Goal: Task Accomplishment & Management: Use online tool/utility

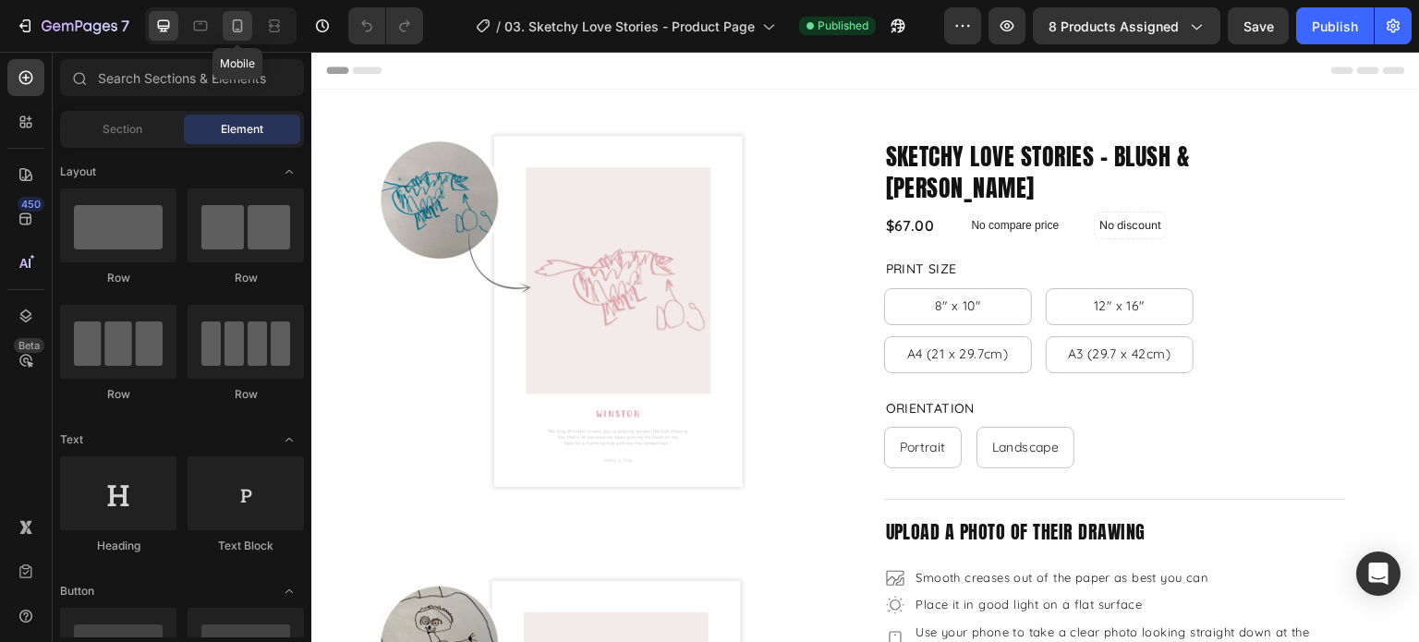
click at [243, 39] on div at bounding box center [238, 26] width 30 height 30
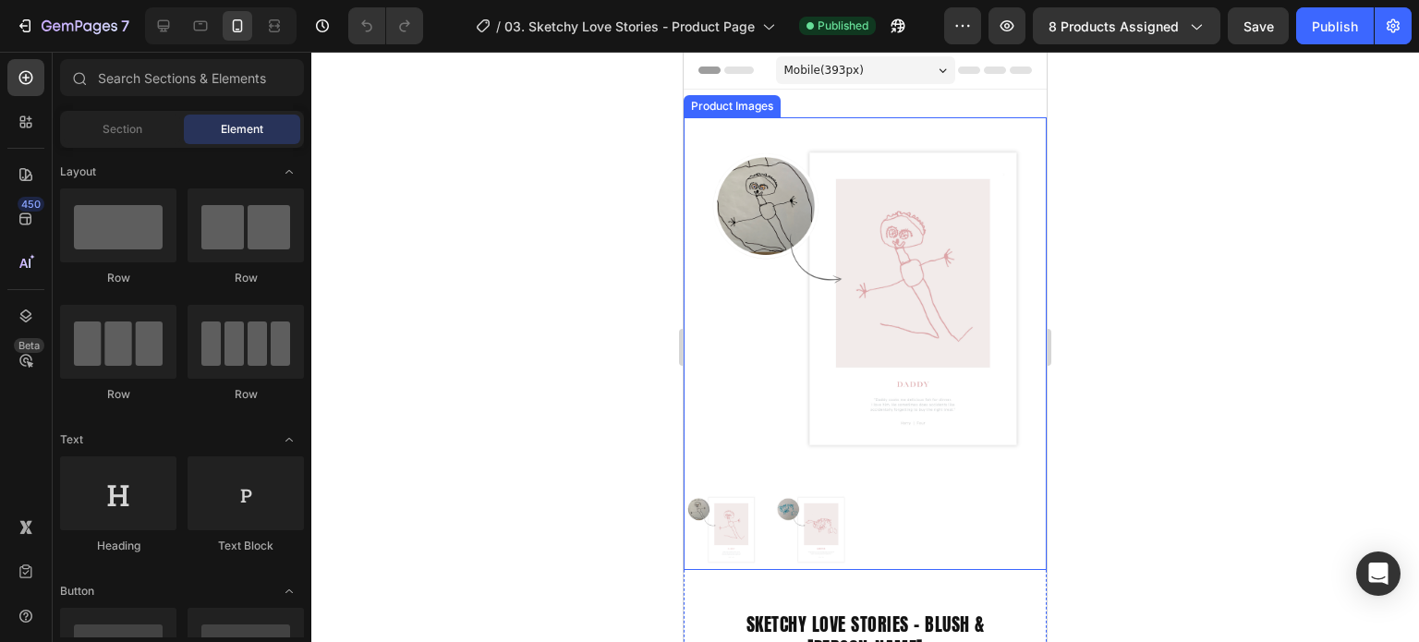
click at [713, 309] on img at bounding box center [878, 298] width 363 height 363
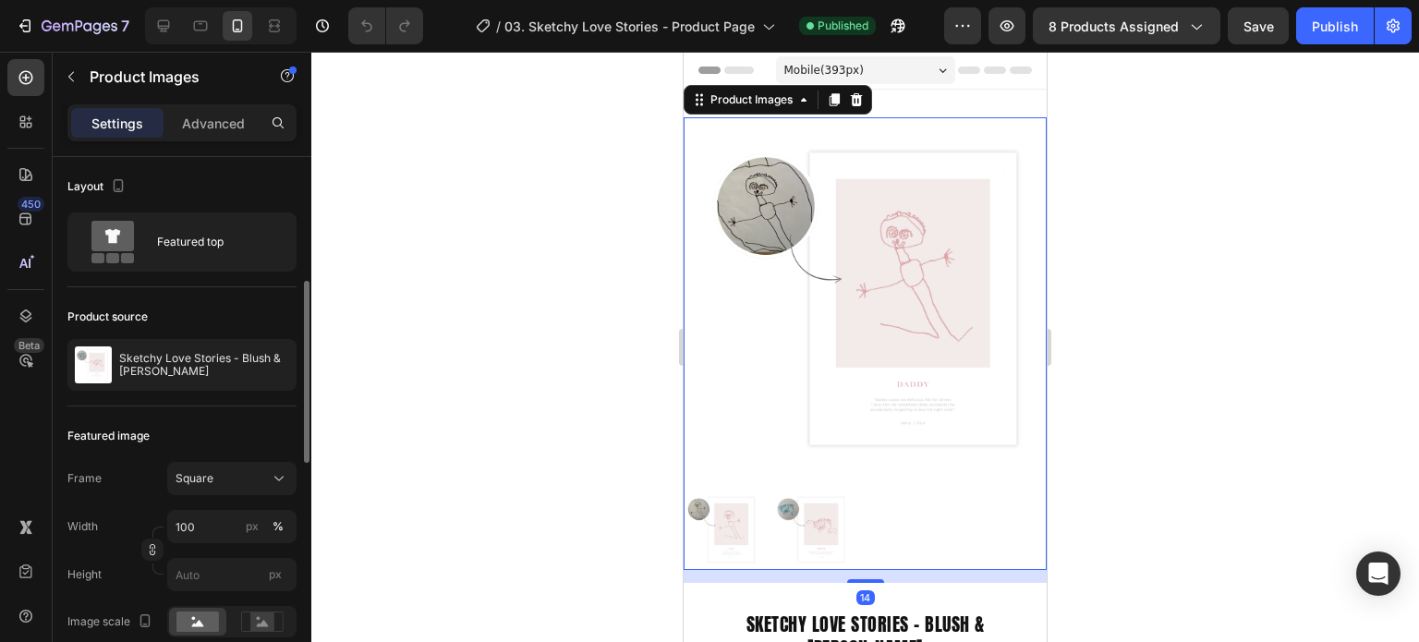
scroll to position [92, 0]
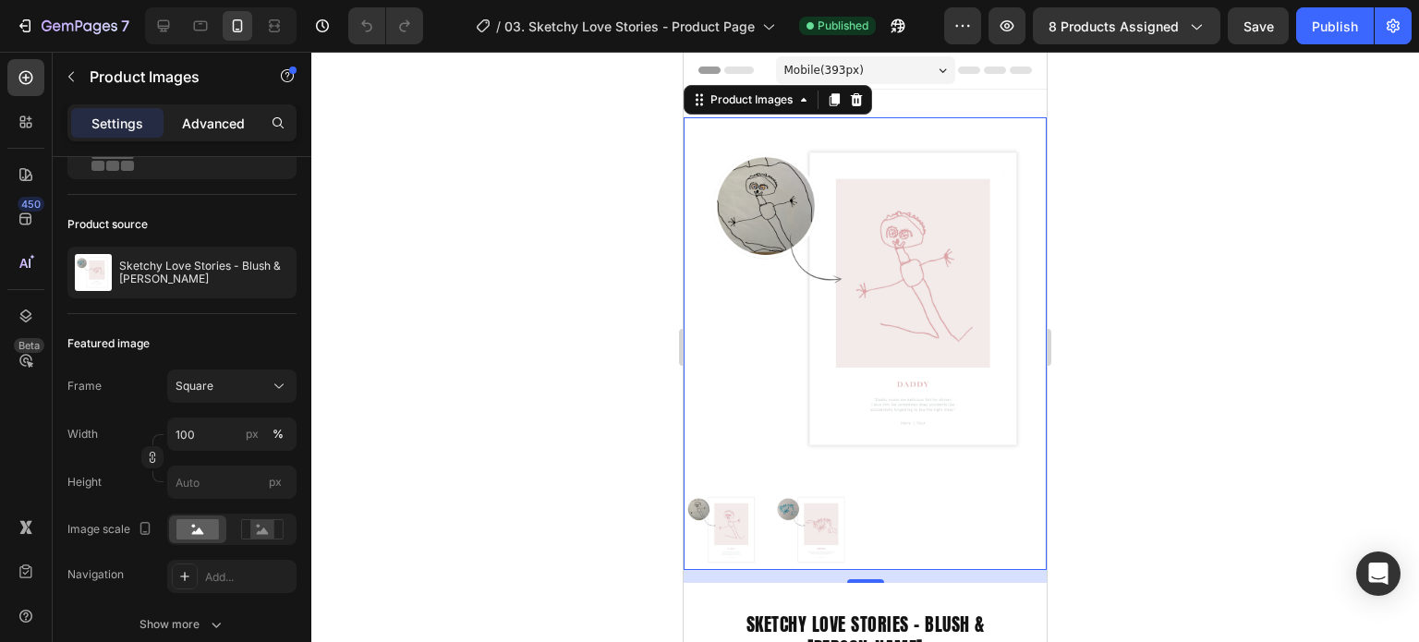
click at [221, 121] on p "Advanced" at bounding box center [213, 123] width 63 height 19
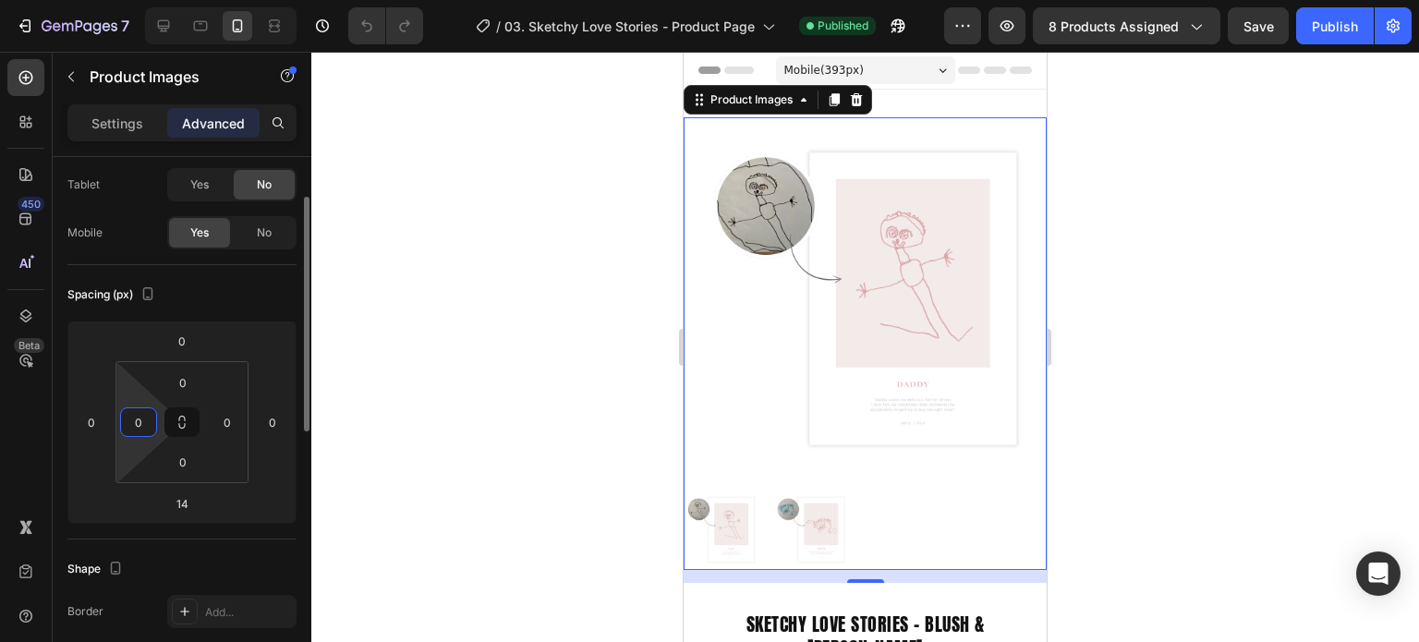
click at [152, 420] on input "0" at bounding box center [139, 422] width 28 height 28
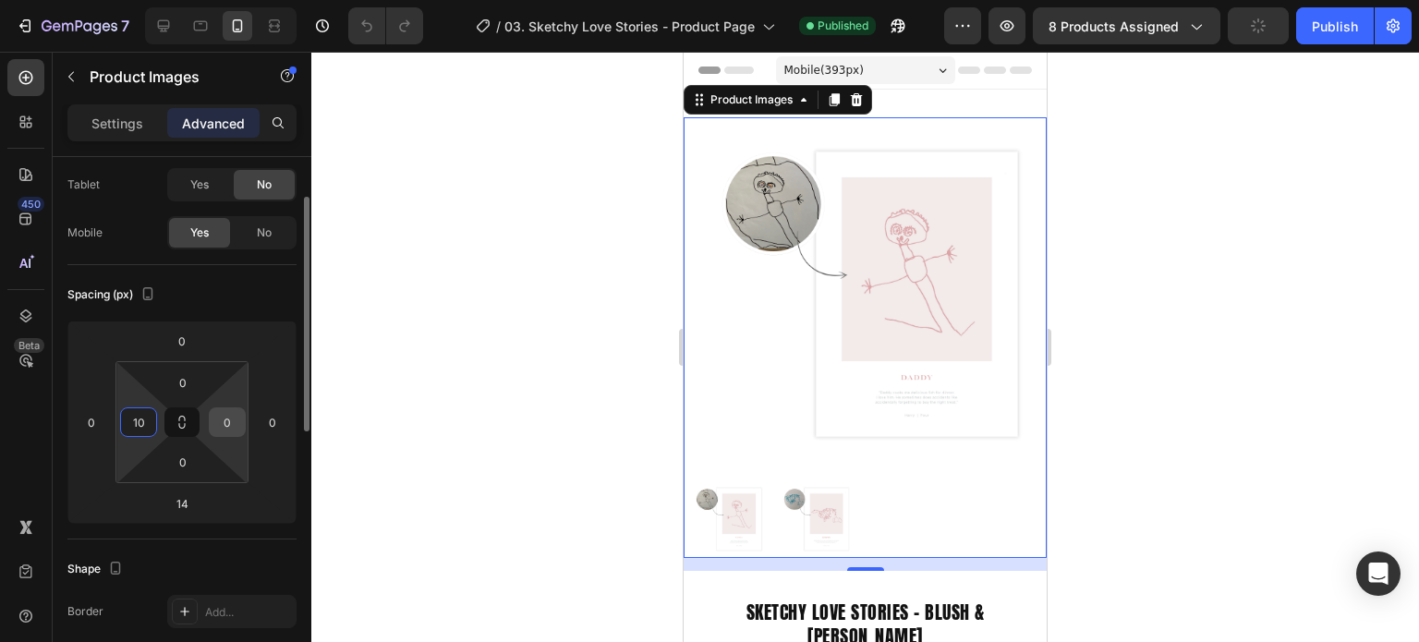
type input "10"
click at [235, 418] on input "0" at bounding box center [227, 422] width 28 height 28
type input "0"
type input "10"
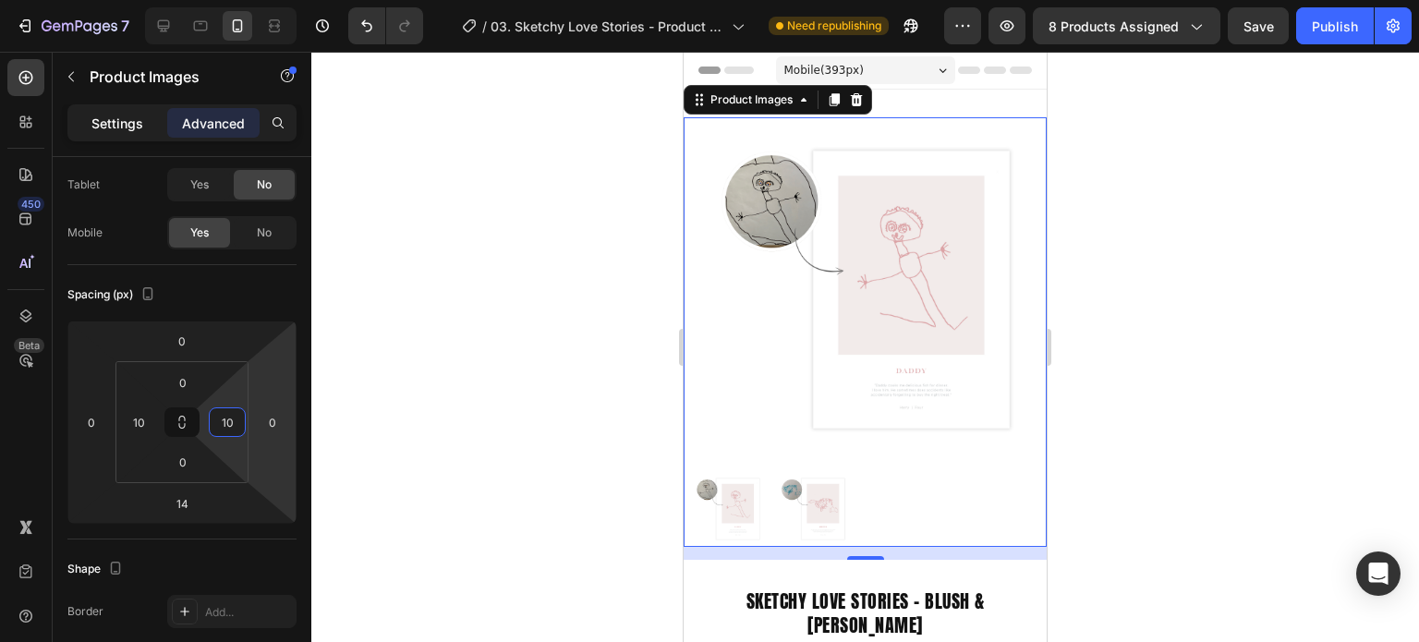
click at [121, 128] on p "Settings" at bounding box center [117, 123] width 52 height 19
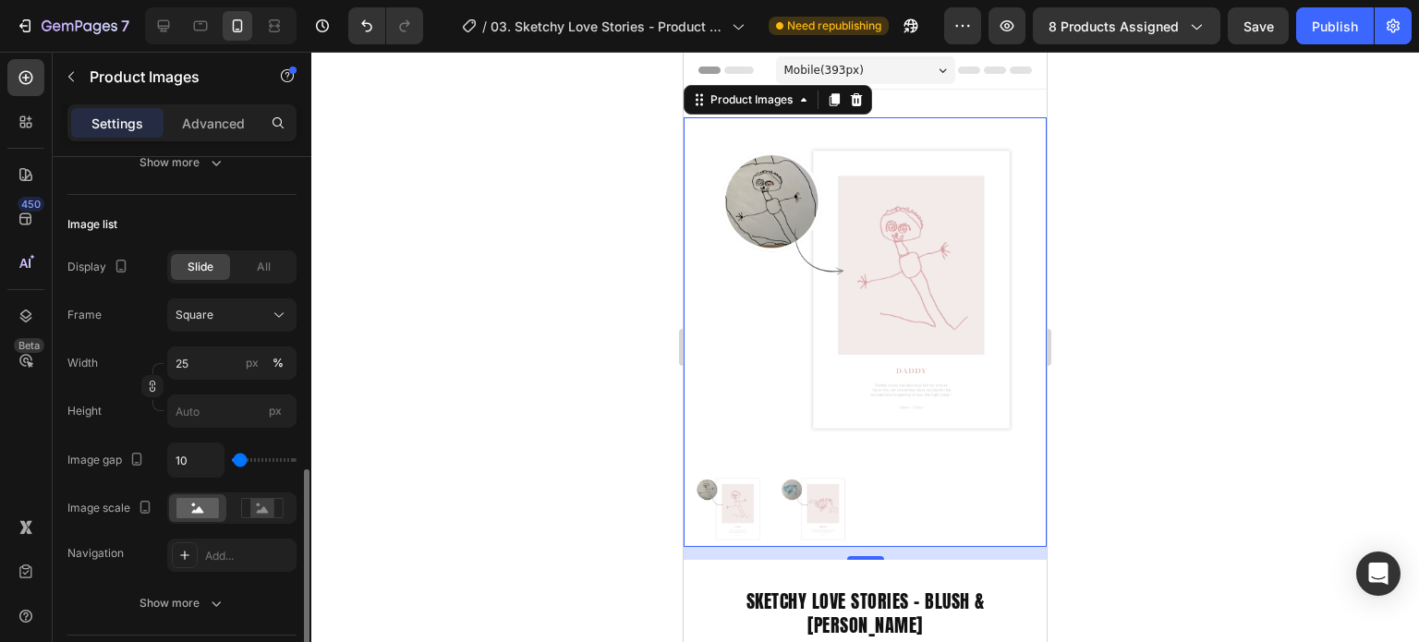
scroll to position [647, 0]
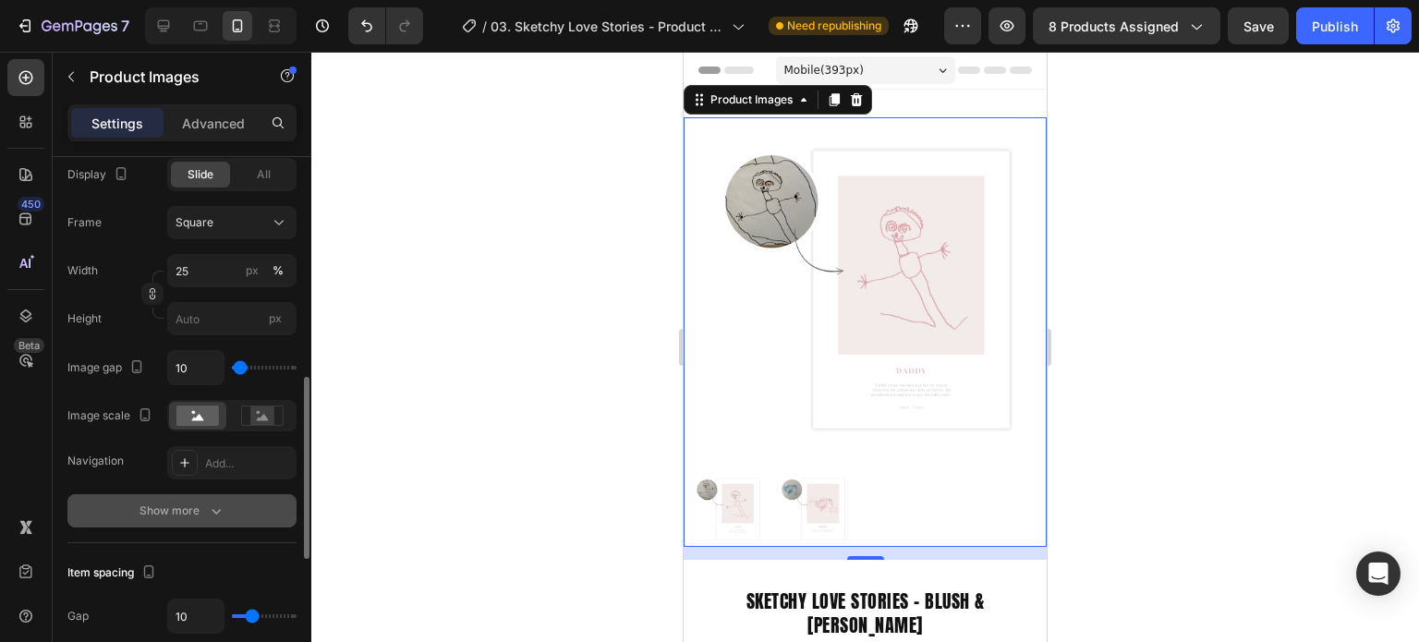
click at [203, 505] on div "Show more" at bounding box center [182, 511] width 86 height 18
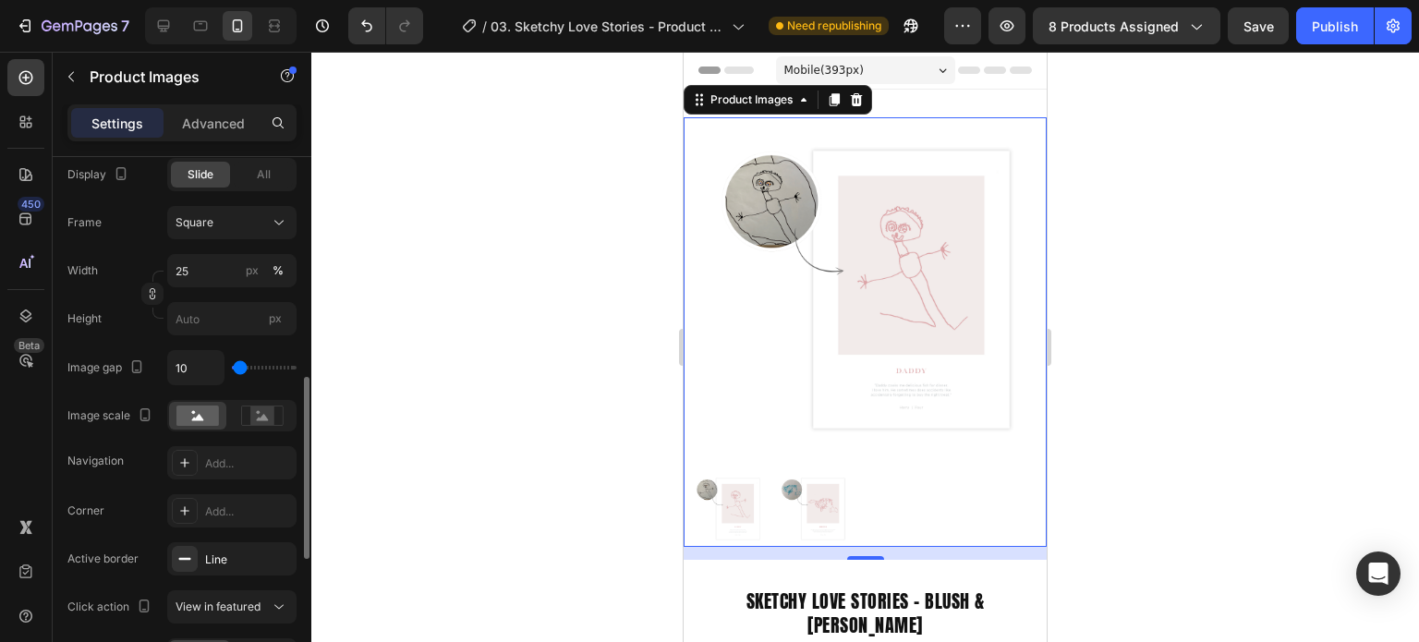
scroll to position [1016, 0]
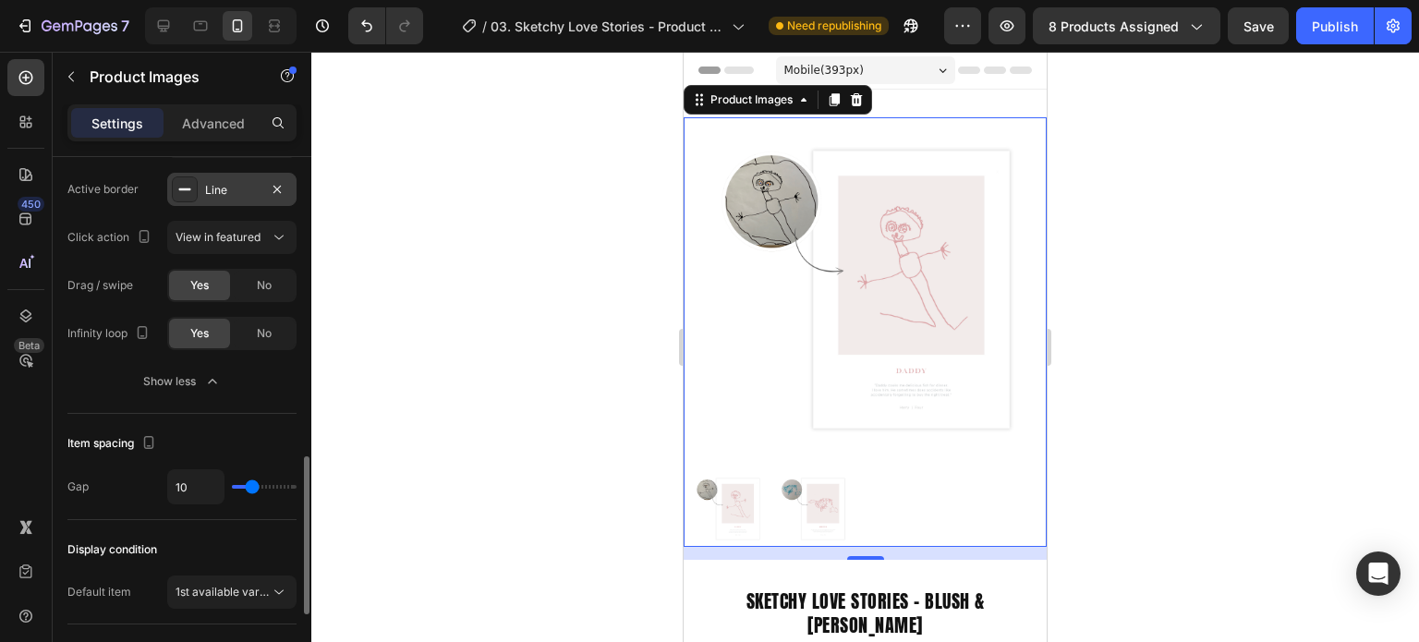
click at [233, 192] on div "Line" at bounding box center [232, 190] width 54 height 17
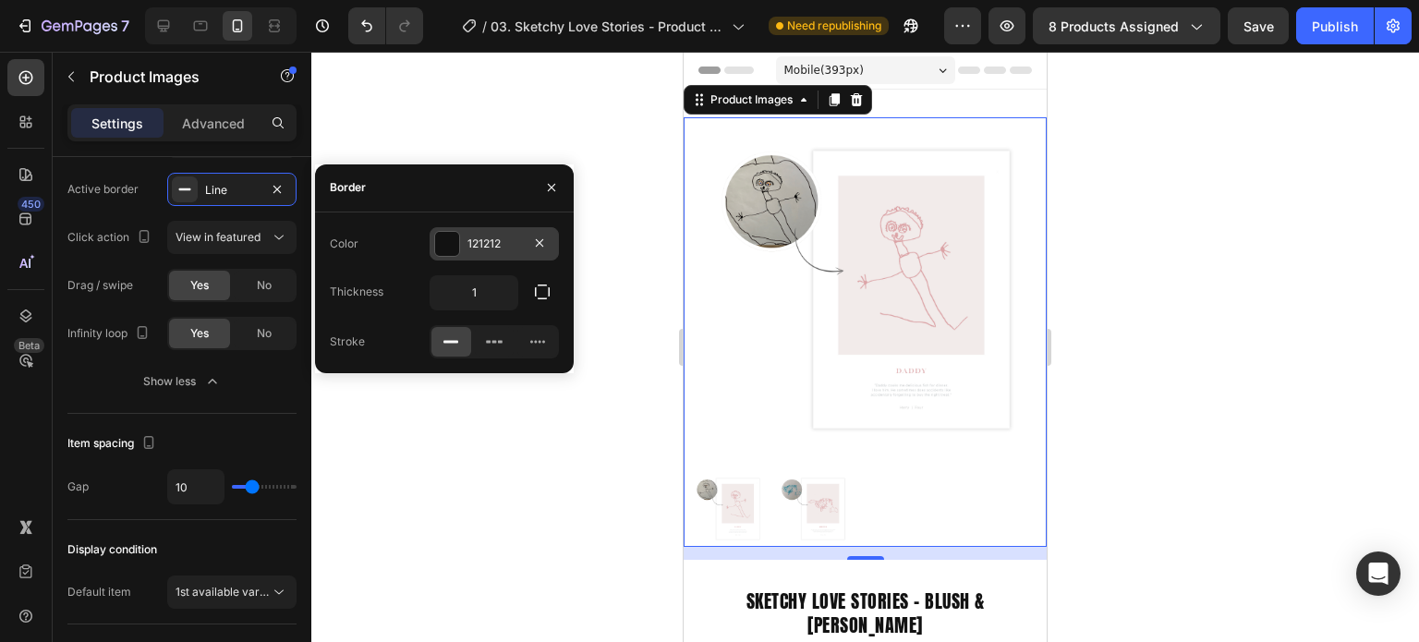
click at [491, 238] on div "121212" at bounding box center [494, 244] width 54 height 17
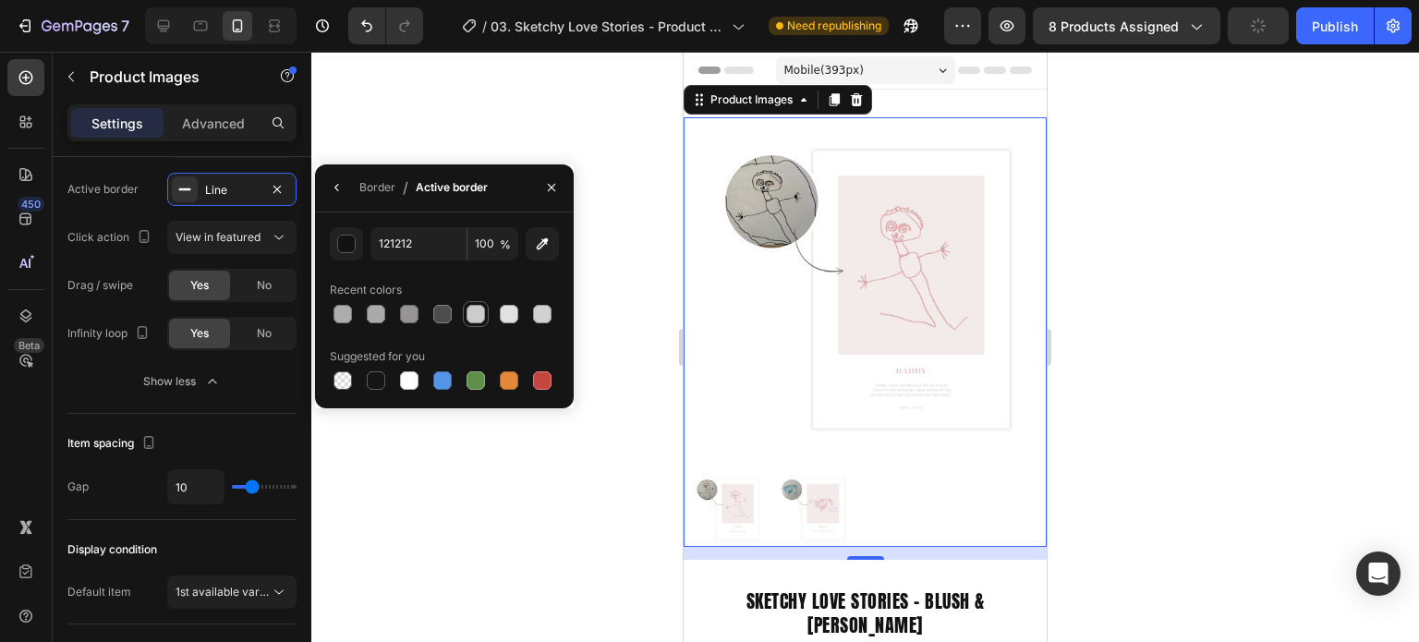
click at [475, 313] on div at bounding box center [476, 314] width 18 height 18
click at [405, 314] on div at bounding box center [409, 314] width 18 height 18
click at [370, 315] on div at bounding box center [376, 314] width 18 height 18
click at [478, 313] on div at bounding box center [476, 314] width 18 height 18
click at [372, 312] on div at bounding box center [376, 314] width 18 height 18
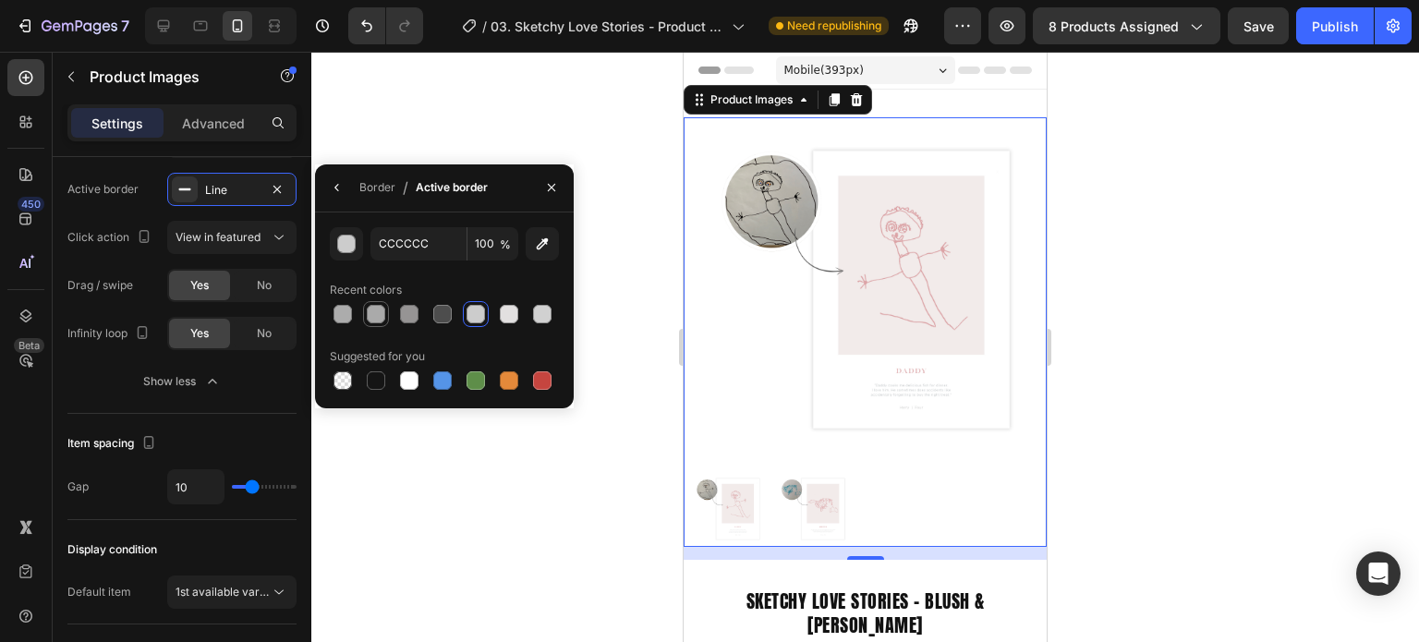
type input "AAAAAA"
click at [546, 188] on icon "button" at bounding box center [551, 187] width 15 height 15
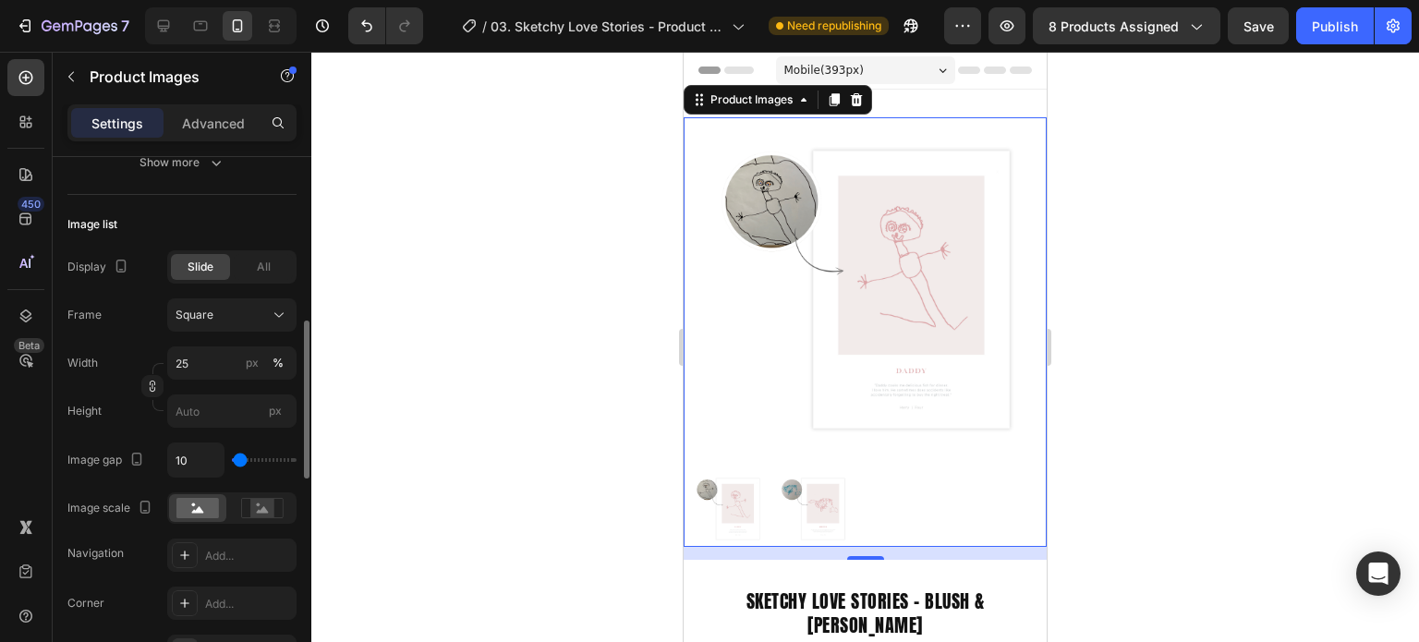
scroll to position [462, 0]
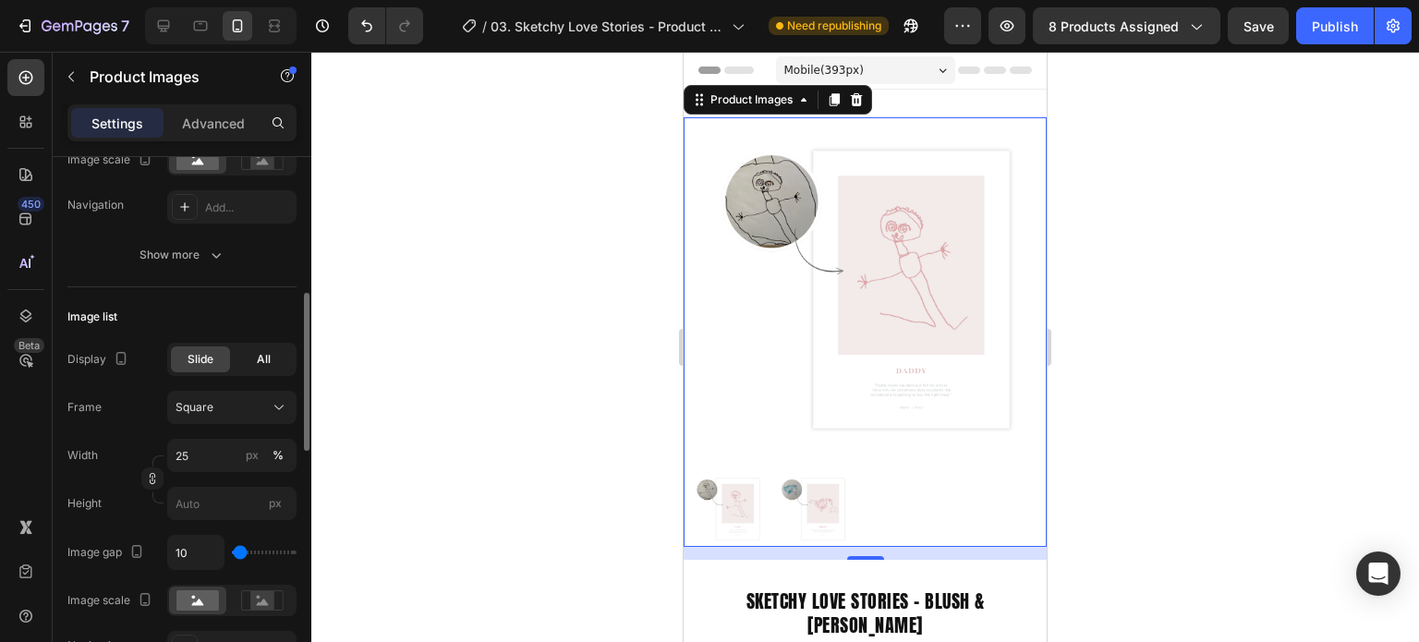
click at [258, 365] on span "All" at bounding box center [264, 359] width 14 height 17
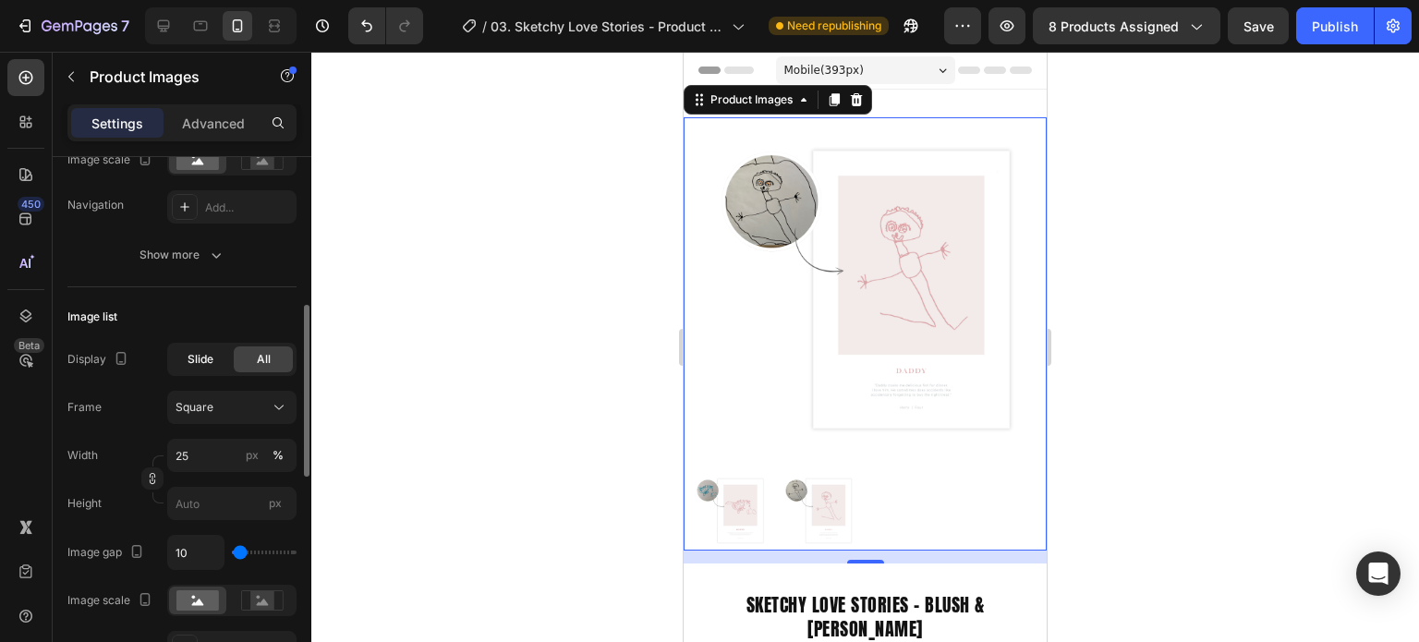
click at [218, 361] on div "Slide" at bounding box center [200, 359] width 59 height 26
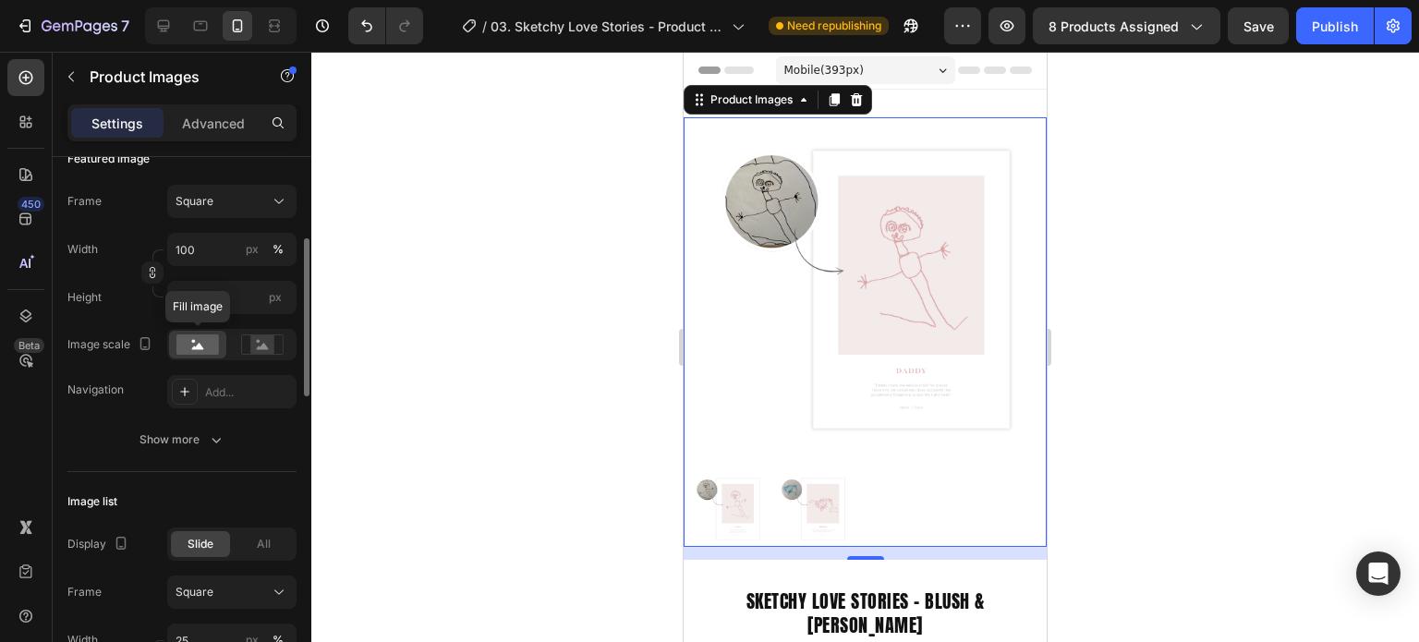
scroll to position [0, 0]
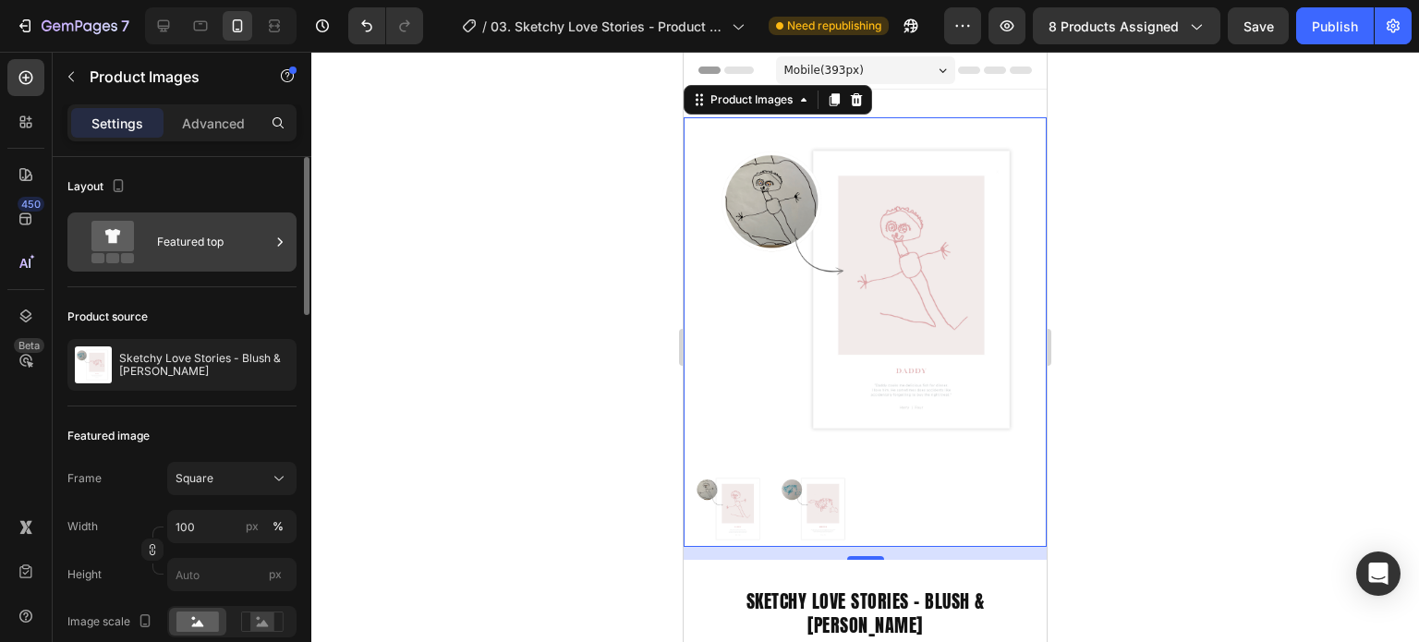
click at [213, 250] on div "Featured top" at bounding box center [213, 242] width 113 height 42
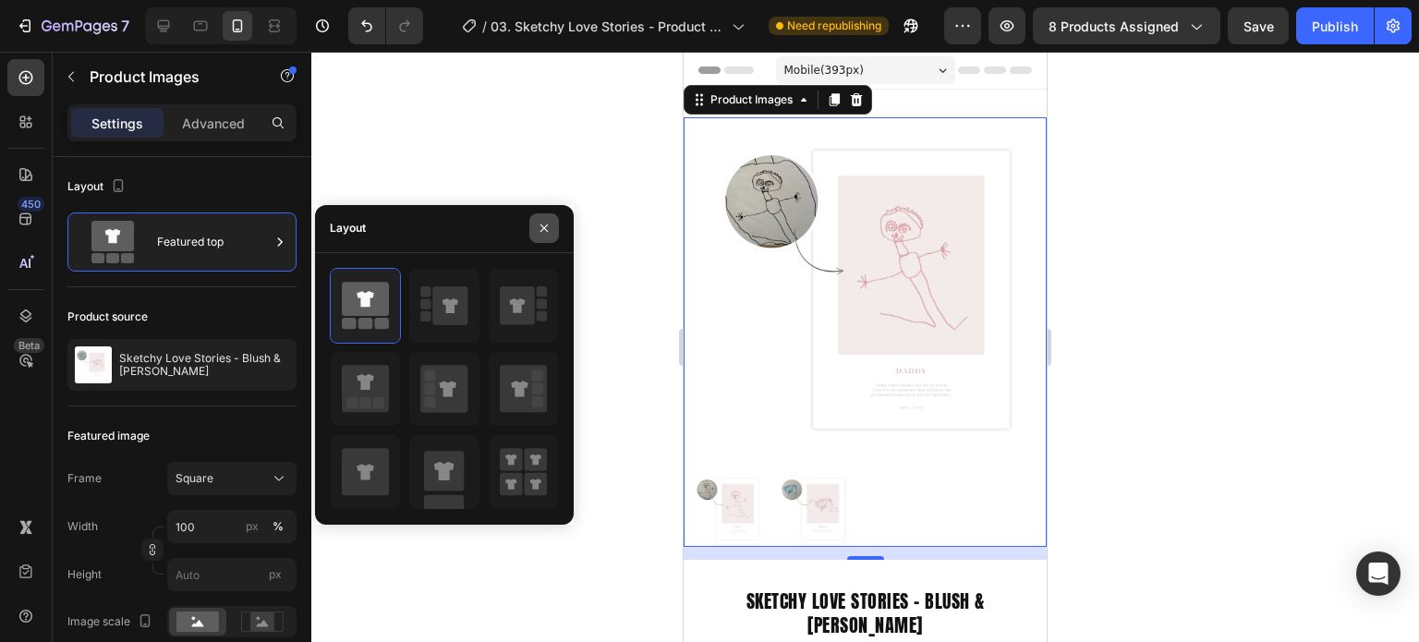
click at [544, 230] on icon "button" at bounding box center [544, 228] width 15 height 15
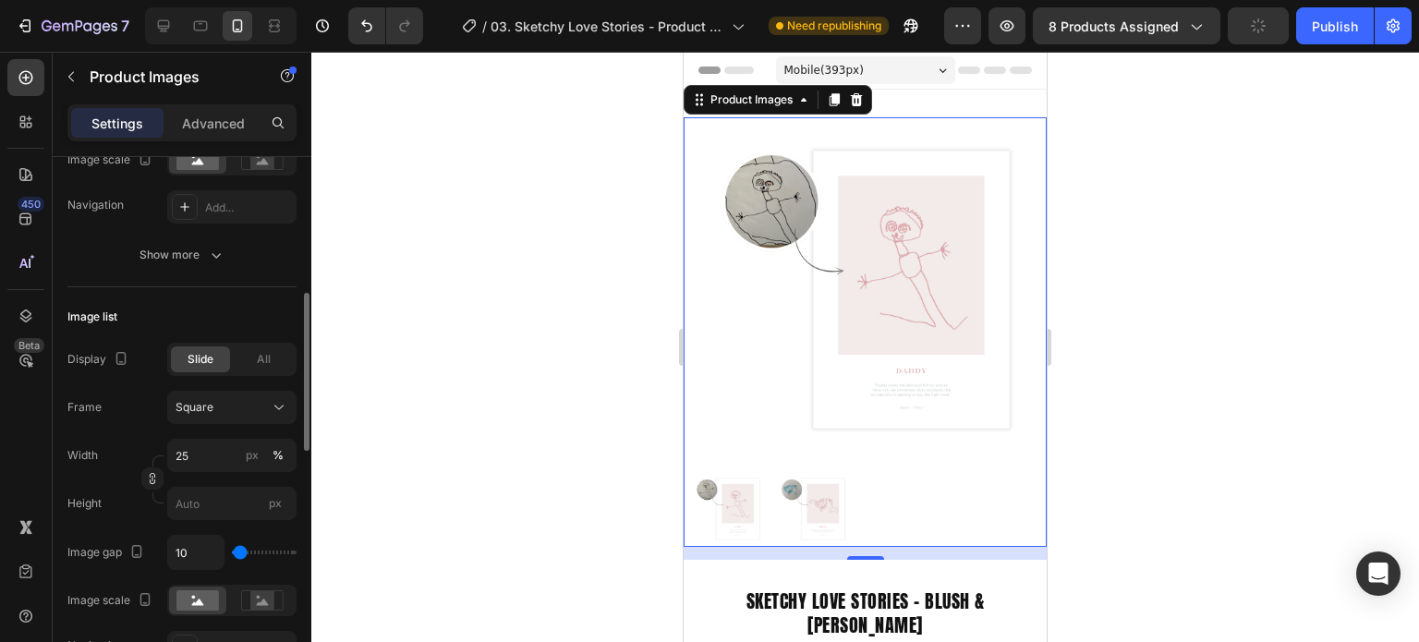
scroll to position [554, 0]
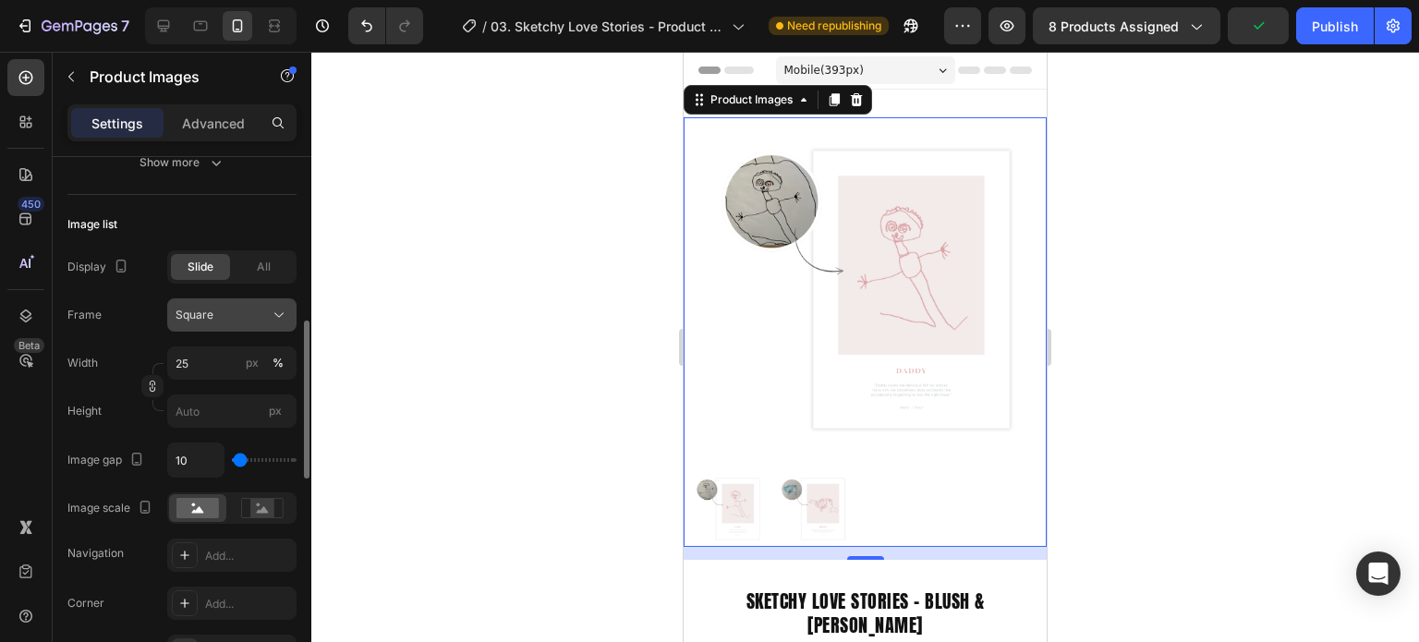
click at [255, 316] on div "Square" at bounding box center [221, 315] width 91 height 17
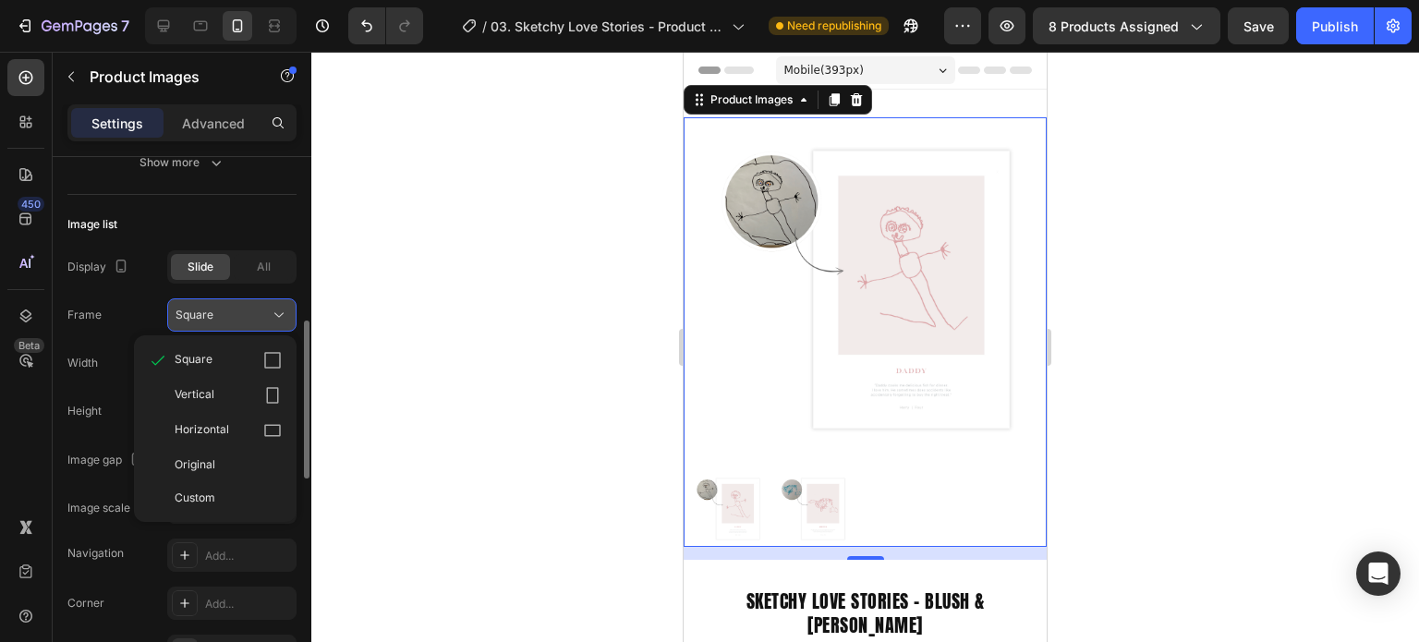
click at [254, 313] on div "Square" at bounding box center [221, 315] width 91 height 17
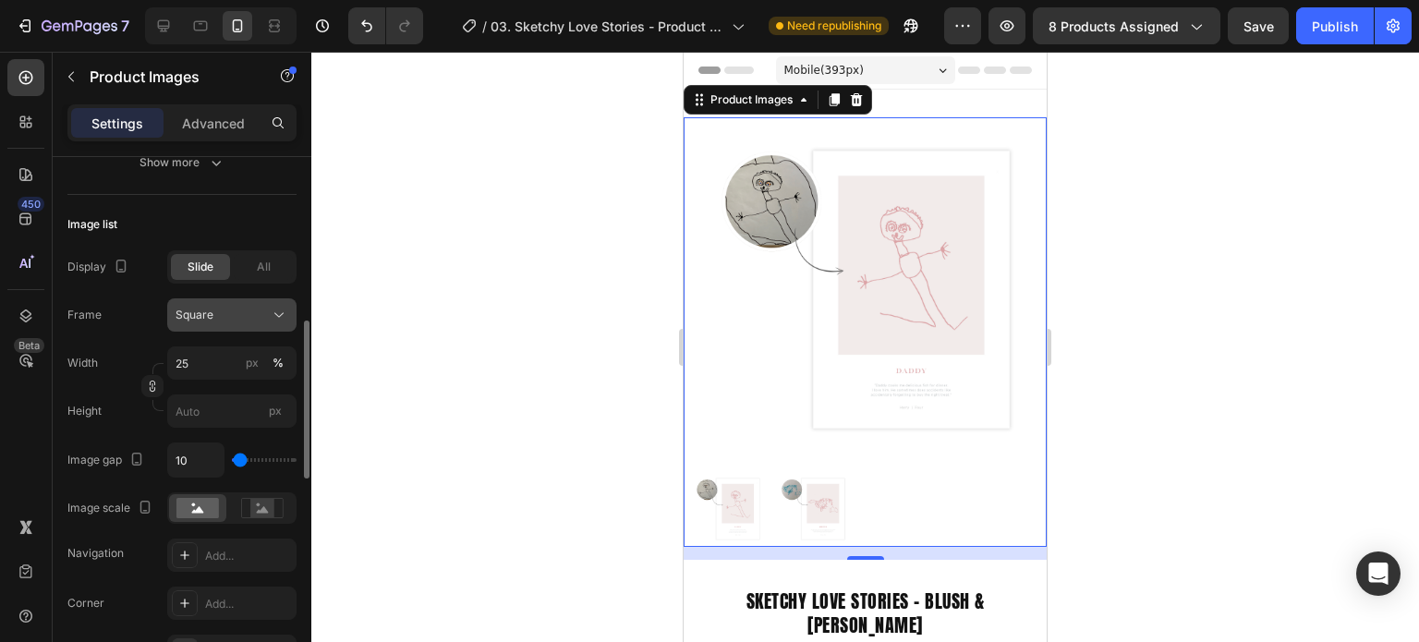
click at [254, 313] on div "Square" at bounding box center [221, 315] width 91 height 17
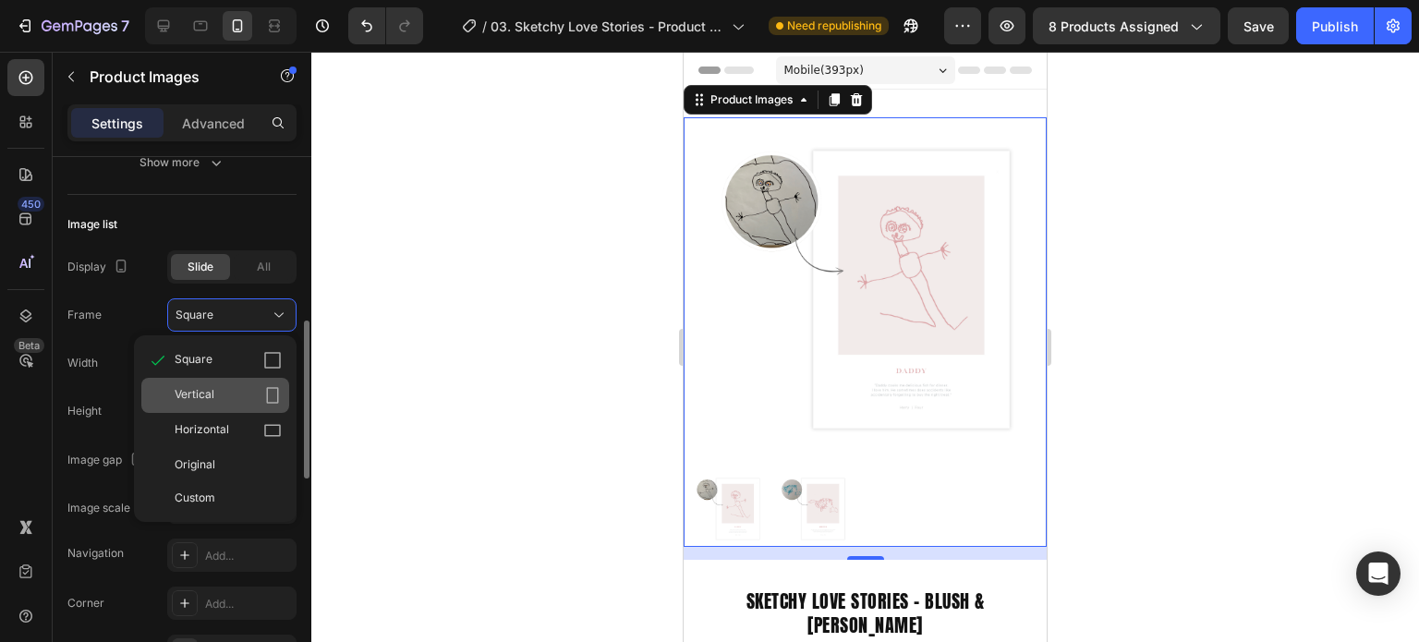
click at [239, 396] on div "Vertical" at bounding box center [228, 395] width 107 height 18
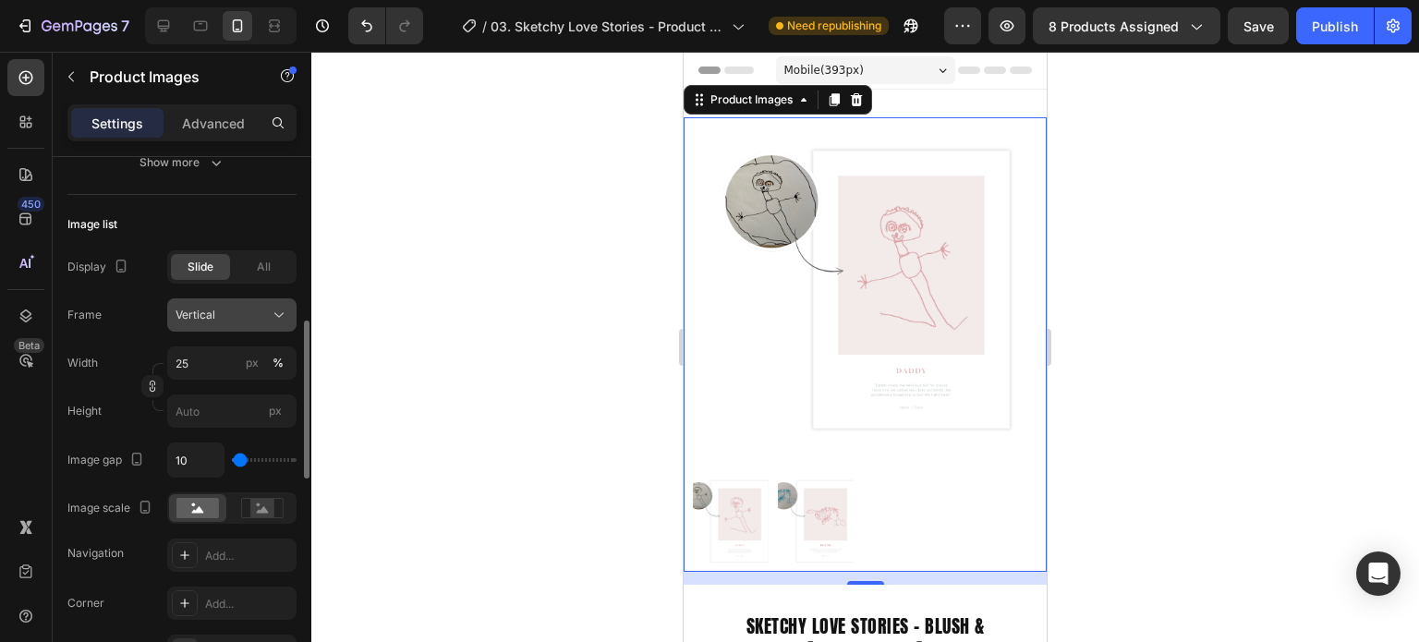
click at [236, 309] on div "Vertical" at bounding box center [221, 315] width 91 height 17
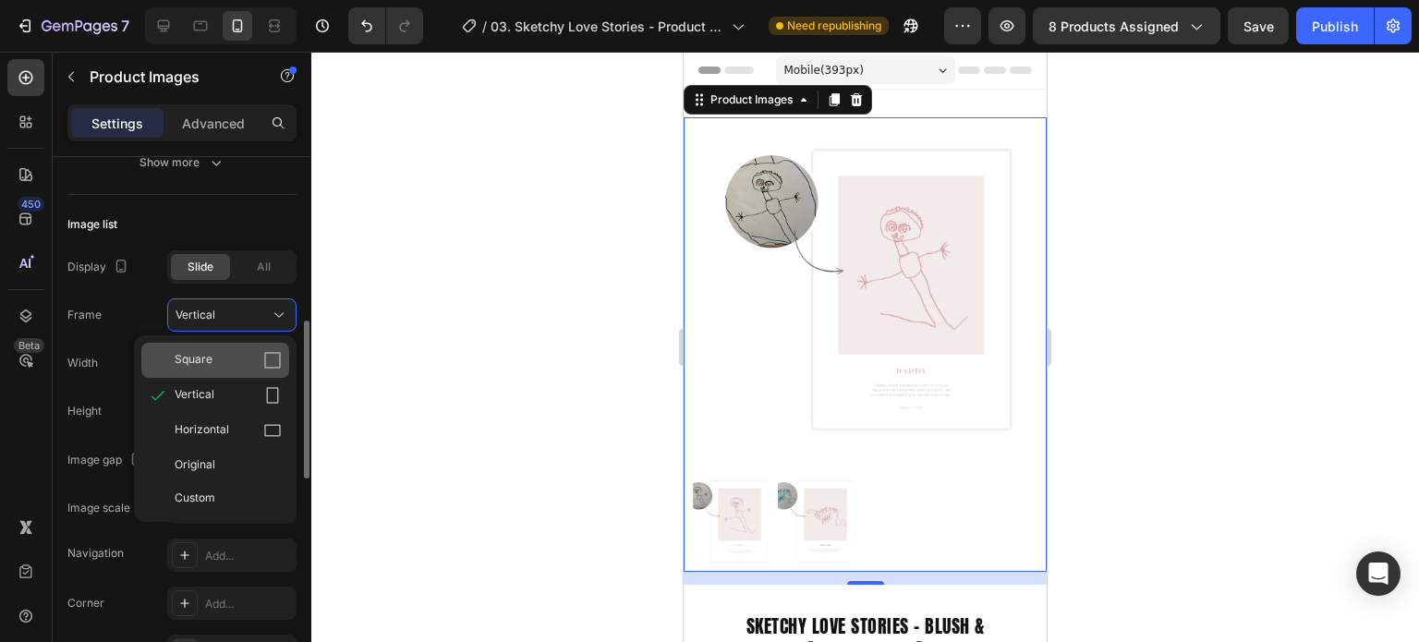
click at [228, 355] on div "Square" at bounding box center [228, 360] width 107 height 18
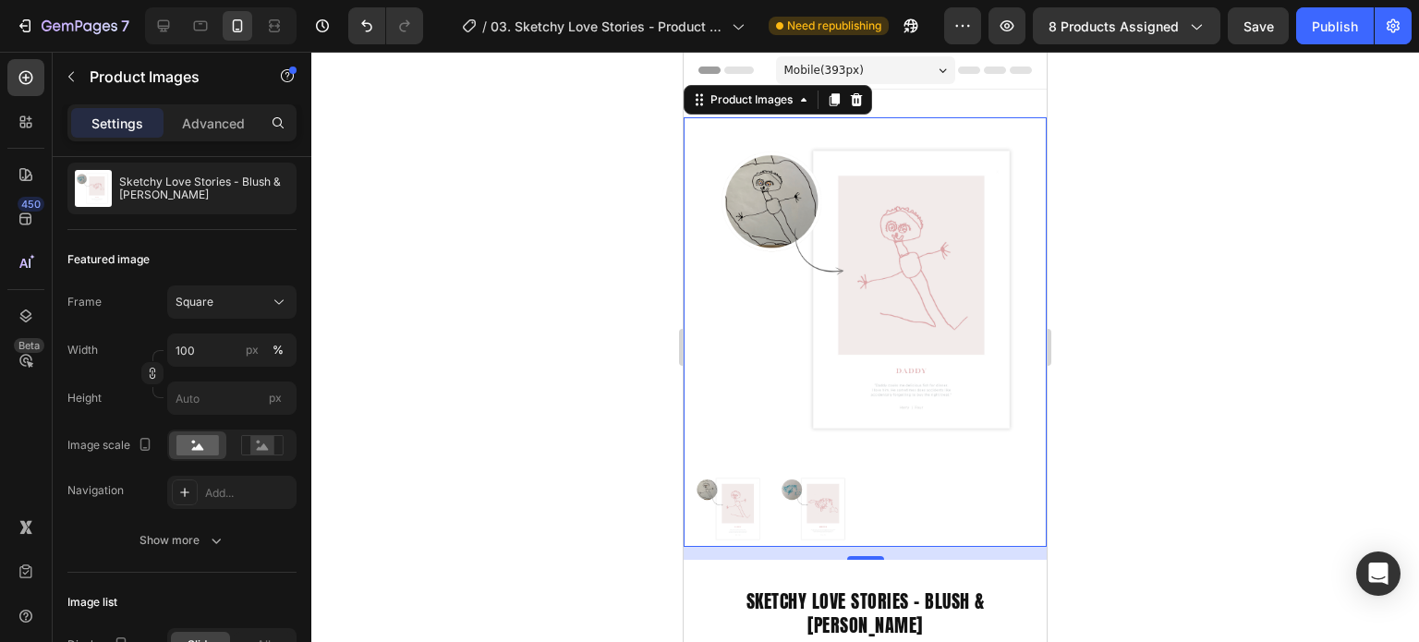
scroll to position [0, 0]
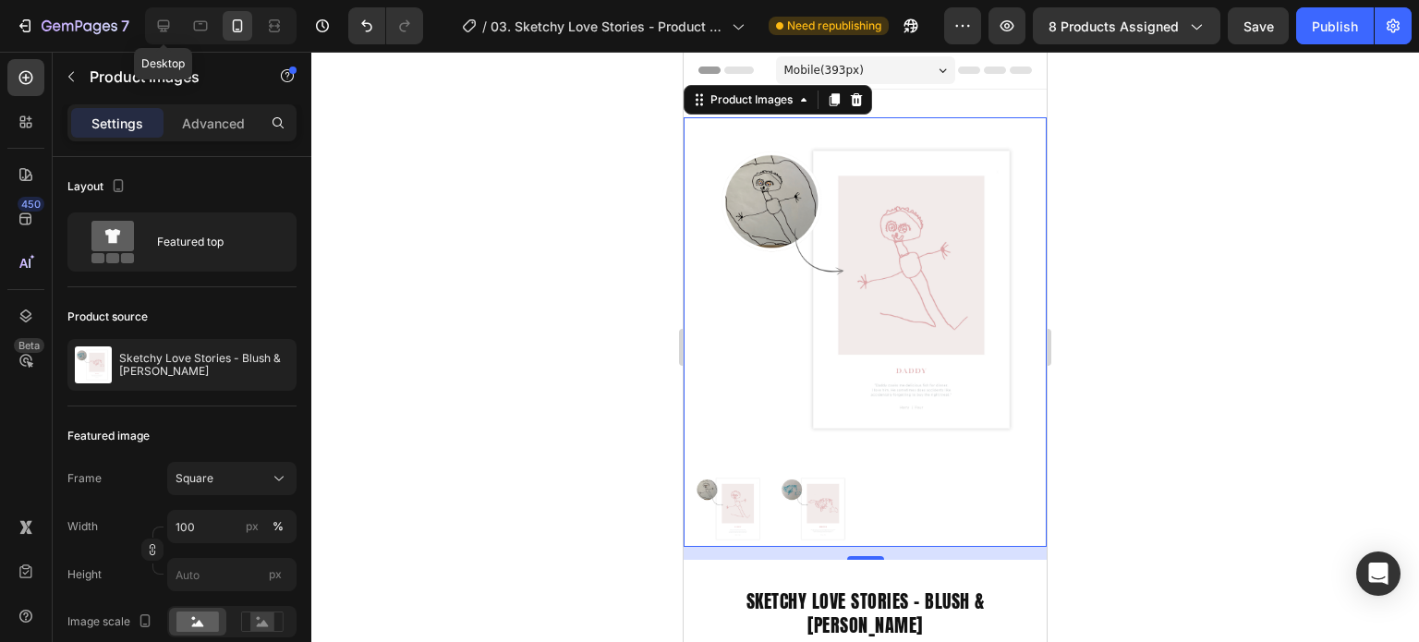
drag, startPoint x: 165, startPoint y: 22, endPoint x: 179, endPoint y: 34, distance: 18.3
click at [165, 23] on icon at bounding box center [163, 26] width 18 height 18
type input "20"
type input "8"
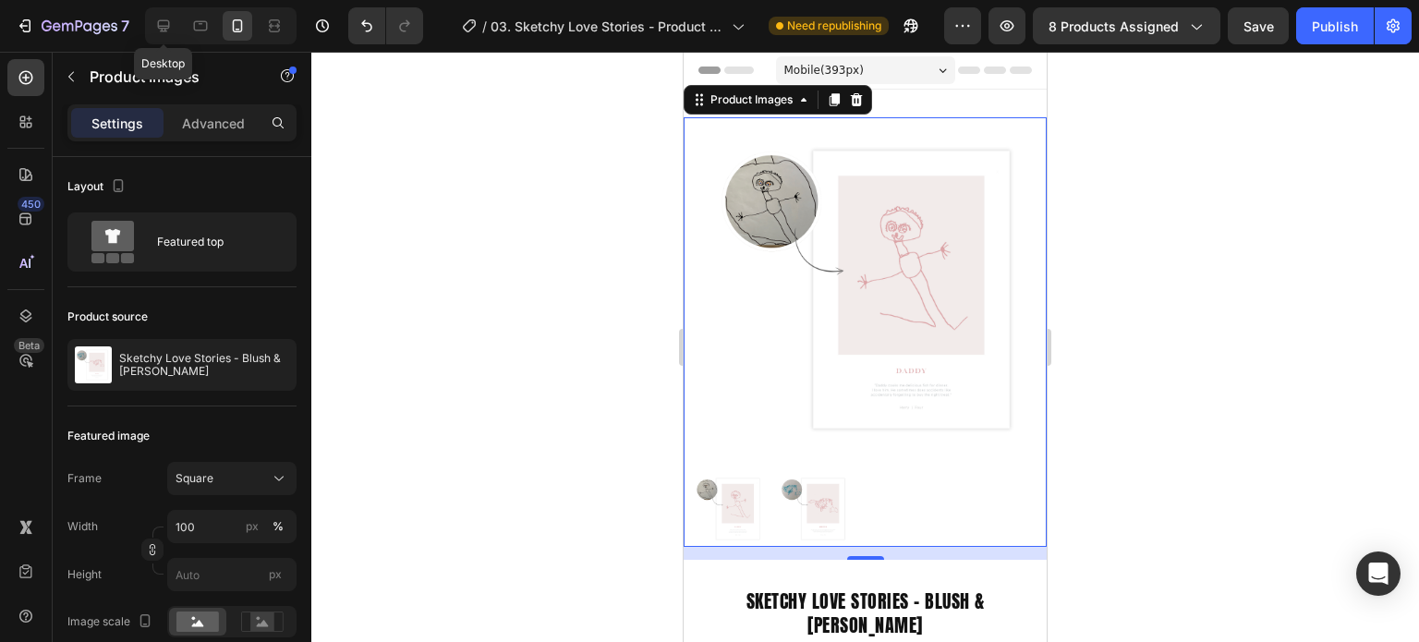
type input "8"
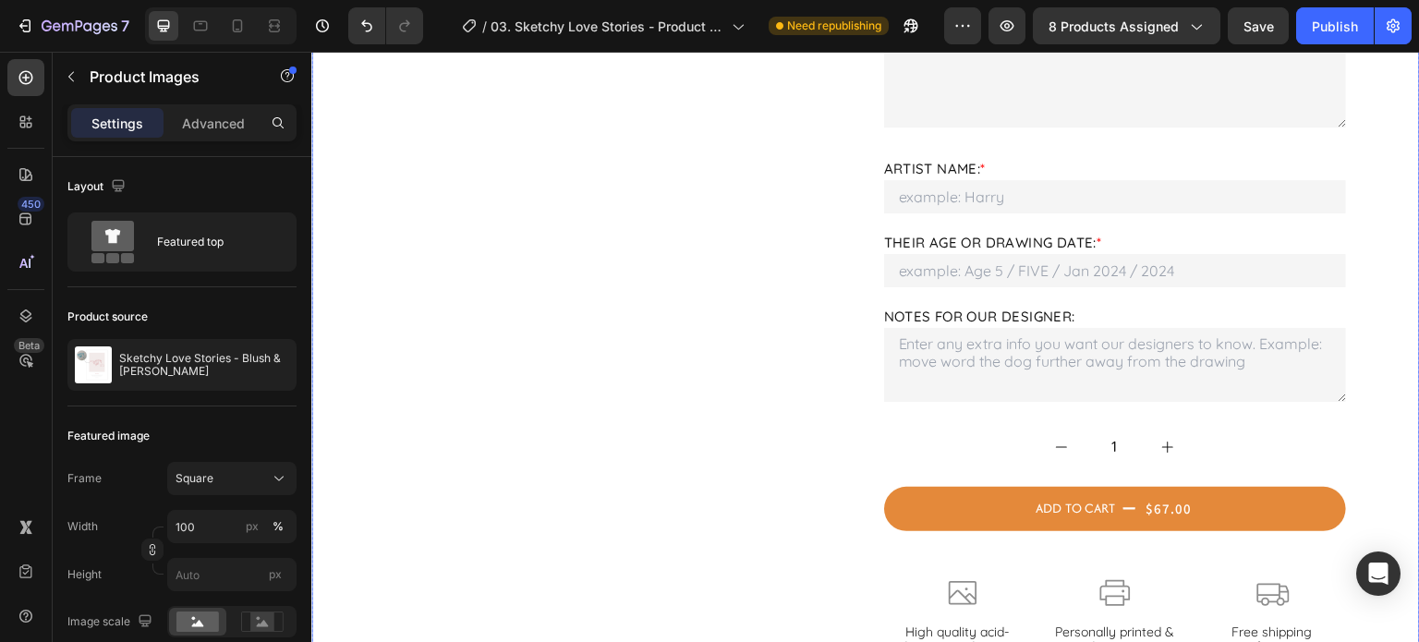
scroll to position [1293, 0]
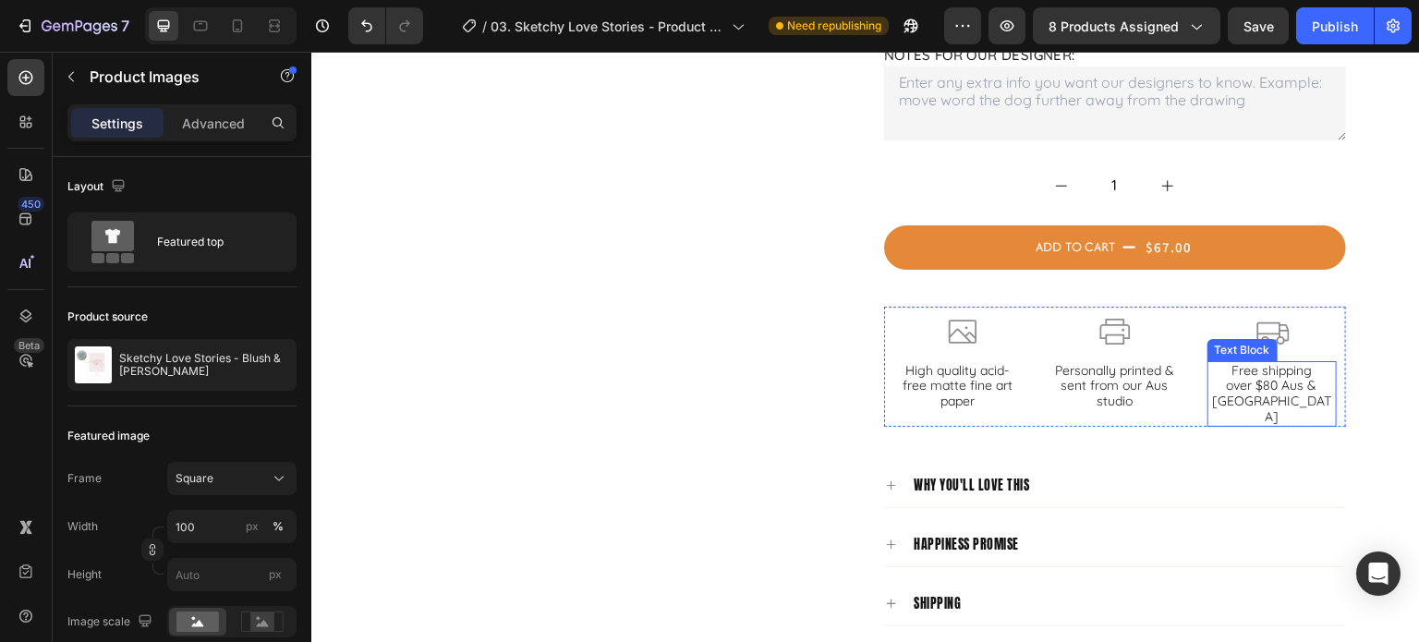
click at [1308, 378] on p "over $80 Aus & [GEOGRAPHIC_DATA]" at bounding box center [1272, 401] width 126 height 46
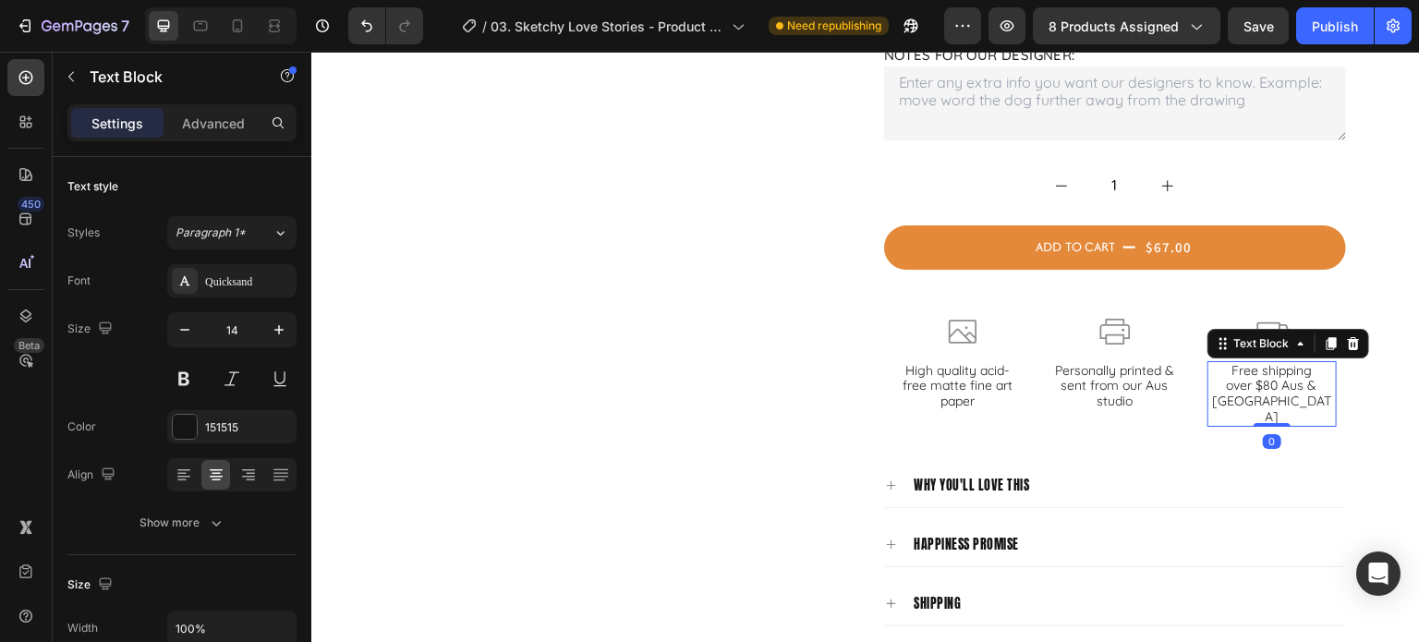
click at [1312, 378] on p "over $80 Aus & [GEOGRAPHIC_DATA]" at bounding box center [1272, 401] width 126 height 46
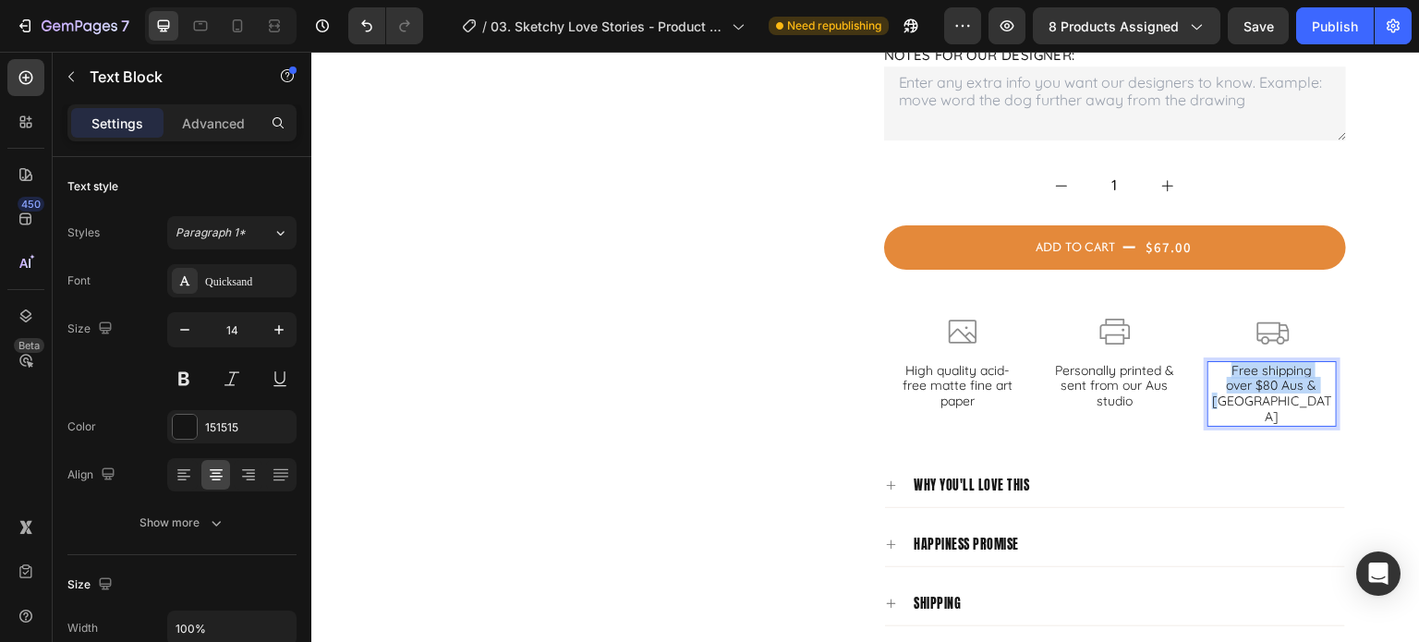
drag, startPoint x: 1319, startPoint y: 355, endPoint x: 1231, endPoint y: 336, distance: 89.7
click at [1231, 361] on div "Free shipping over $80 Aus & [GEOGRAPHIC_DATA]" at bounding box center [1271, 394] width 129 height 66
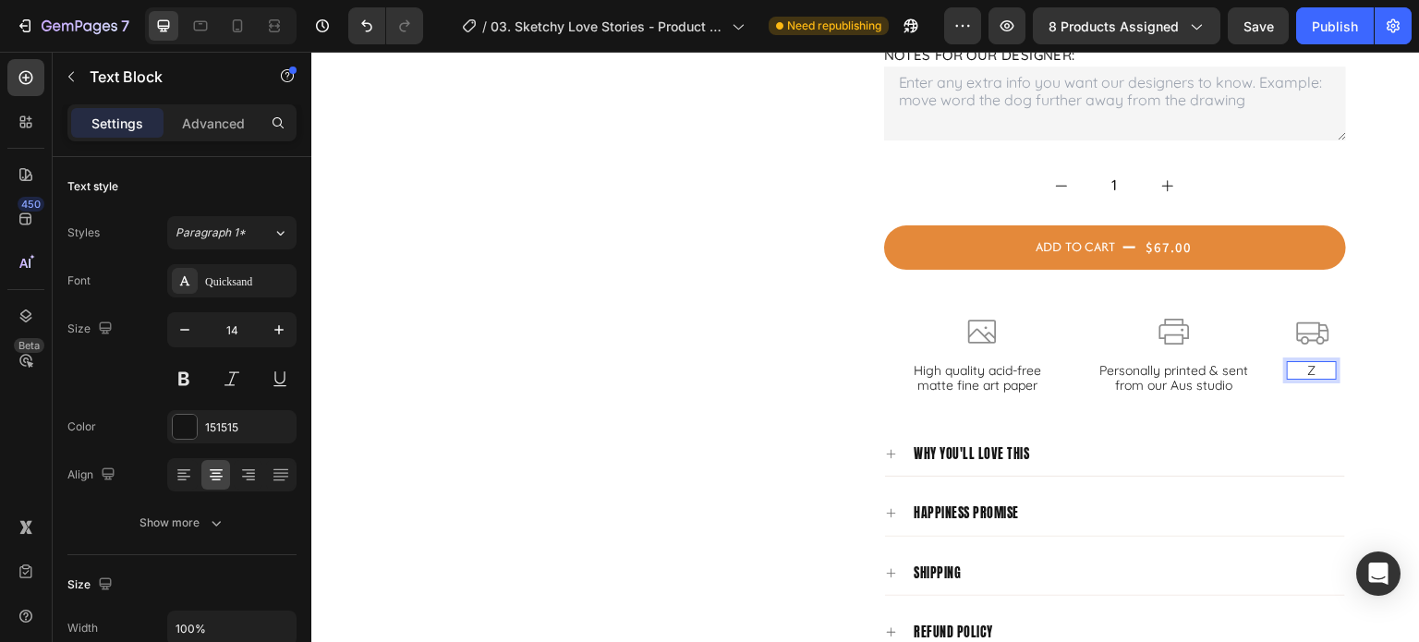
click at [1308, 363] on p "Z" at bounding box center [1312, 371] width 46 height 16
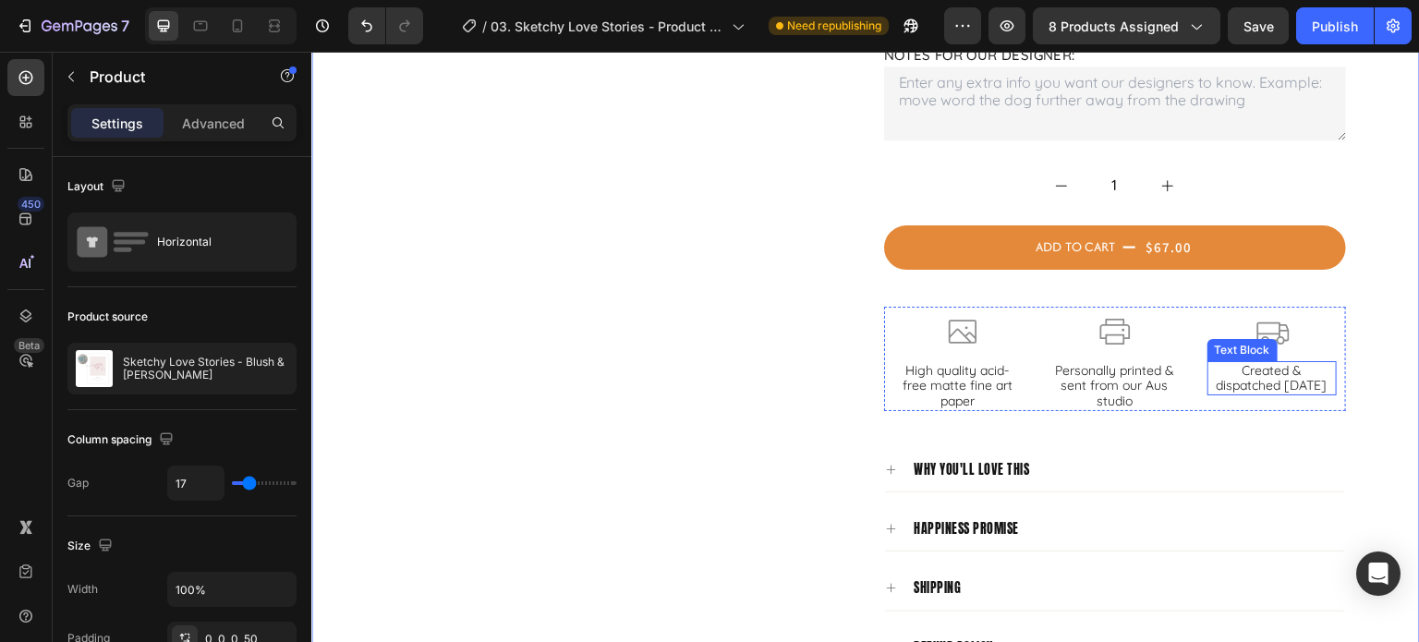
click at [1265, 366] on p "Created & dispatched [DATE]" at bounding box center [1272, 378] width 126 height 31
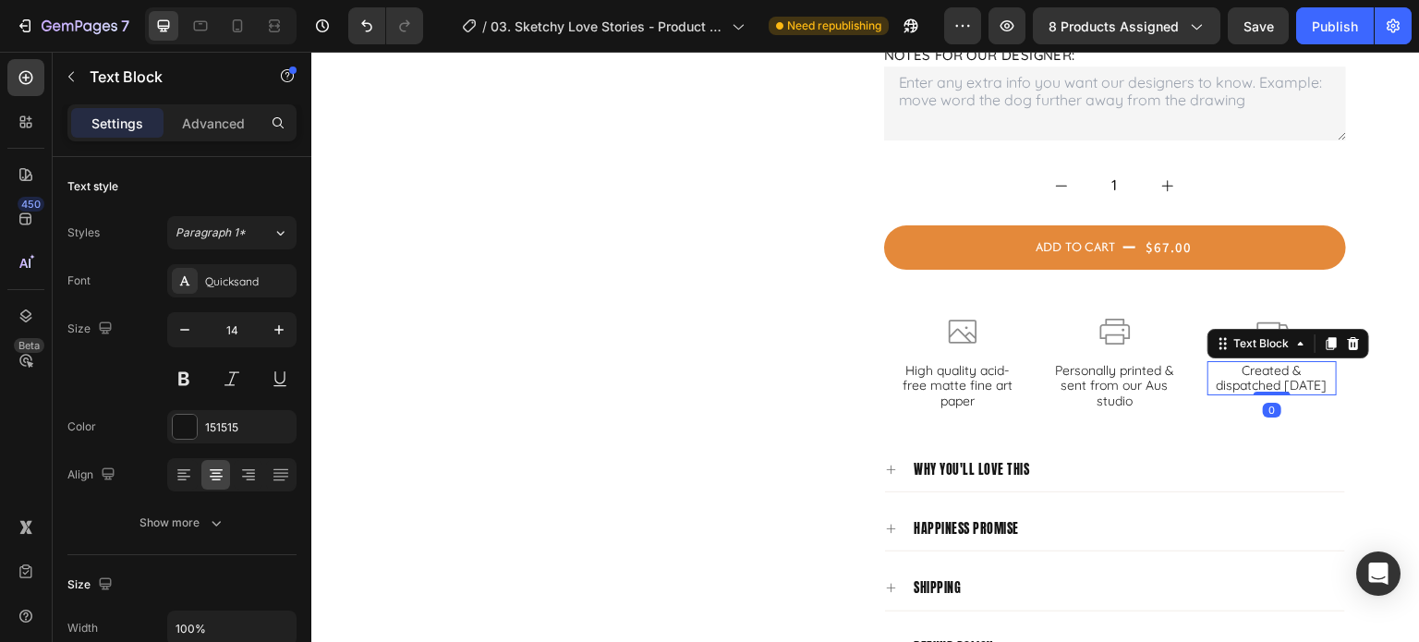
click at [1269, 363] on p "Created & dispatched [DATE]" at bounding box center [1272, 378] width 126 height 31
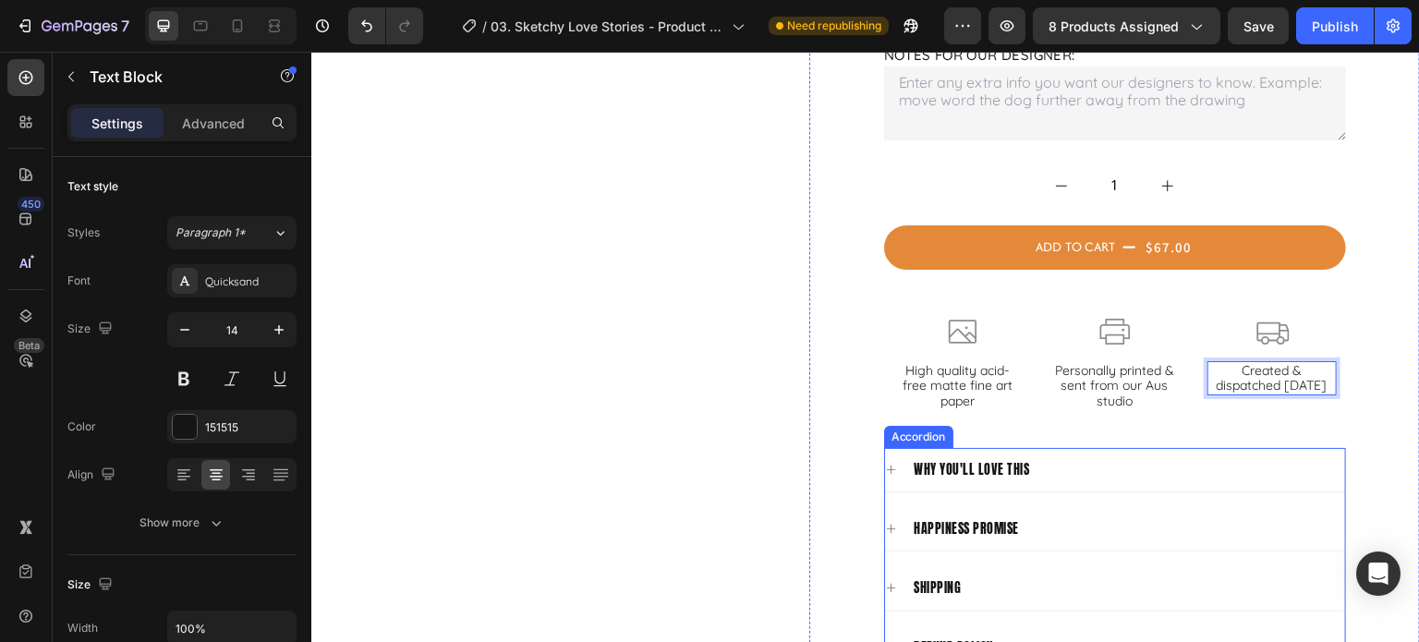
click at [885, 582] on icon at bounding box center [891, 588] width 12 height 12
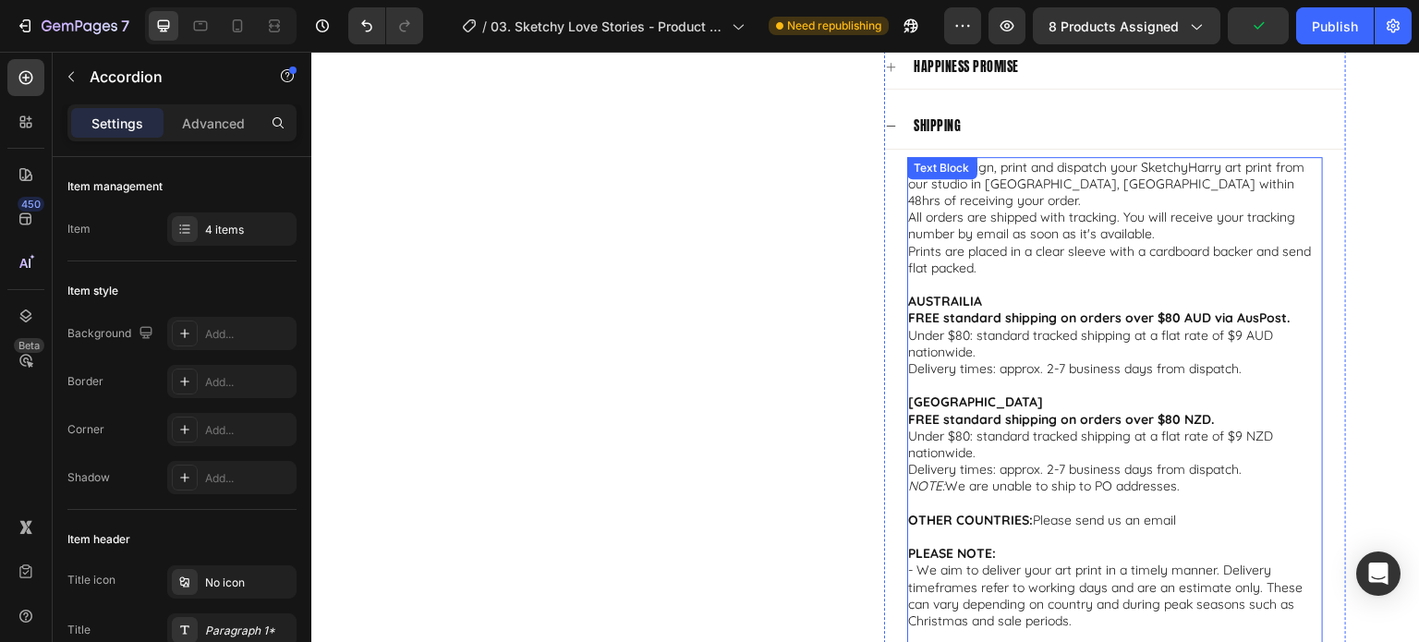
scroll to position [1663, 0]
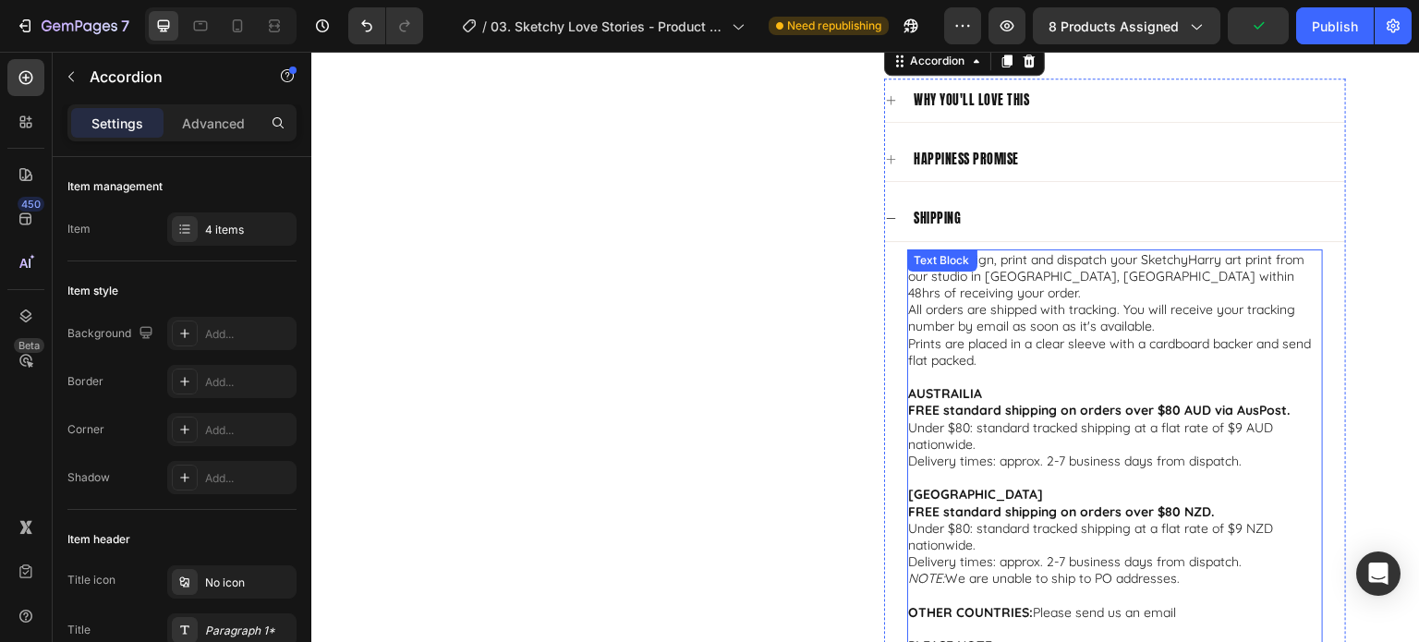
click at [1150, 251] on p "We will design, print and dispatch your SketchyHarry art print from our studio …" at bounding box center [1115, 276] width 412 height 51
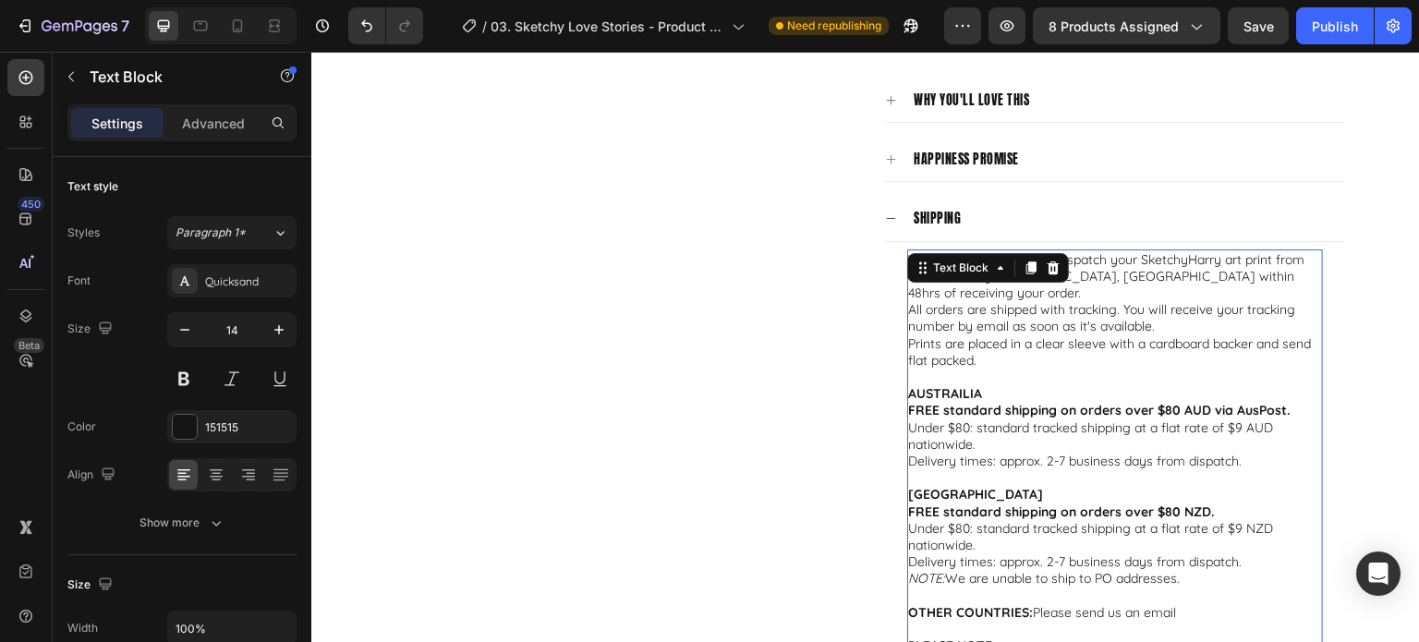
click at [1151, 251] on p "We will design, print and dispatch your SketchyHarry art print from our studio …" at bounding box center [1115, 276] width 412 height 51
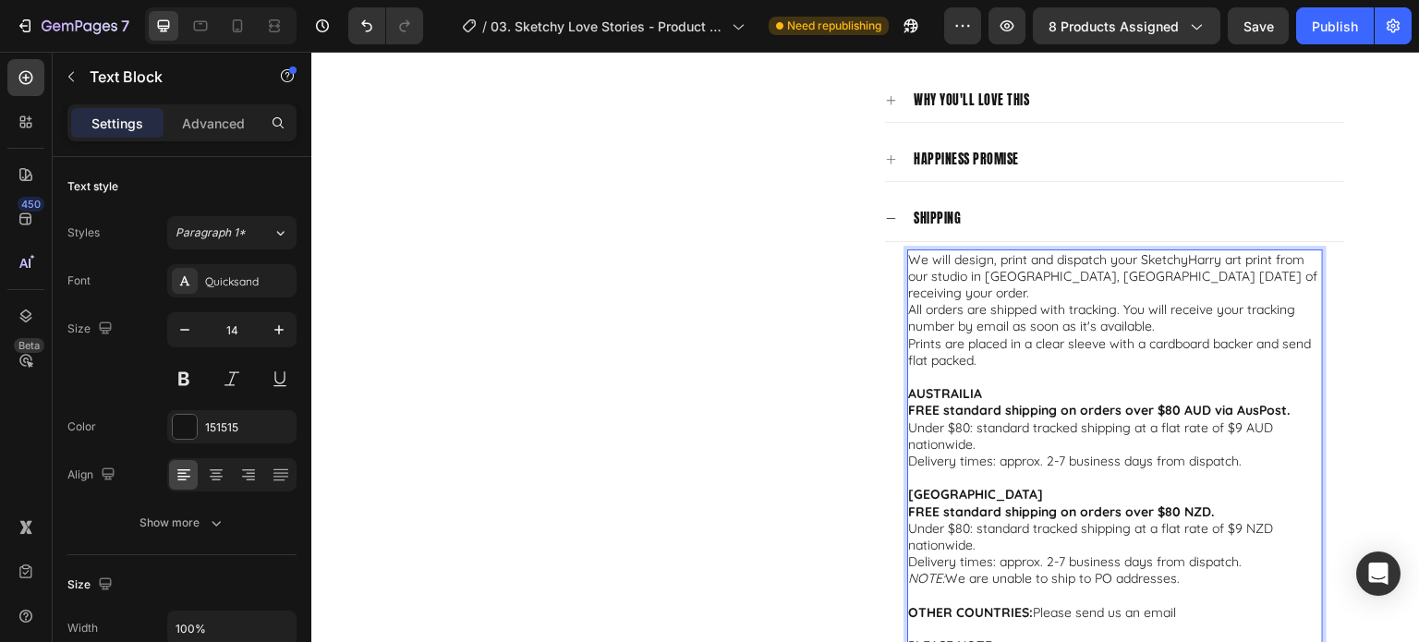
click at [1169, 369] on p "Rich Text Editor. Editing area: main" at bounding box center [1115, 377] width 412 height 17
click at [1019, 402] on strong "FREE standard shipping on orders over $80 AUD via AusPost." at bounding box center [1100, 410] width 382 height 17
click at [1068, 419] on p "Under $80: standard tracked shipping at a flat rate of $9 AUD nationwide." at bounding box center [1115, 435] width 412 height 33
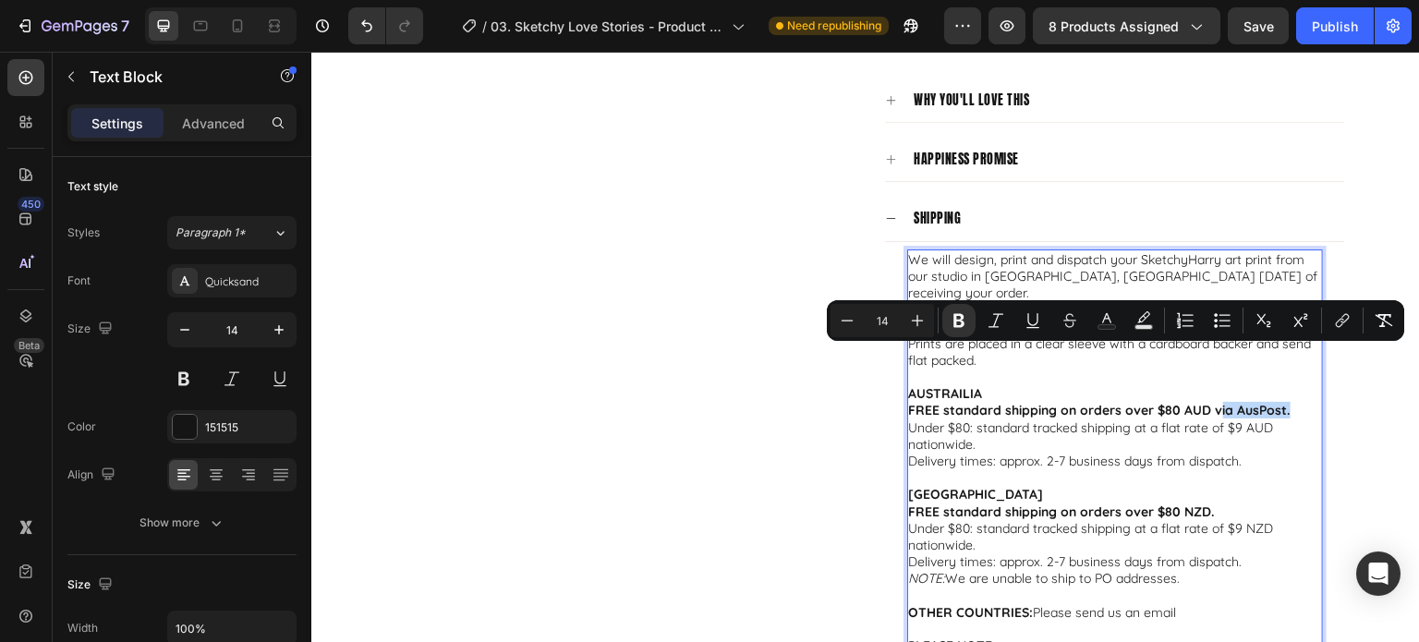
drag, startPoint x: 1282, startPoint y: 358, endPoint x: 1204, endPoint y: 361, distance: 78.6
click at [1205, 402] on p "FREE standard shipping on orders over $80 AUD via AusPost." at bounding box center [1115, 410] width 412 height 17
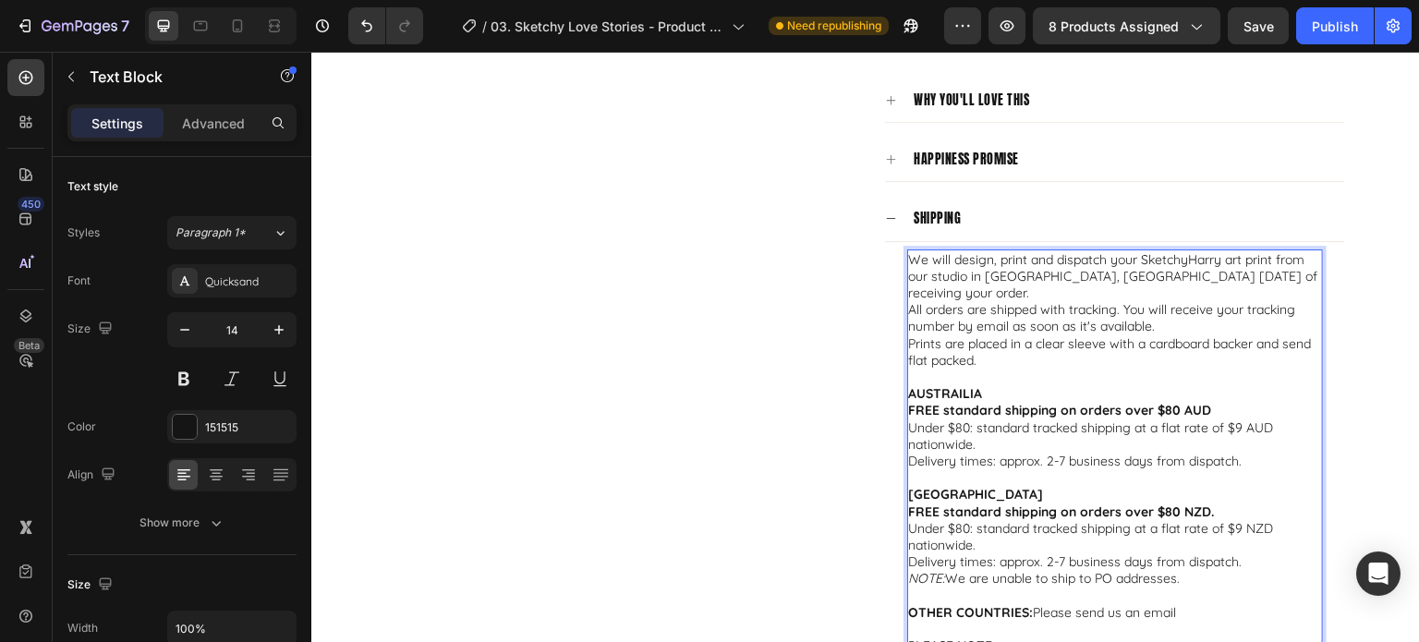
click at [1153, 419] on p "Under $80: standard tracked shipping at a flat rate of $9 AUD nationwide." at bounding box center [1115, 435] width 412 height 33
click at [1072, 419] on p "Under $80: standard tracked shipping at a flat rate of $9 AUD nationwide." at bounding box center [1115, 435] width 412 height 33
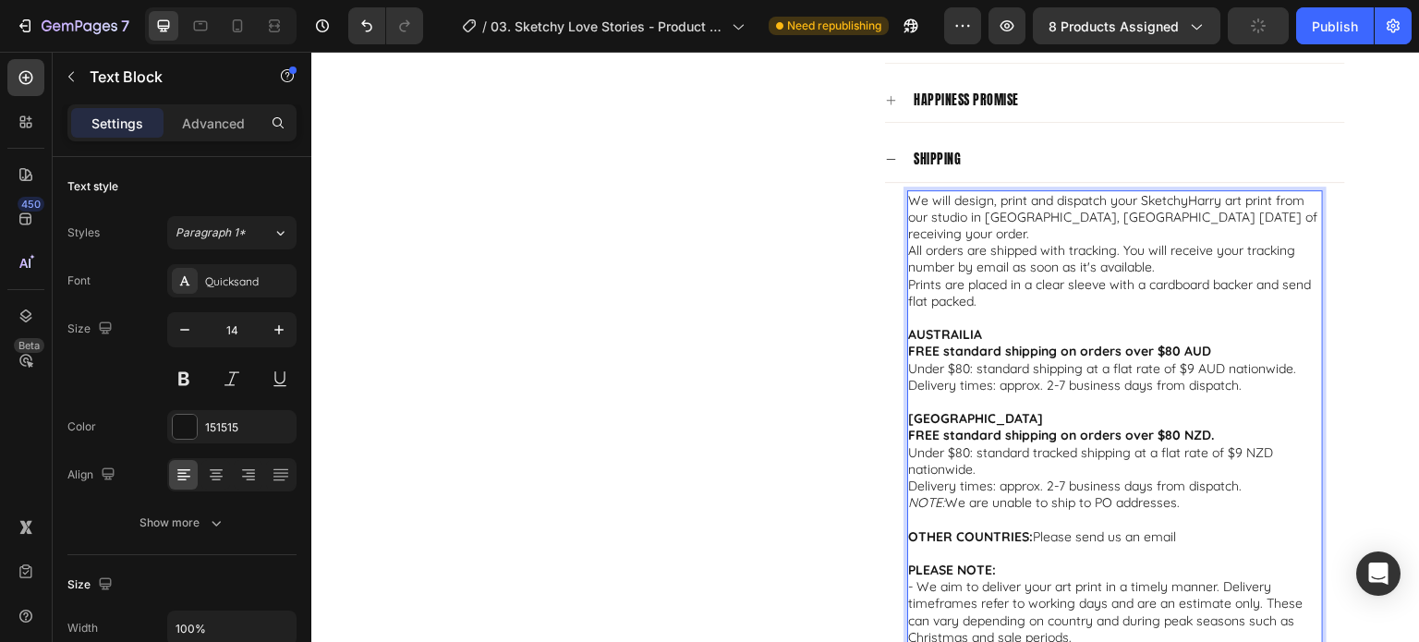
scroll to position [1755, 0]
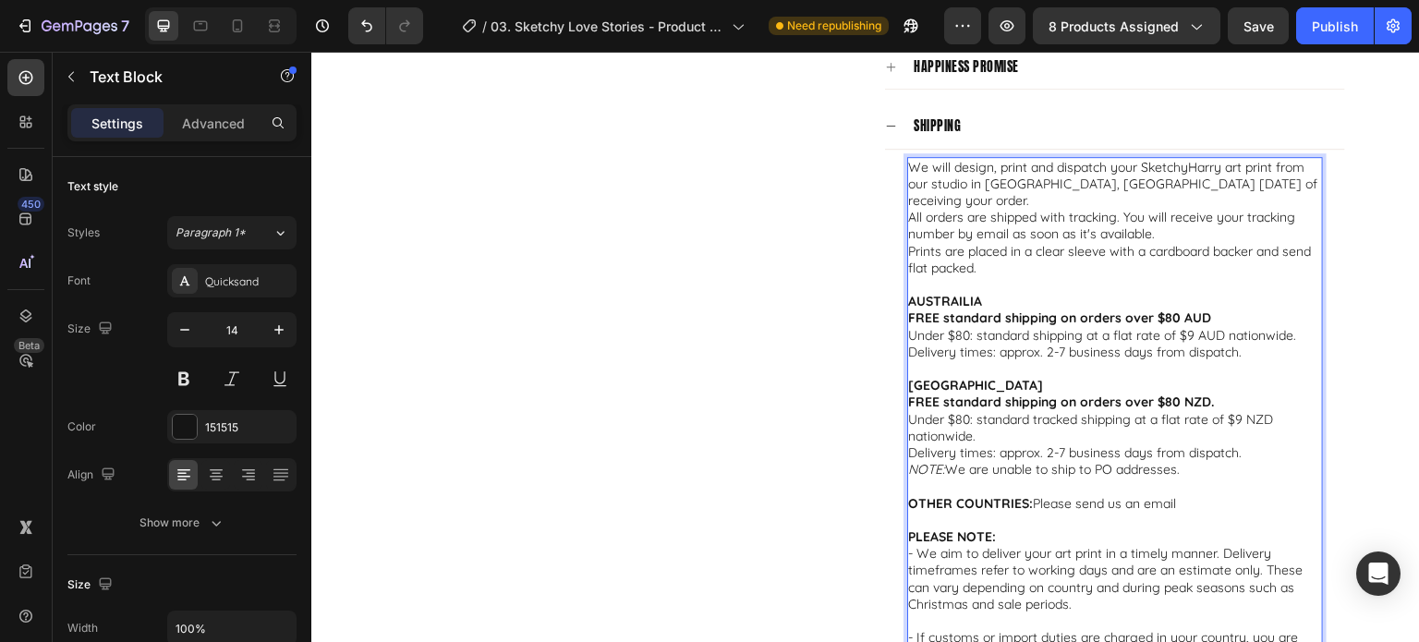
click at [1209, 394] on p "FREE standard shipping on orders over $80 NZD." at bounding box center [1115, 402] width 412 height 17
click at [1067, 411] on p "Under $80: standard tracked shipping at a flat rate of $9 NZD nationwide." at bounding box center [1115, 427] width 412 height 33
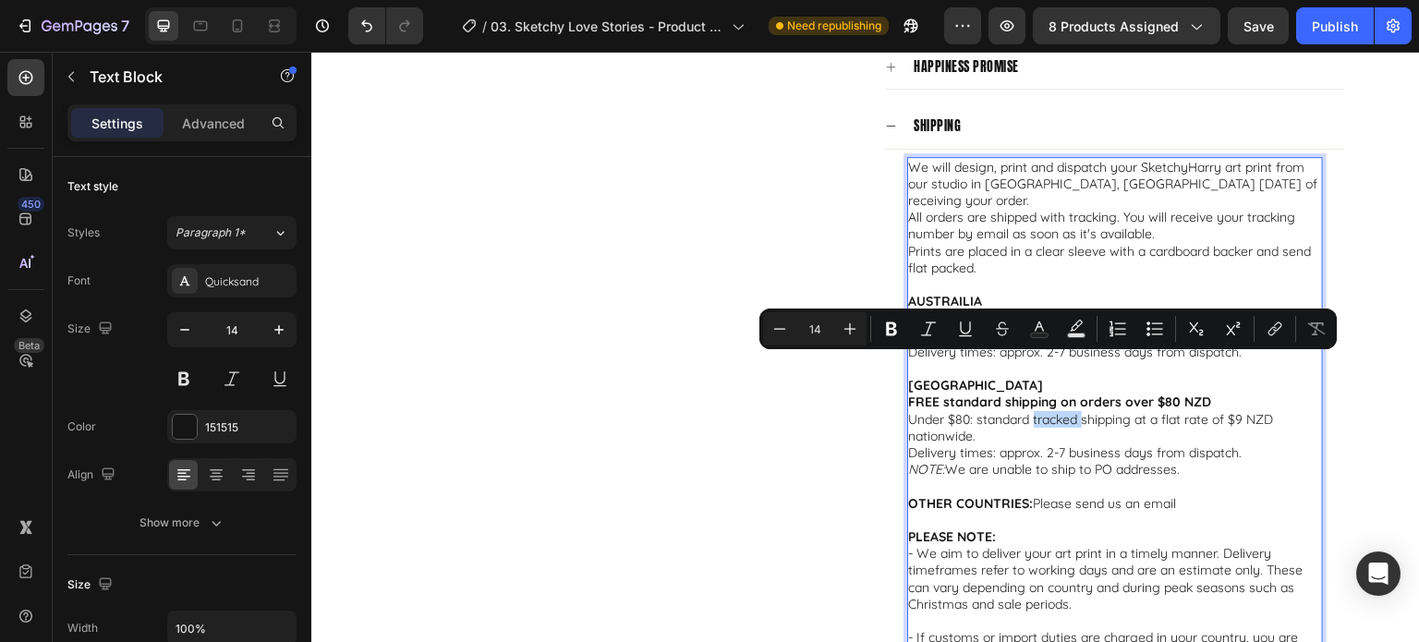
drag, startPoint x: 1073, startPoint y: 366, endPoint x: 1025, endPoint y: 371, distance: 49.3
click at [1025, 411] on p "Under $80: standard tracked shipping at a flat rate of $9 NZD nationwide." at bounding box center [1115, 427] width 412 height 33
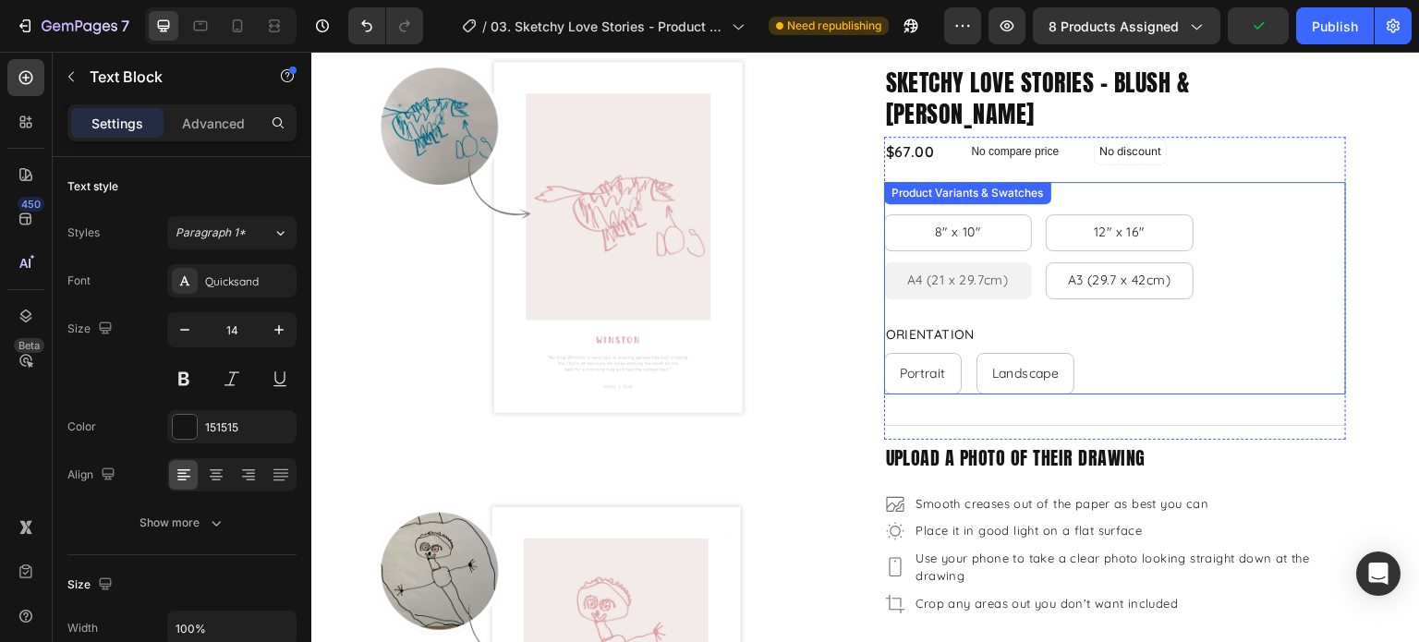
scroll to position [0, 0]
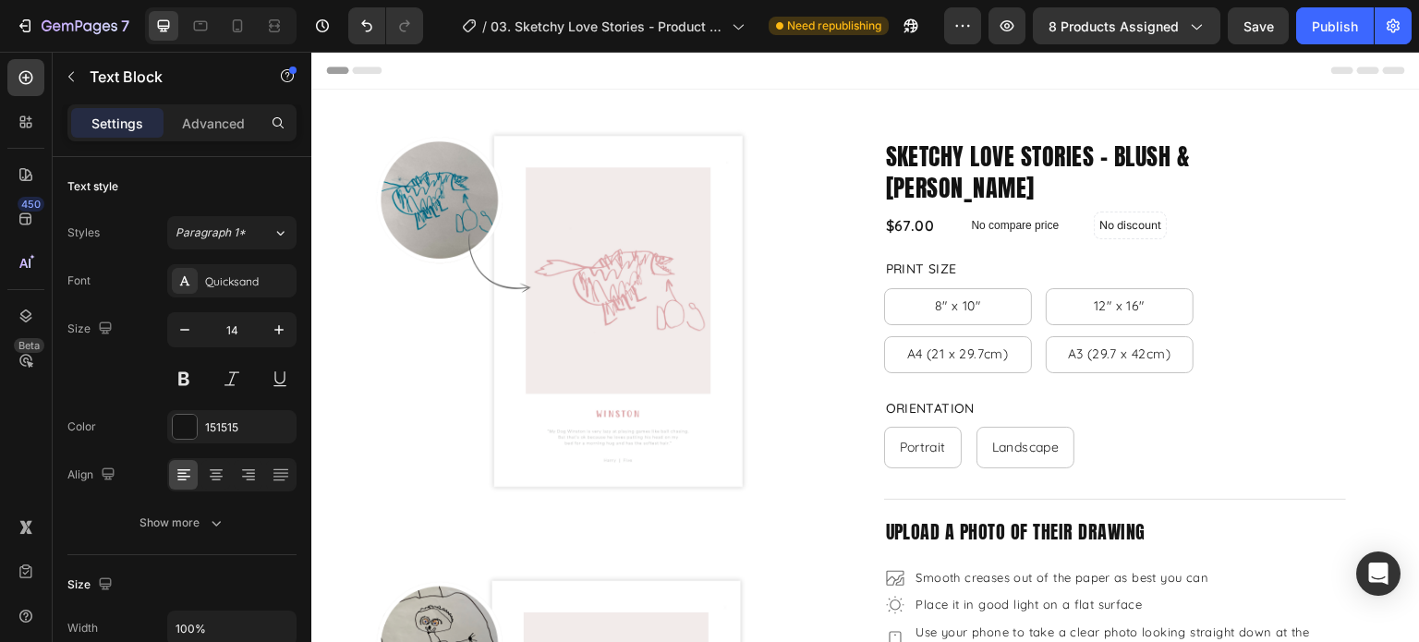
drag, startPoint x: 1338, startPoint y: 34, endPoint x: 1338, endPoint y: 48, distance: 13.9
click at [1338, 35] on div "Publish" at bounding box center [1335, 26] width 46 height 19
click at [63, 27] on icon "button" at bounding box center [80, 27] width 76 height 16
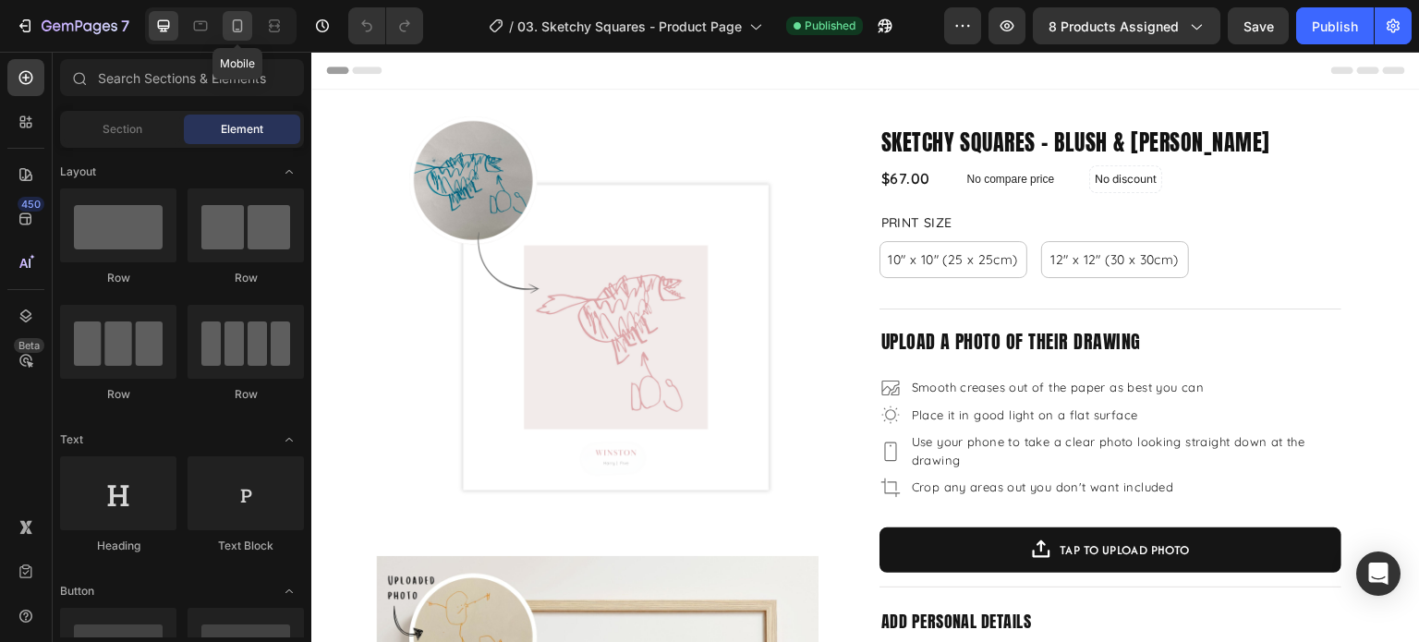
click at [234, 25] on icon at bounding box center [237, 26] width 18 height 18
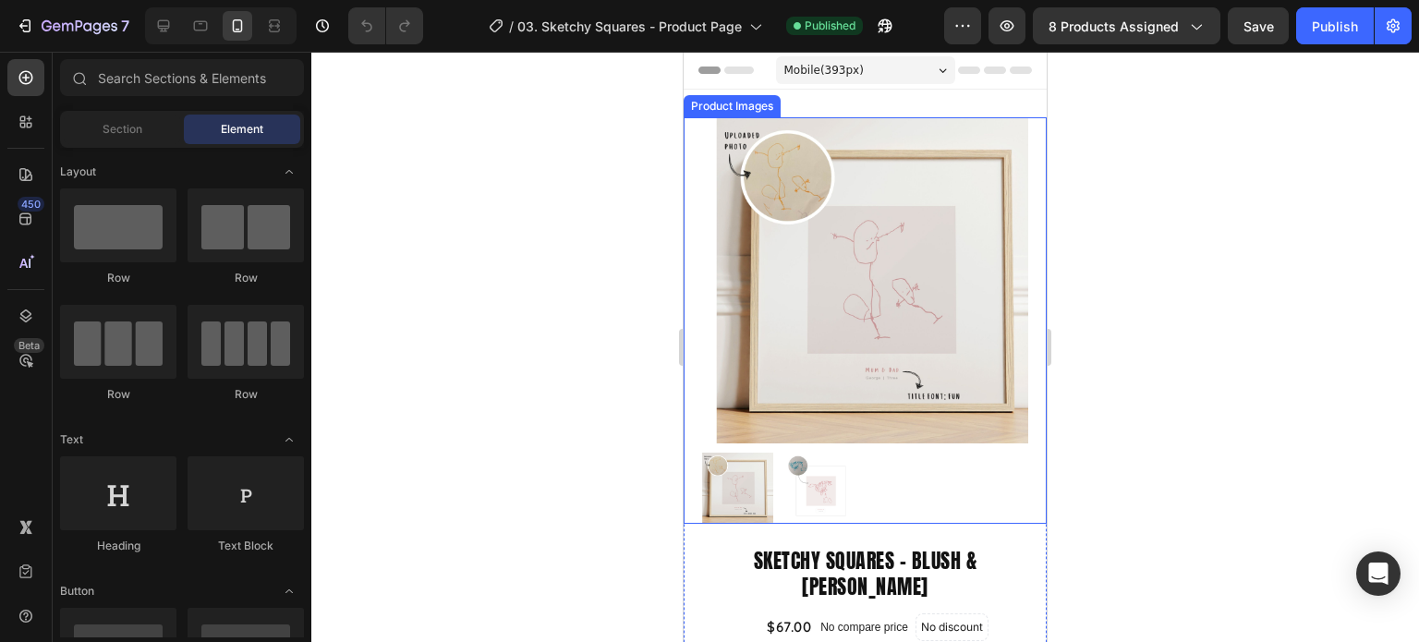
click at [1020, 131] on div "Product Images" at bounding box center [865, 320] width 363 height 406
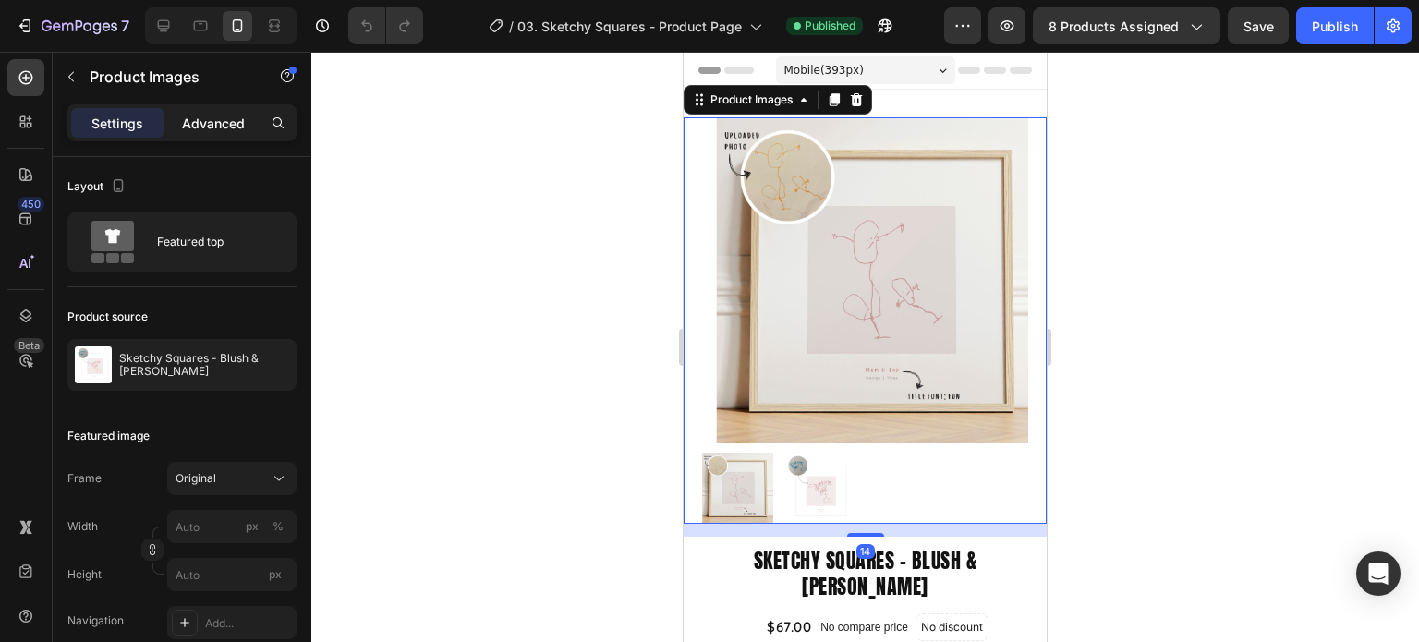
click at [215, 121] on p "Advanced" at bounding box center [213, 123] width 63 height 19
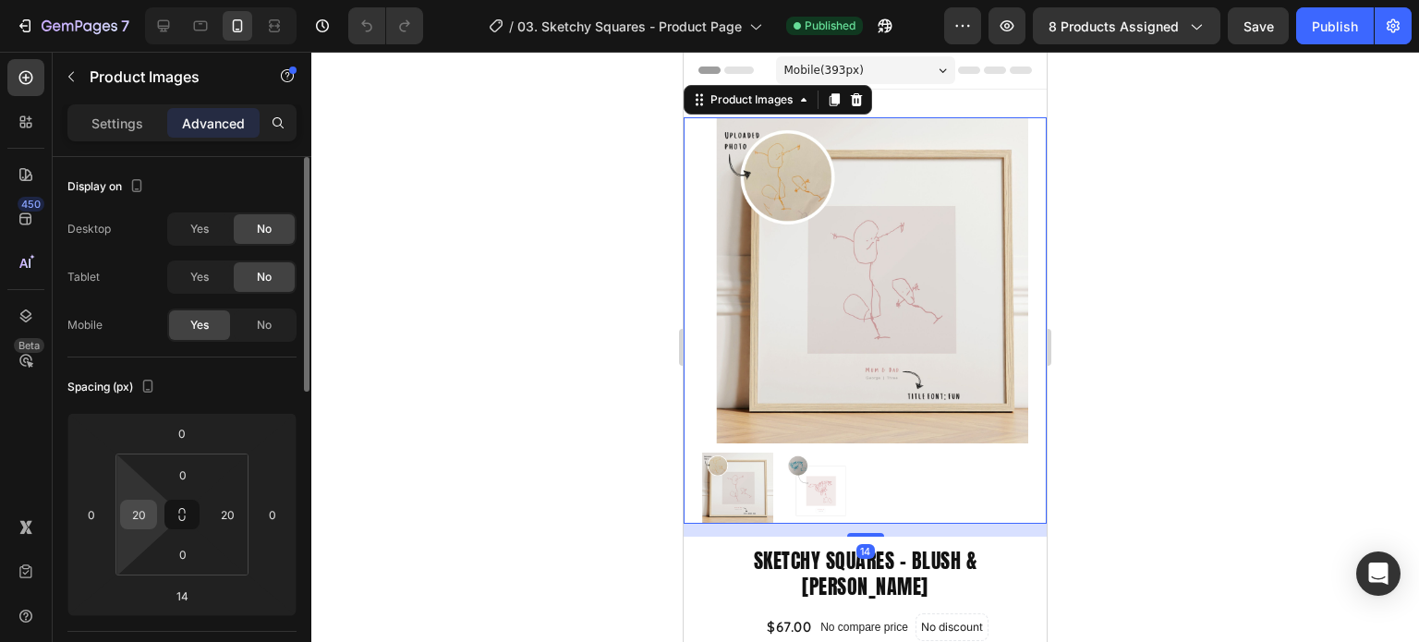
click at [145, 511] on input "20" at bounding box center [139, 515] width 28 height 28
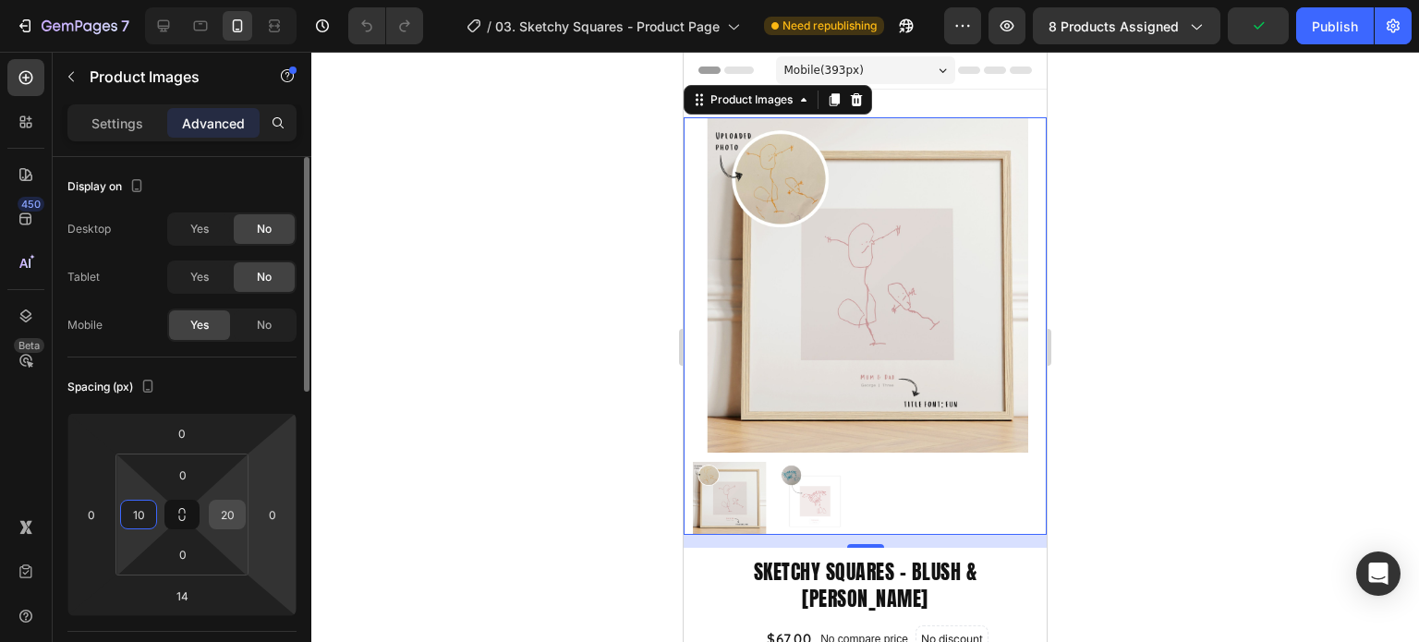
type input "10"
click at [237, 511] on input "20" at bounding box center [227, 515] width 28 height 28
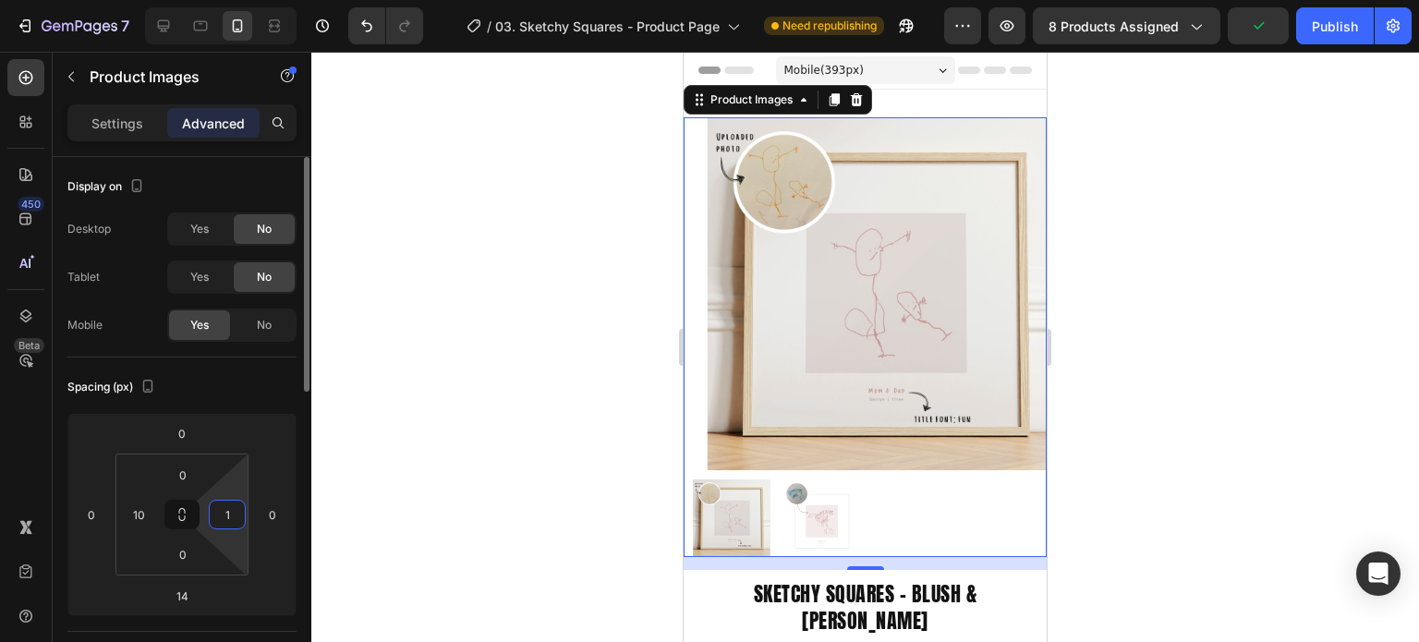
type input "10"
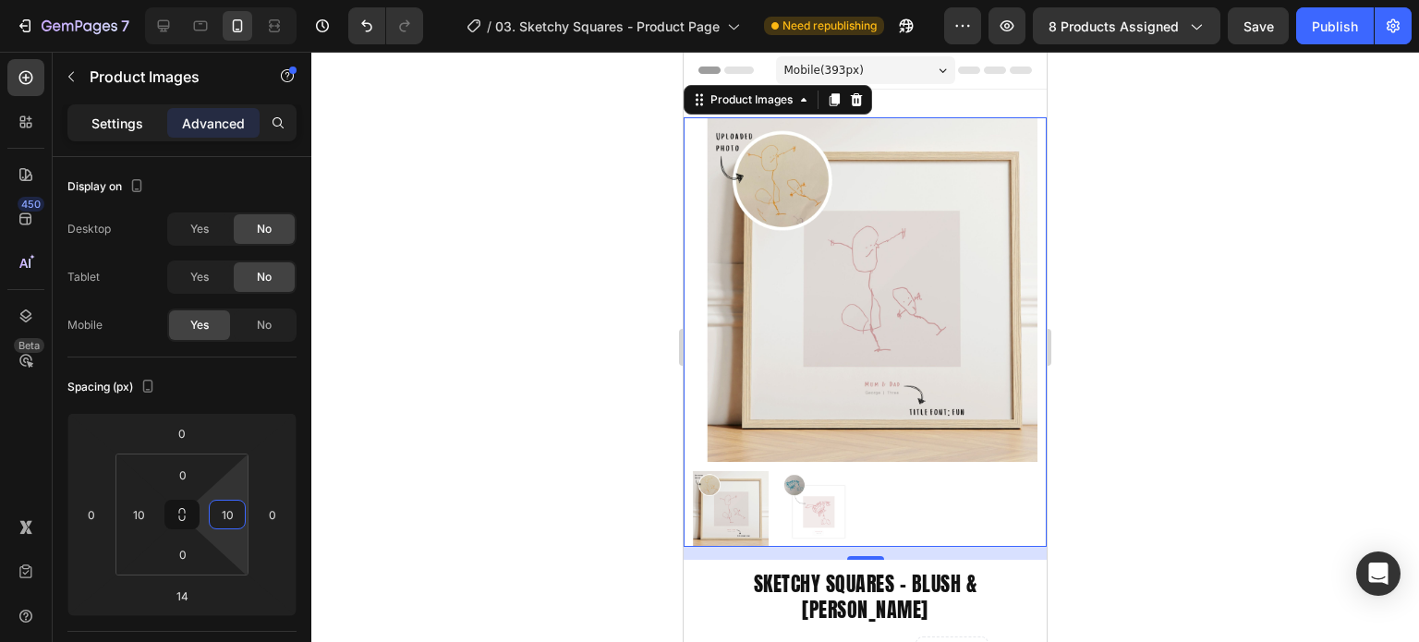
click at [100, 131] on p "Settings" at bounding box center [117, 123] width 52 height 19
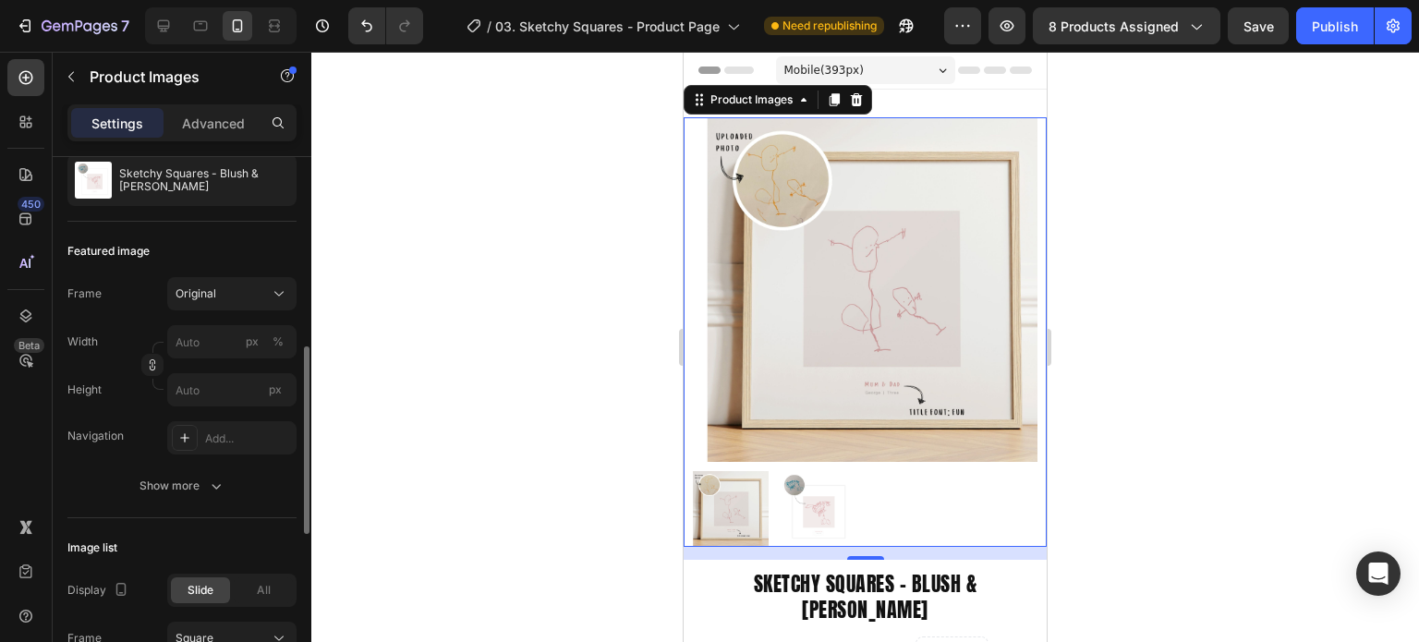
scroll to position [277, 0]
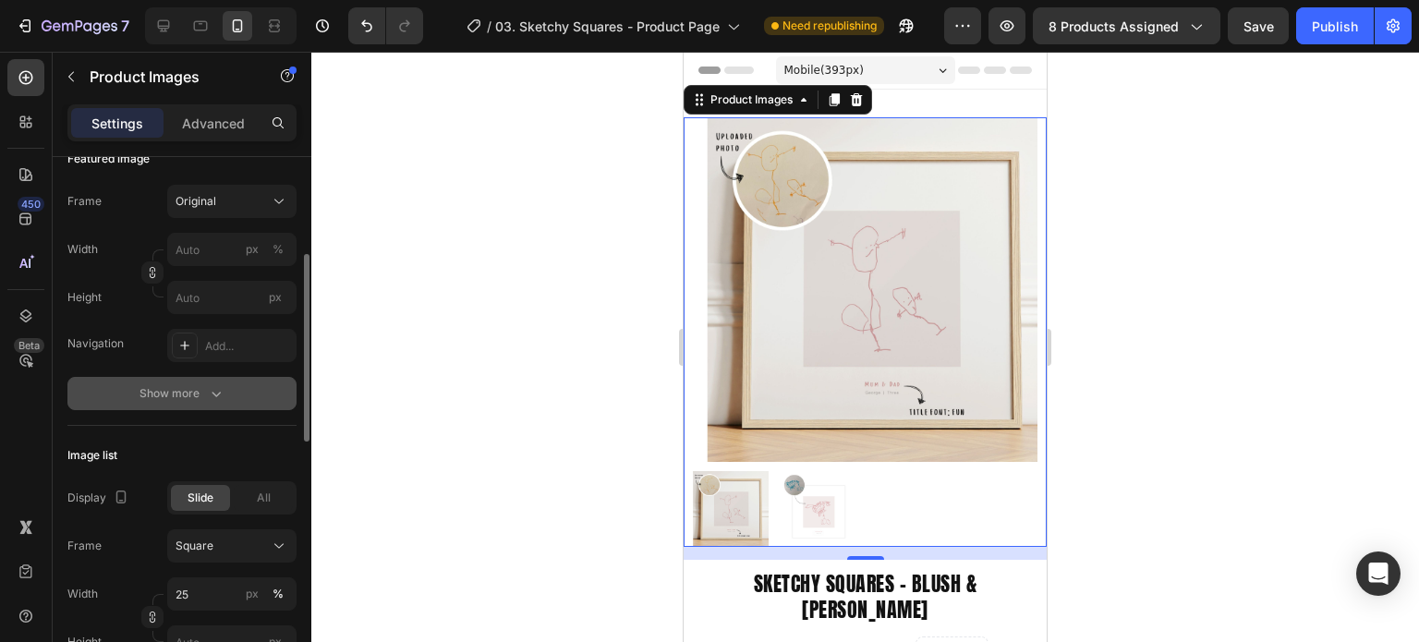
click at [181, 394] on div "Show more" at bounding box center [182, 393] width 86 height 18
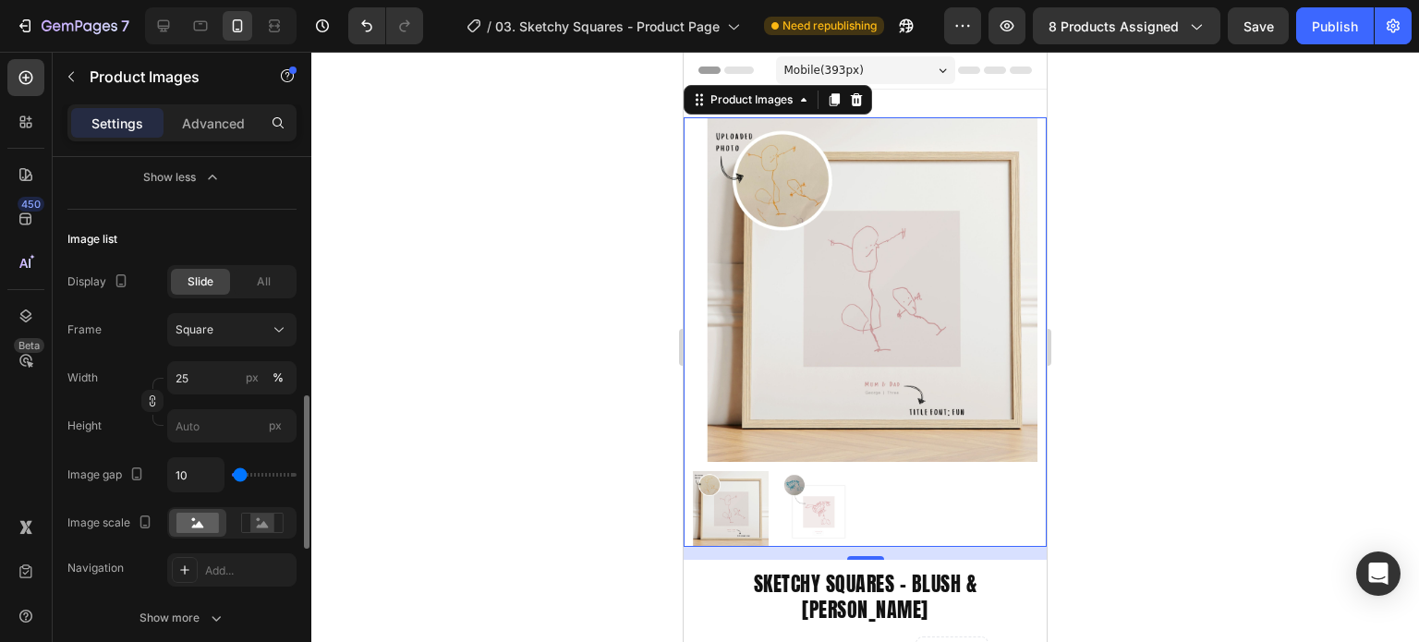
scroll to position [924, 0]
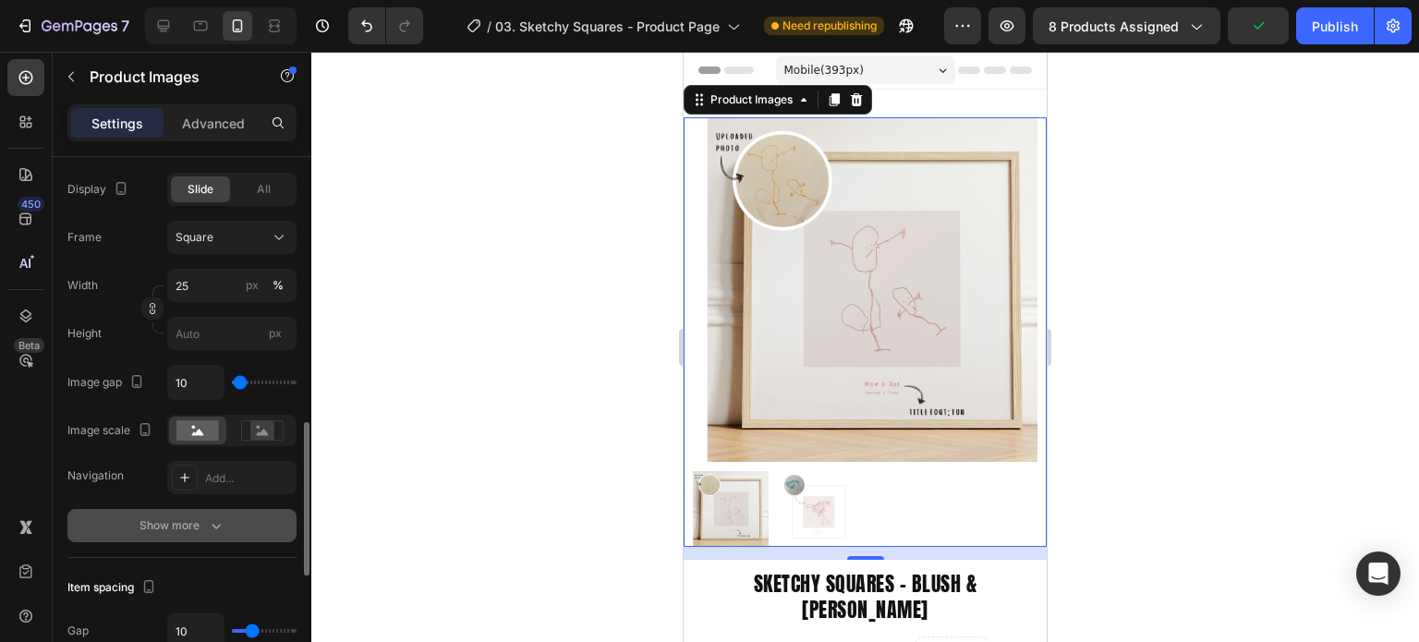
click at [204, 527] on div "Show more" at bounding box center [182, 525] width 86 height 18
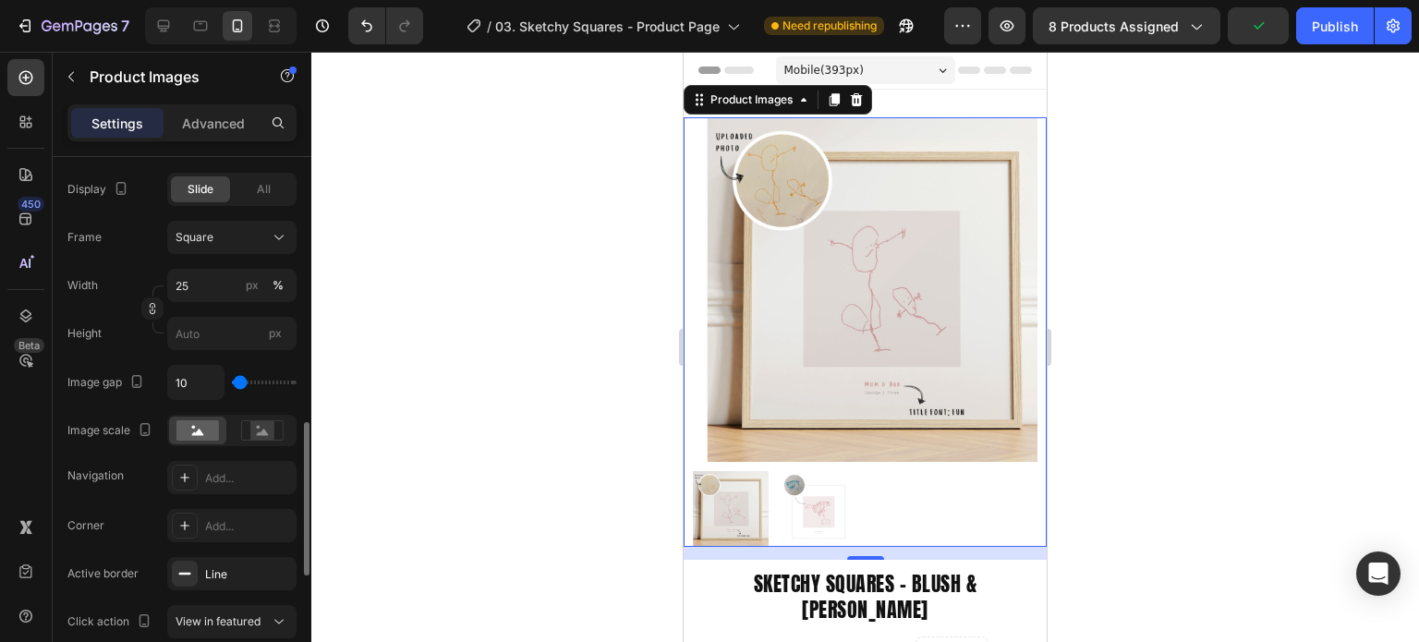
scroll to position [1109, 0]
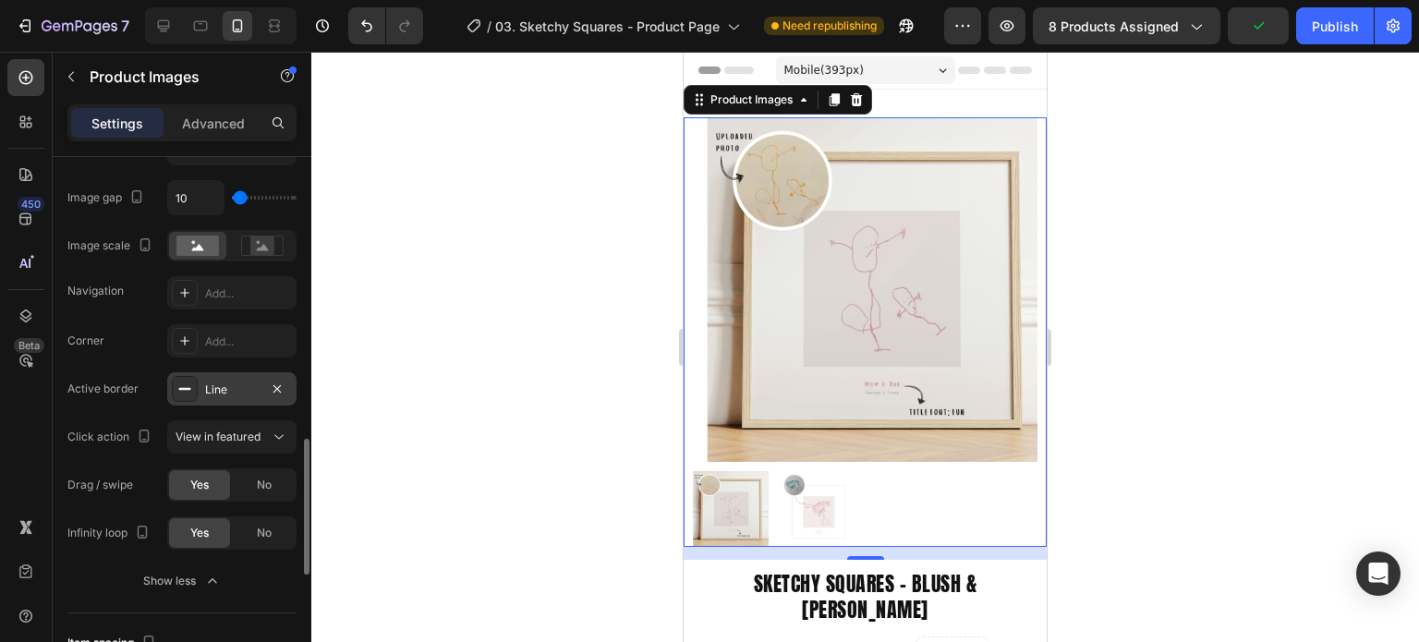
click at [220, 377] on div "Line" at bounding box center [231, 388] width 129 height 33
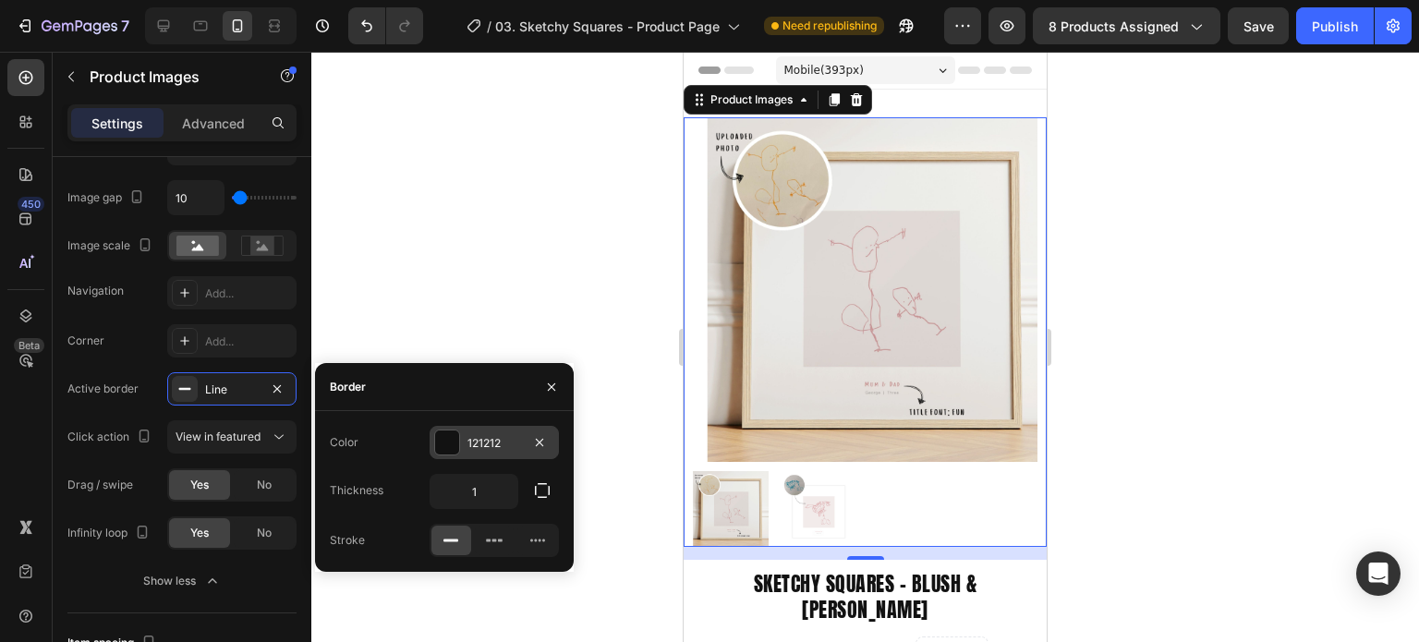
click at [488, 451] on div "121212" at bounding box center [494, 443] width 54 height 17
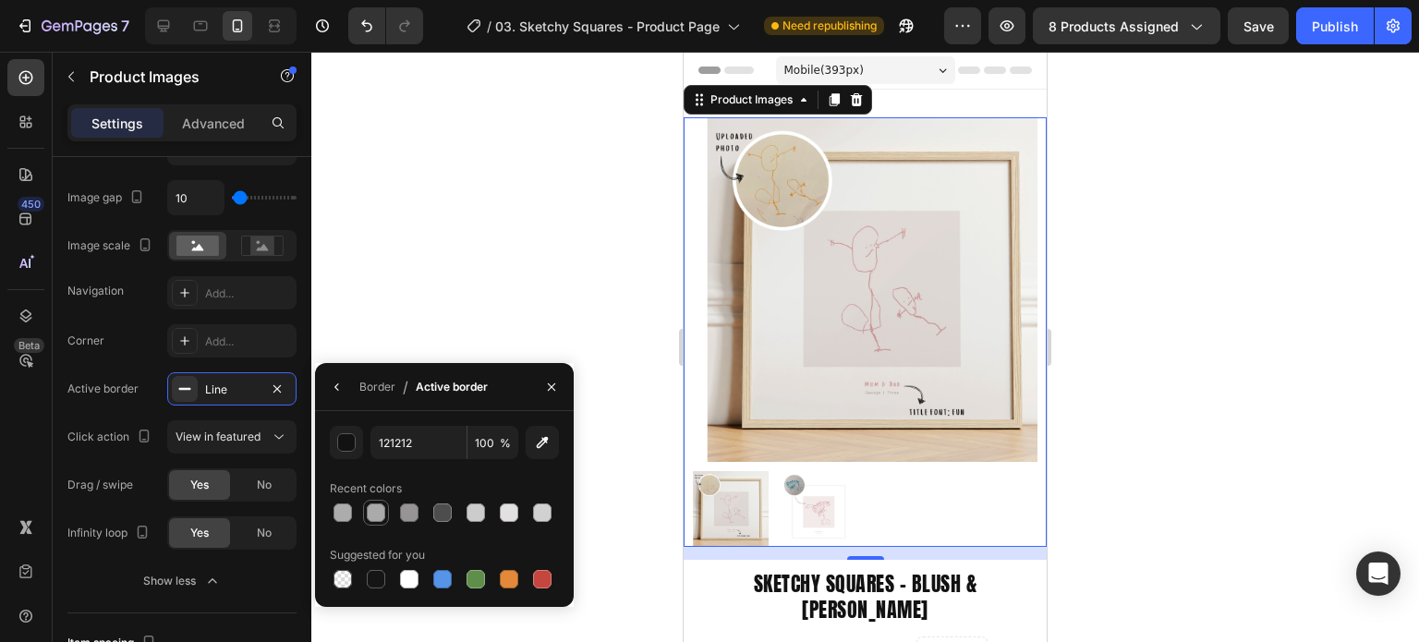
click at [370, 516] on div at bounding box center [376, 512] width 18 height 18
type input "AAAAAA"
click at [558, 394] on icon "button" at bounding box center [551, 387] width 15 height 15
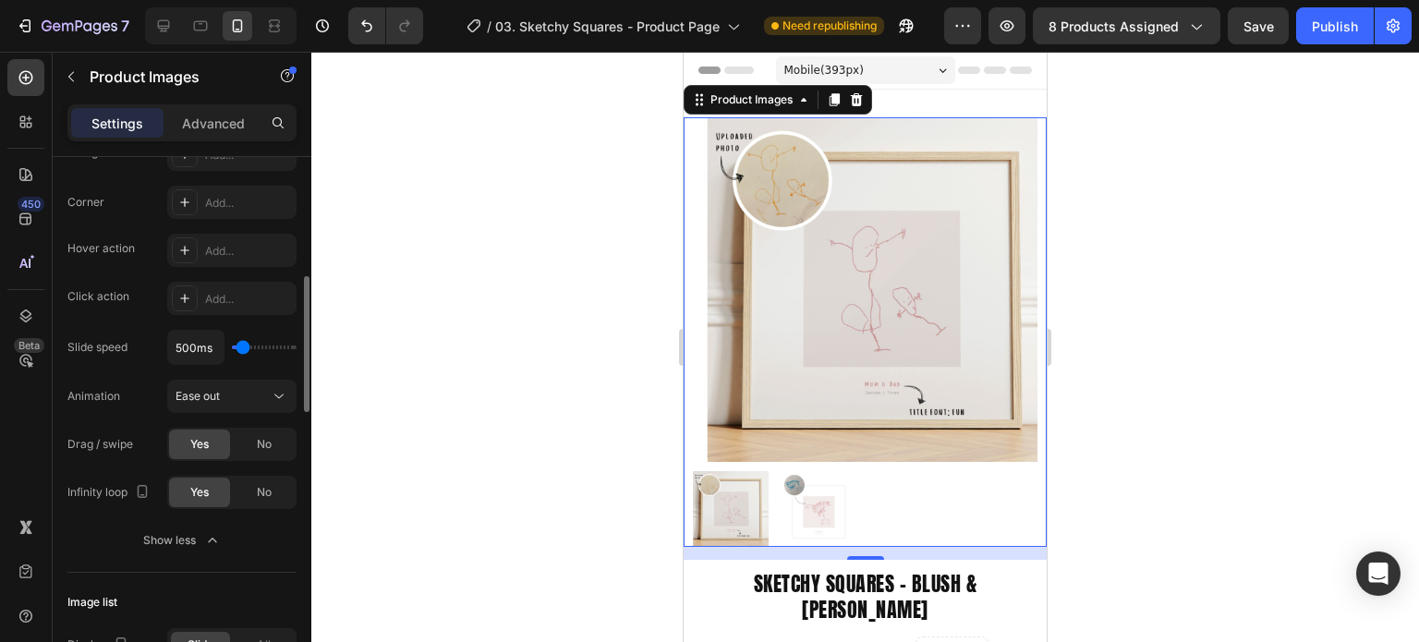
scroll to position [0, 0]
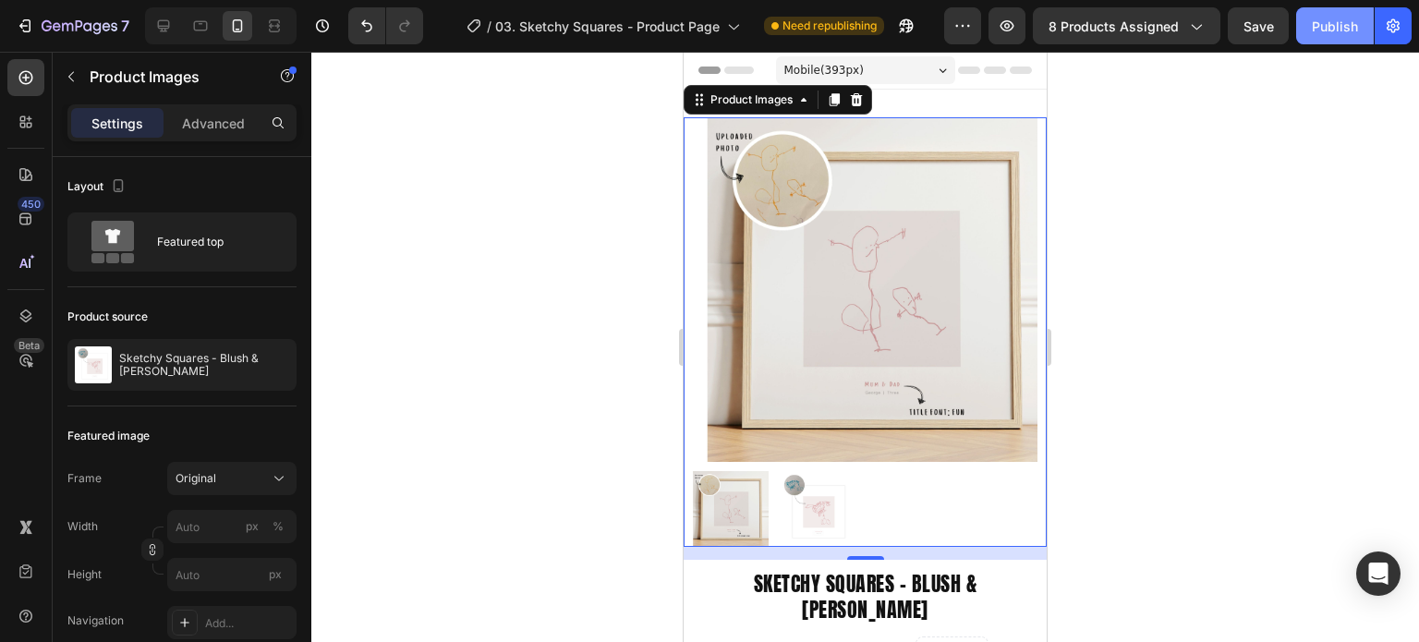
click at [1340, 30] on div "Publish" at bounding box center [1335, 26] width 46 height 19
click at [824, 496] on img at bounding box center [816, 509] width 76 height 76
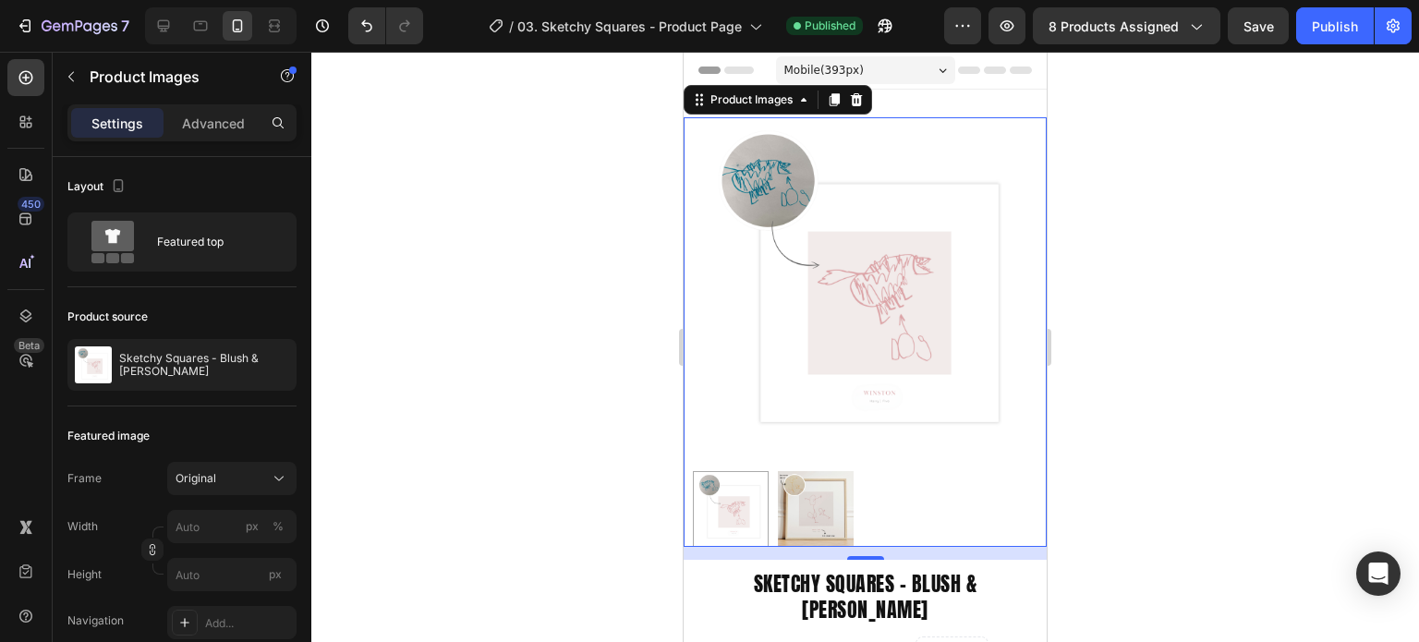
click at [743, 495] on div at bounding box center [731, 509] width 76 height 76
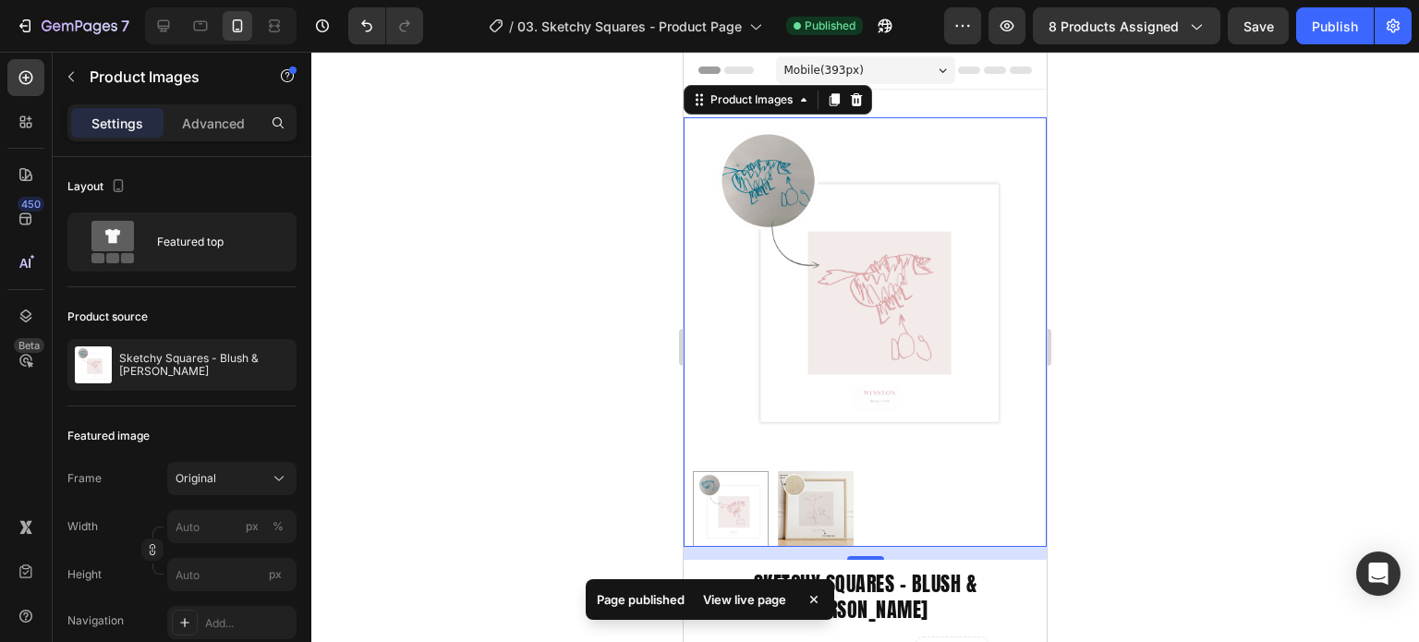
click at [831, 491] on img at bounding box center [816, 509] width 76 height 76
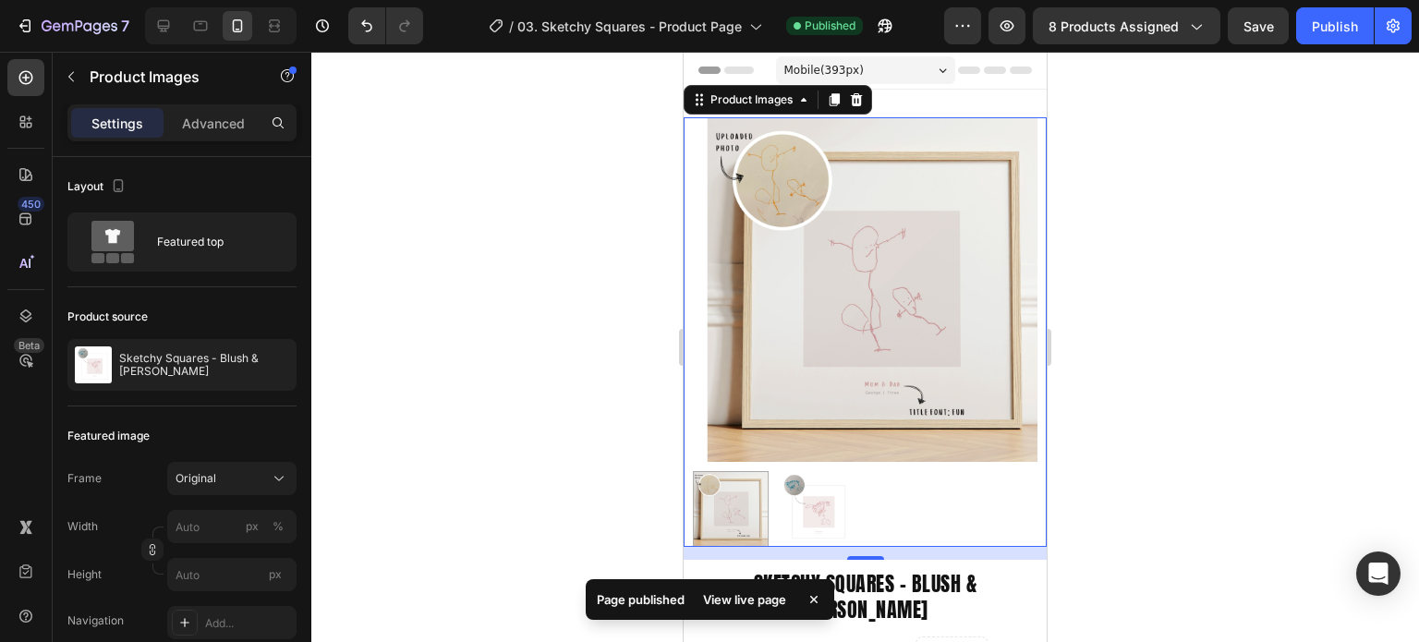
click at [630, 476] on div at bounding box center [865, 347] width 1108 height 590
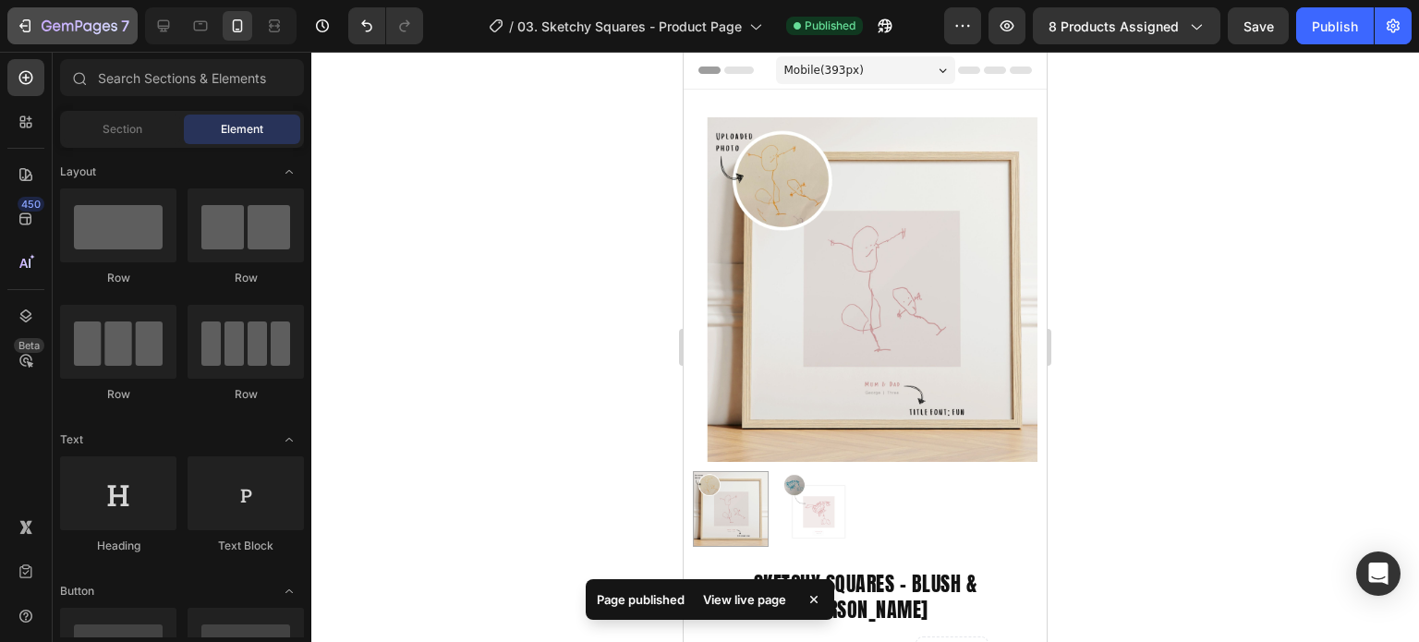
click at [72, 34] on icon "button" at bounding box center [80, 27] width 76 height 16
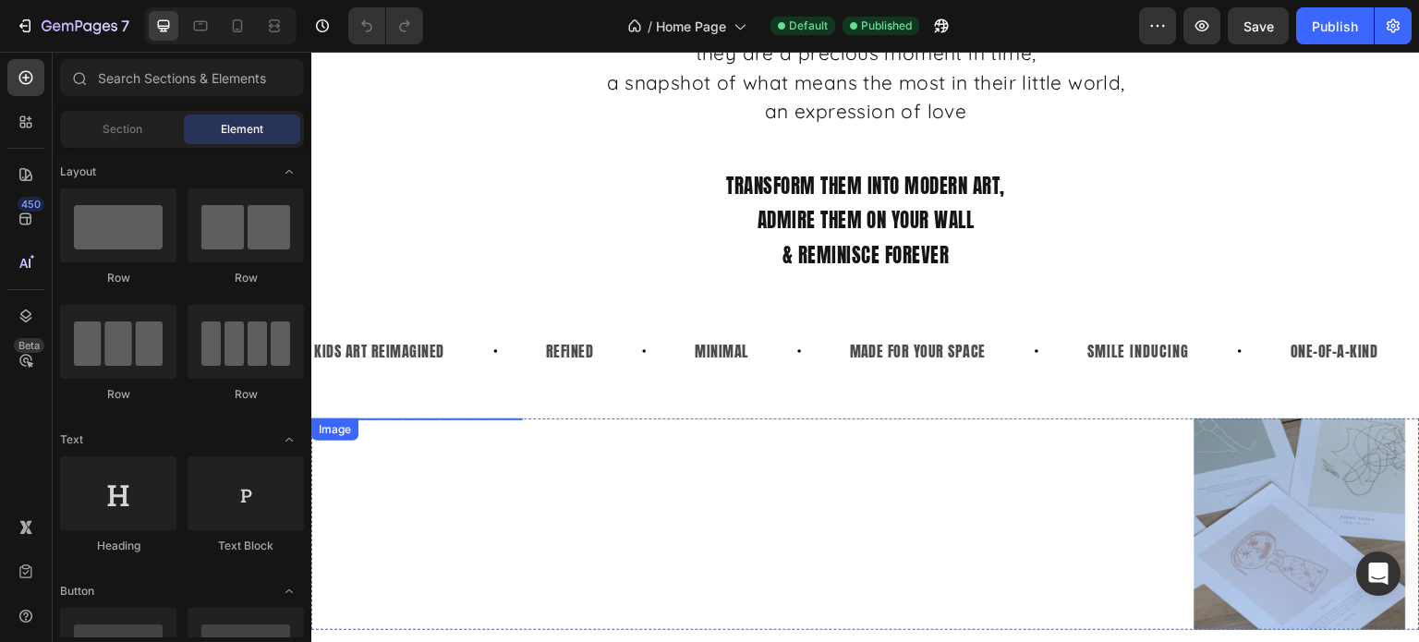
scroll to position [1386, 0]
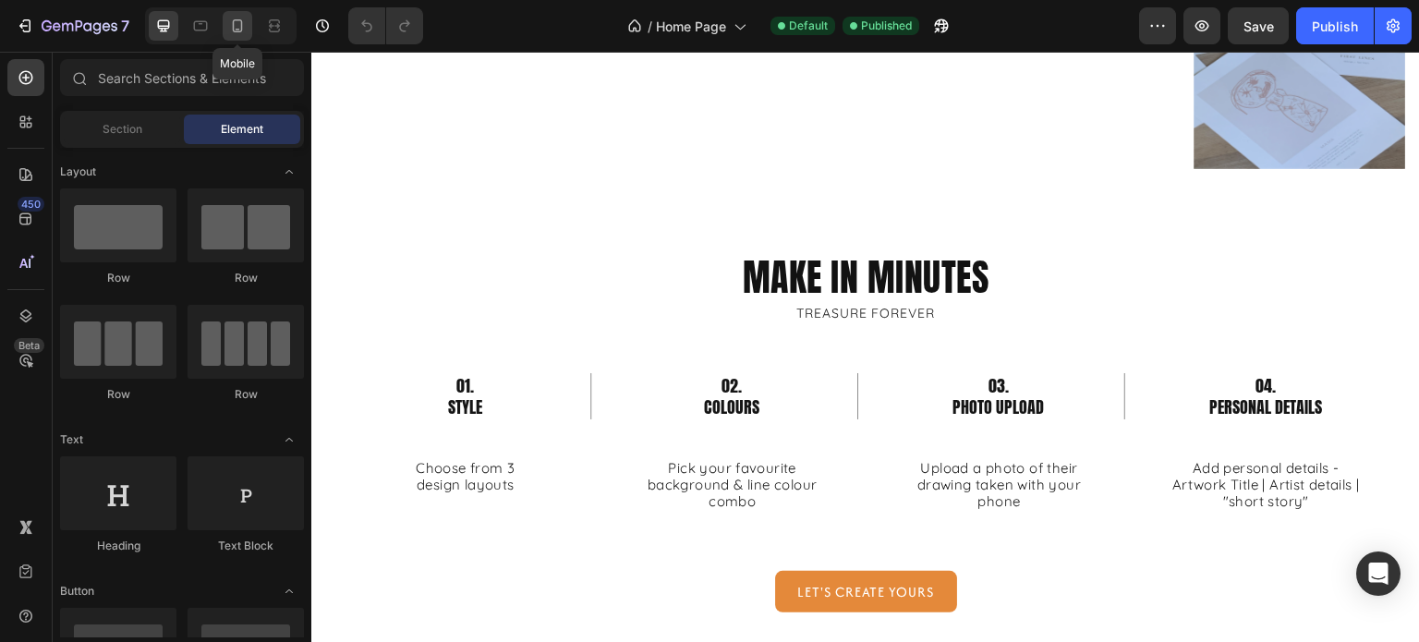
click at [240, 30] on icon at bounding box center [238, 25] width 10 height 13
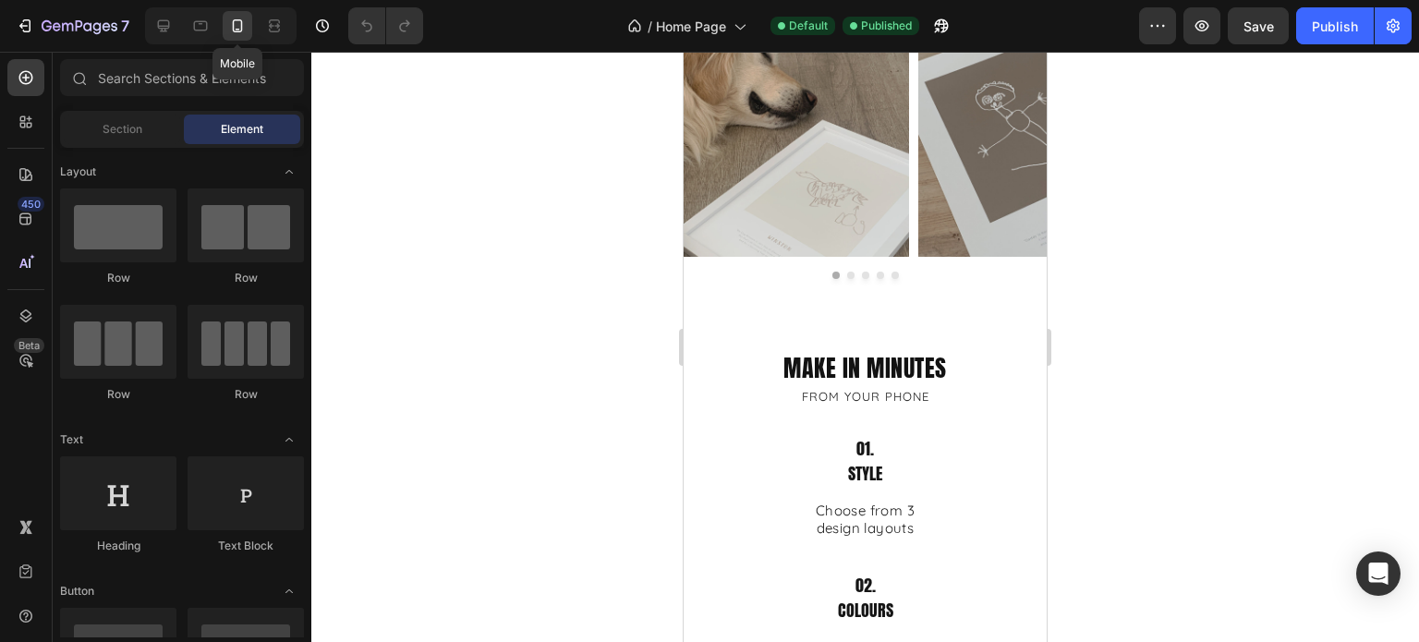
scroll to position [1430, 0]
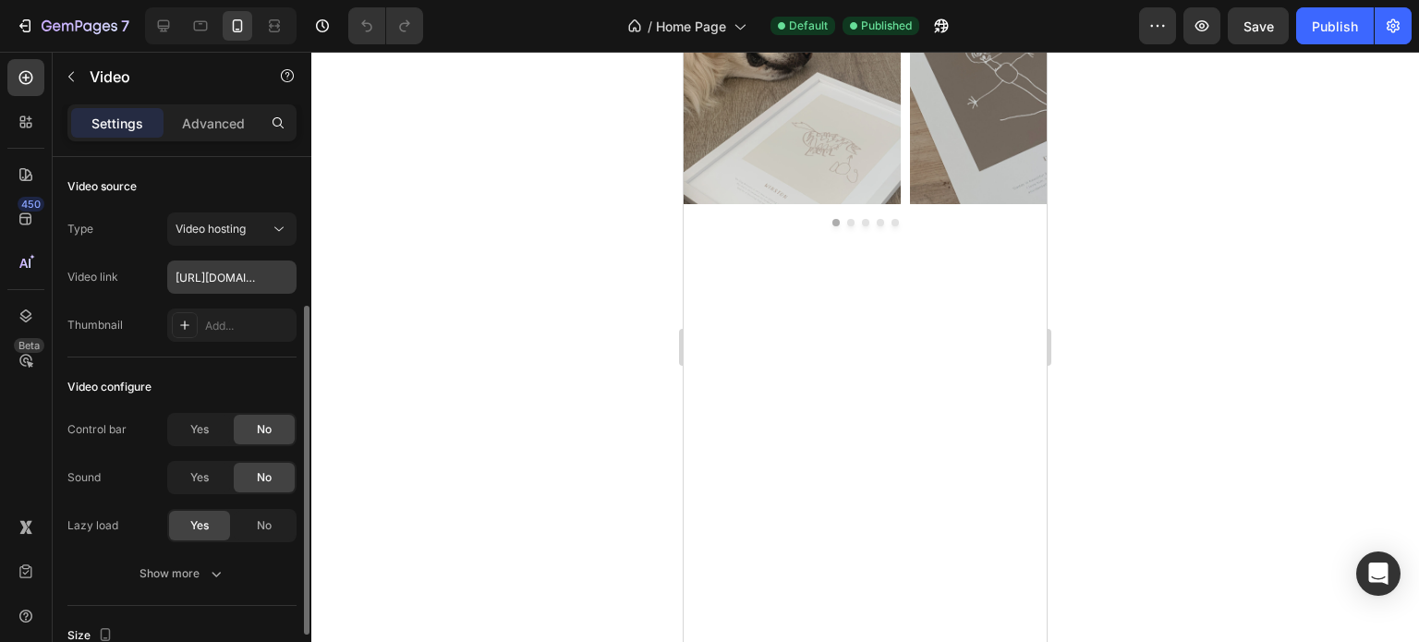
scroll to position [92, 0]
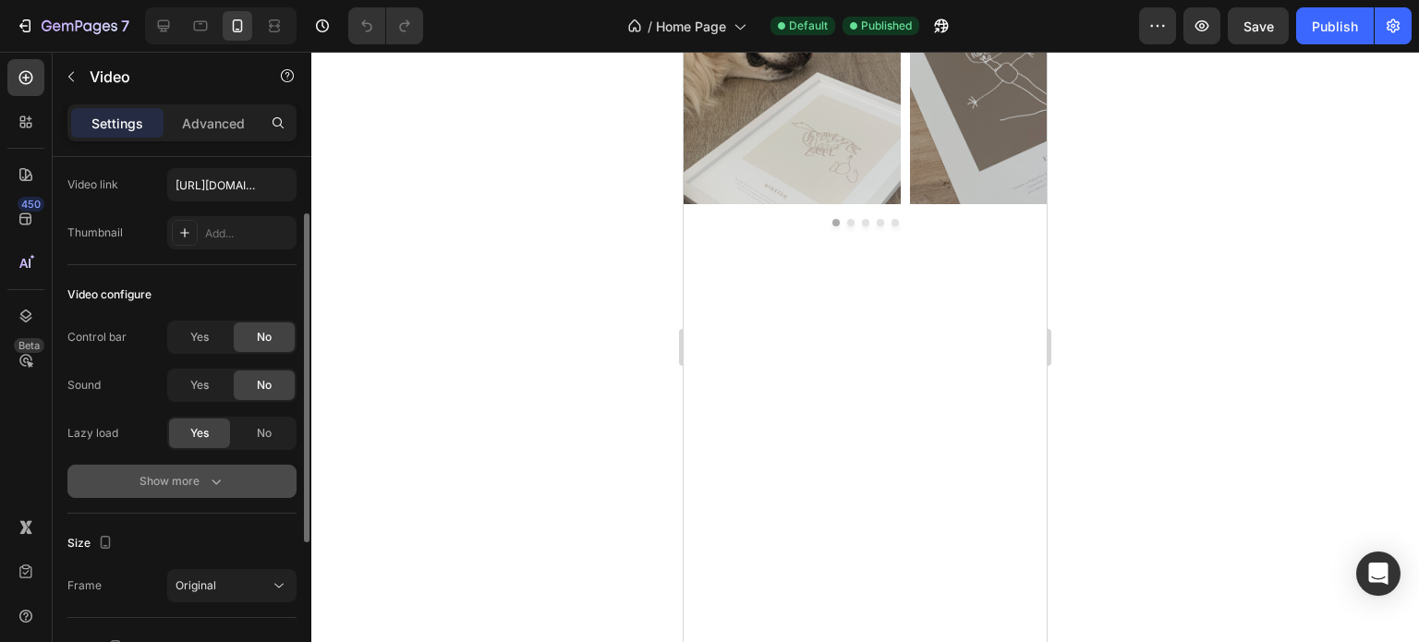
click at [199, 474] on div "Show more" at bounding box center [182, 481] width 86 height 18
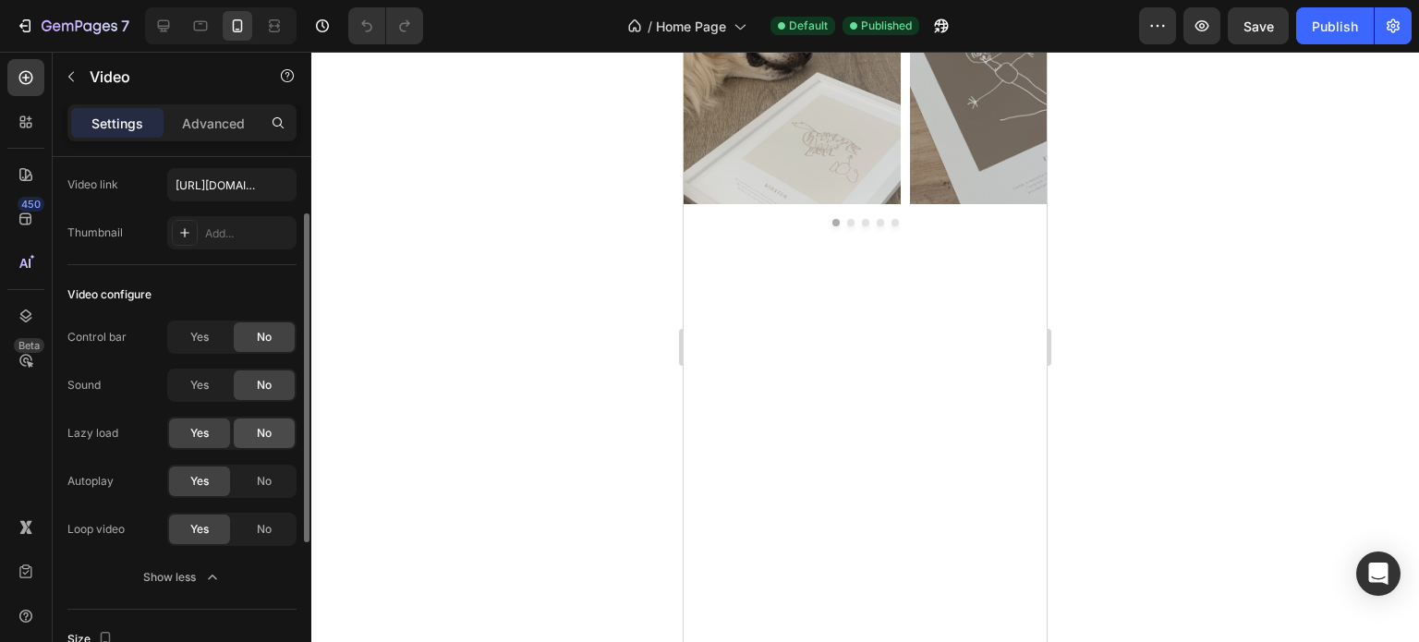
click at [262, 431] on span "No" at bounding box center [264, 433] width 15 height 17
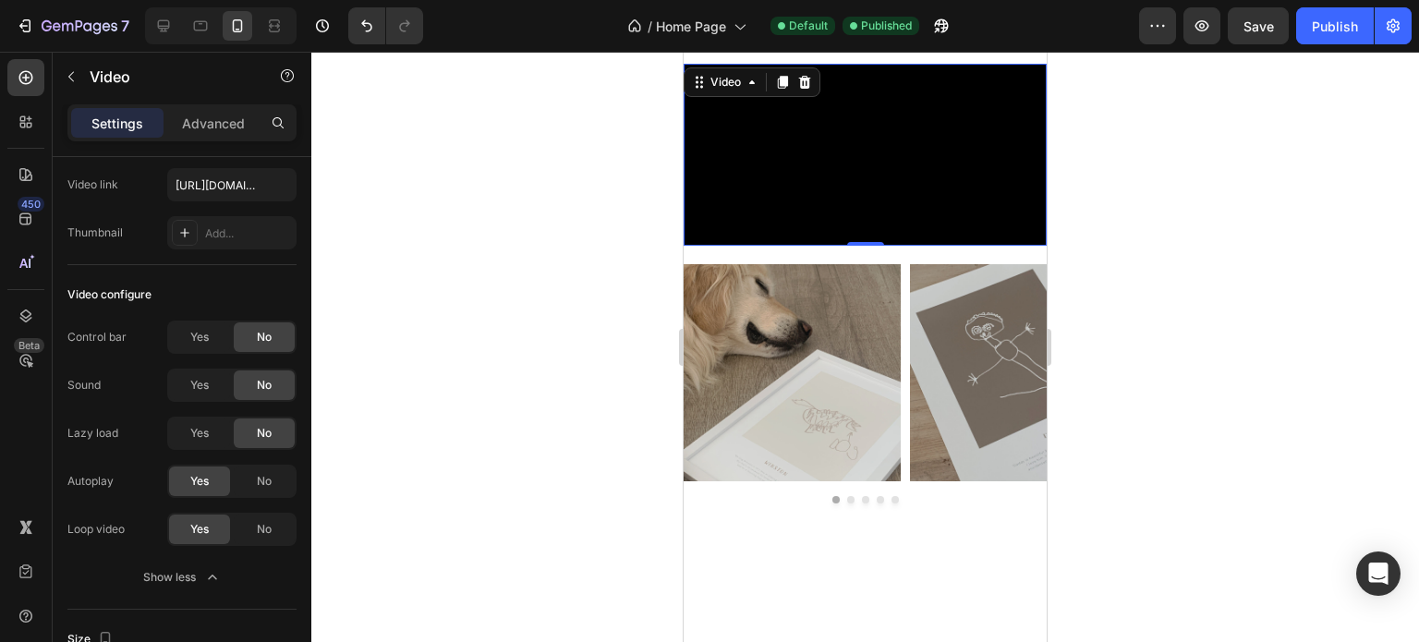
click at [1149, 300] on div at bounding box center [865, 347] width 1108 height 590
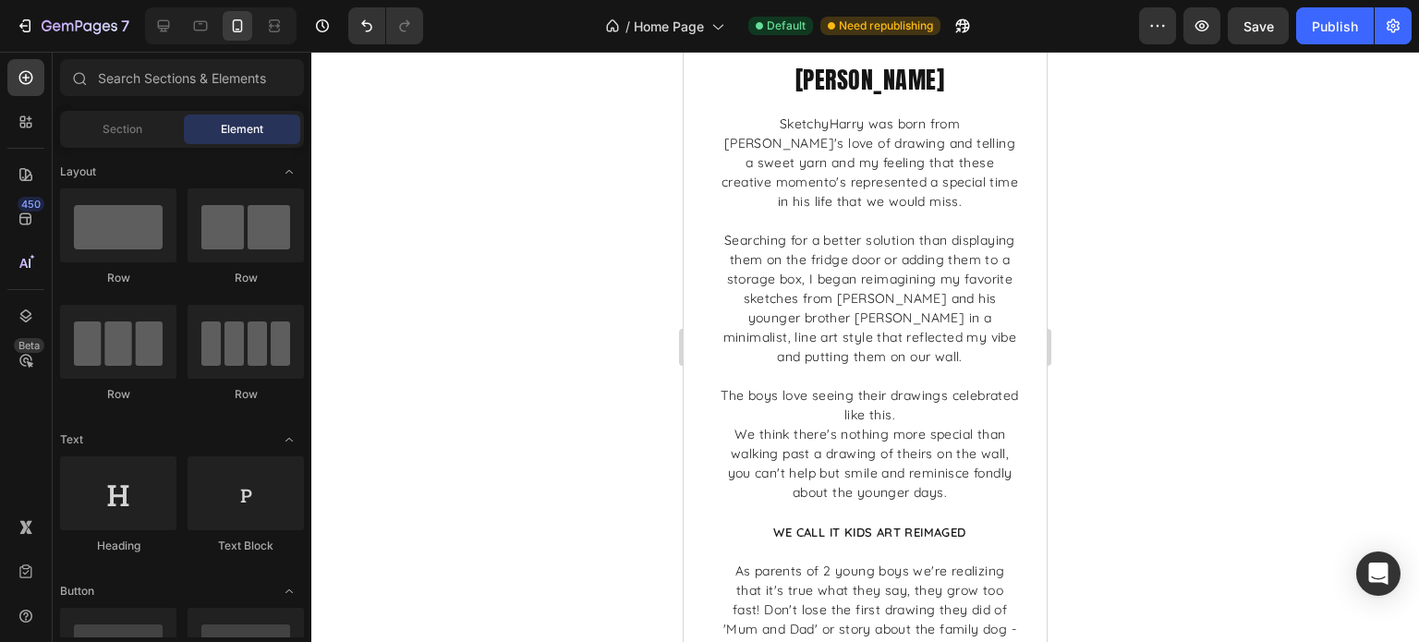
scroll to position [8591, 0]
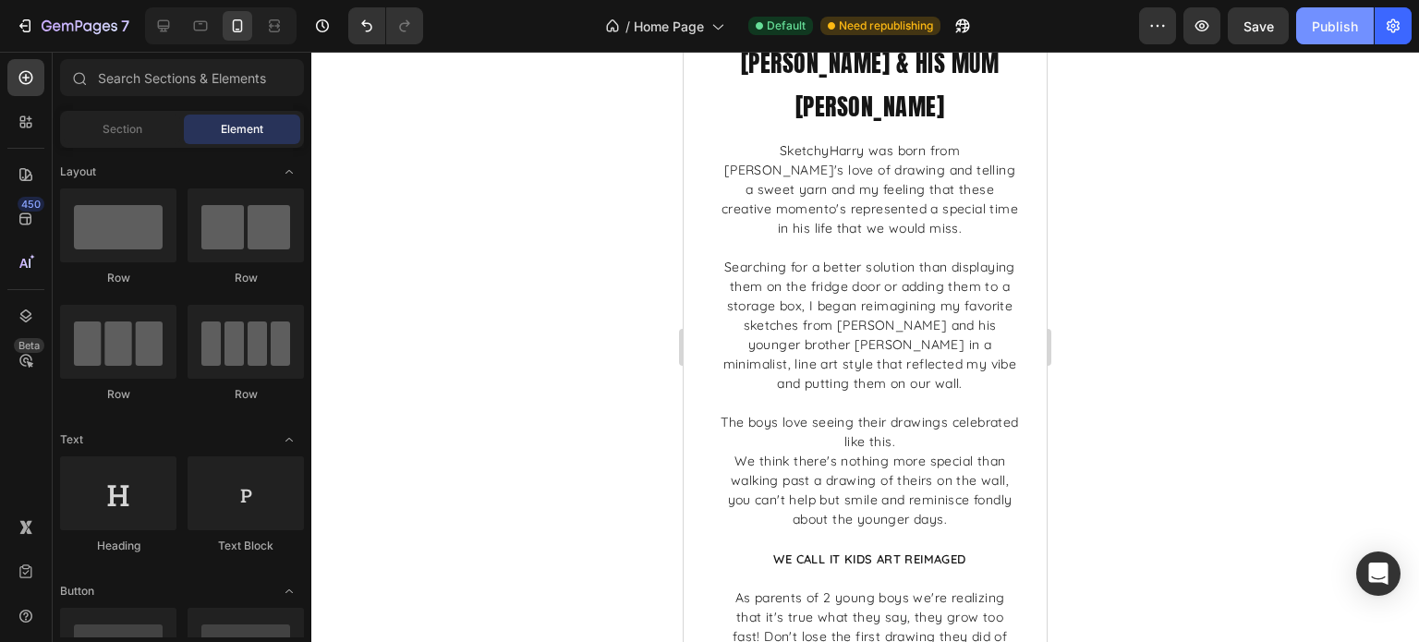
drag, startPoint x: 1337, startPoint y: 36, endPoint x: 1322, endPoint y: 42, distance: 15.8
click at [1337, 36] on button "Publish" at bounding box center [1335, 25] width 78 height 37
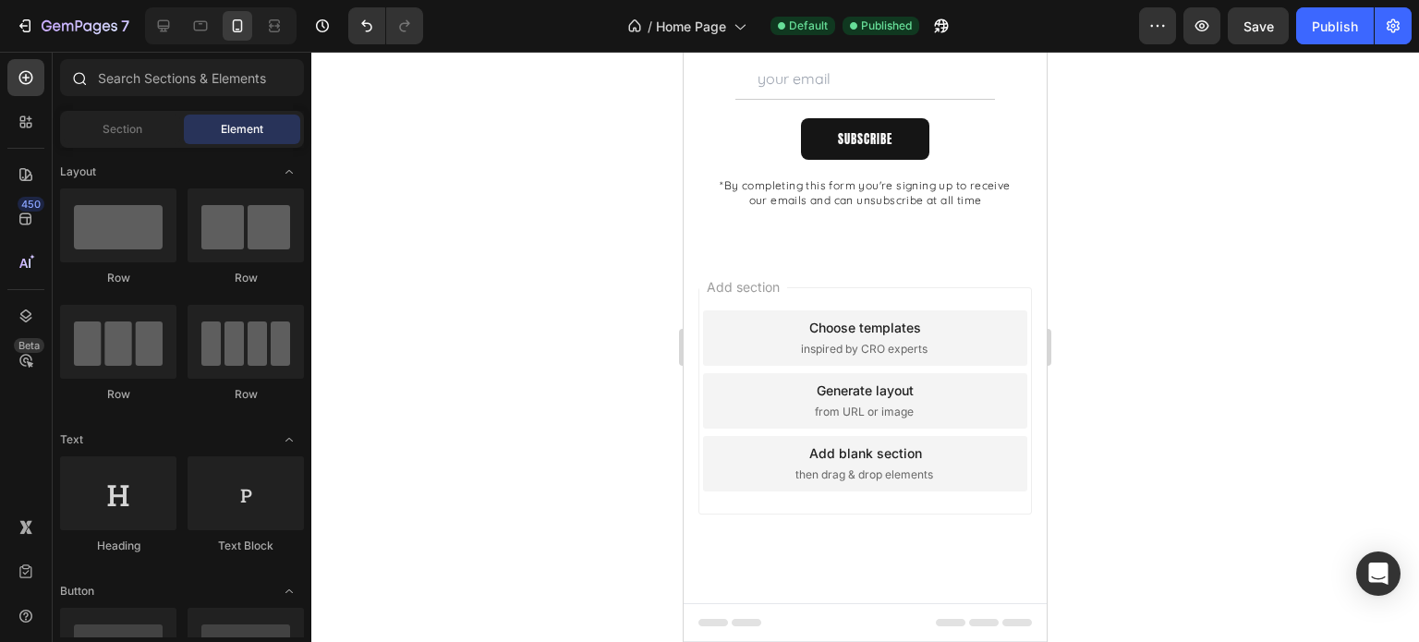
scroll to position [7760, 0]
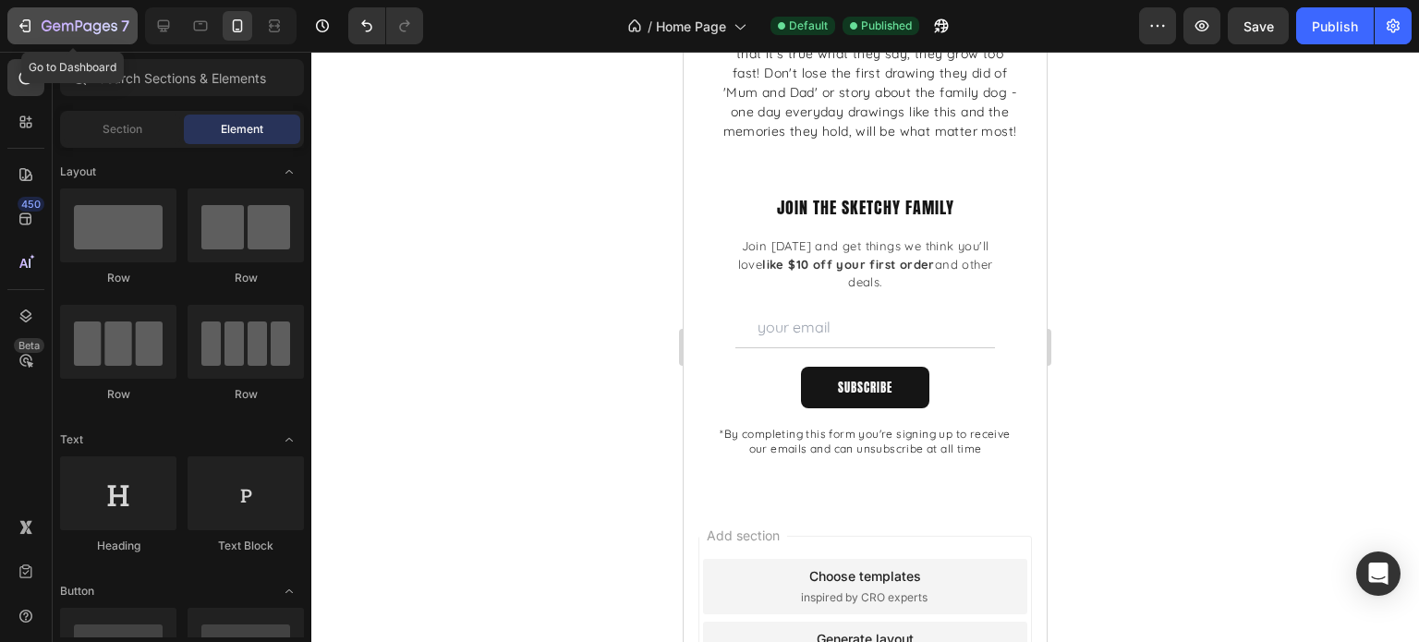
click at [64, 30] on icon "button" at bounding box center [80, 27] width 76 height 16
